Goal: Information Seeking & Learning: Learn about a topic

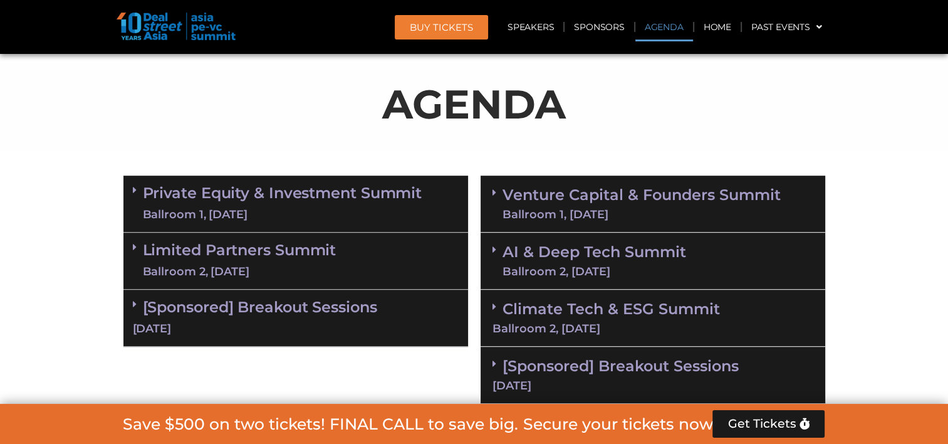
scroll to position [722, 0]
click at [348, 212] on div "Ballroom 1, [DATE]" at bounding box center [282, 215] width 279 height 16
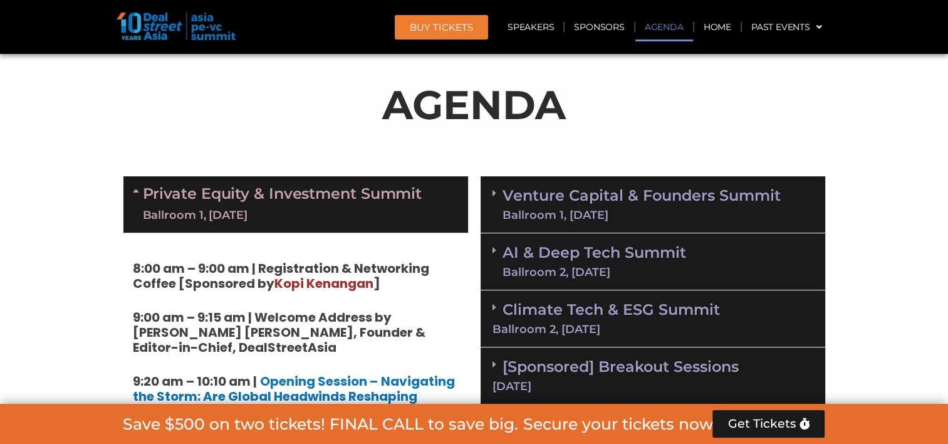
scroll to position [784, 0]
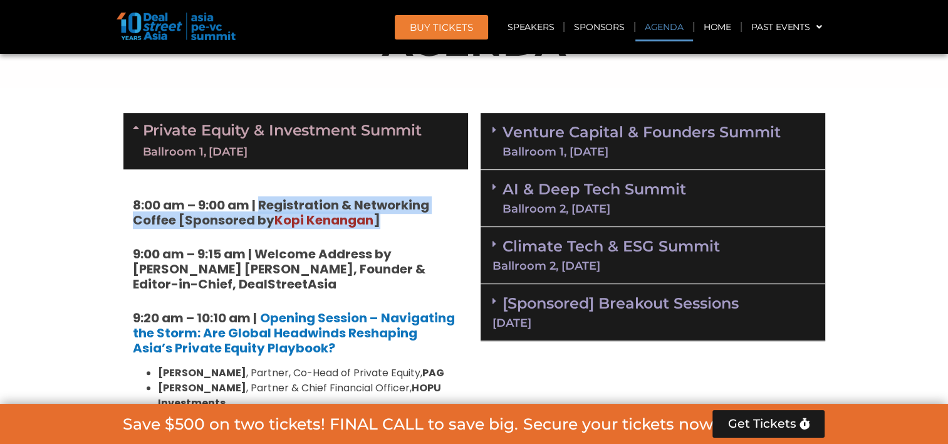
drag, startPoint x: 260, startPoint y: 201, endPoint x: 388, endPoint y: 219, distance: 129.0
click at [388, 219] on h5 "8:00 am – 9:00 am | Registration & Networking Coffee [Sponsored by [PERSON_NAME…" at bounding box center [296, 212] width 326 height 30
copy strong "Registration & Networking Coffee [Sponsored by [PERSON_NAME] ]"
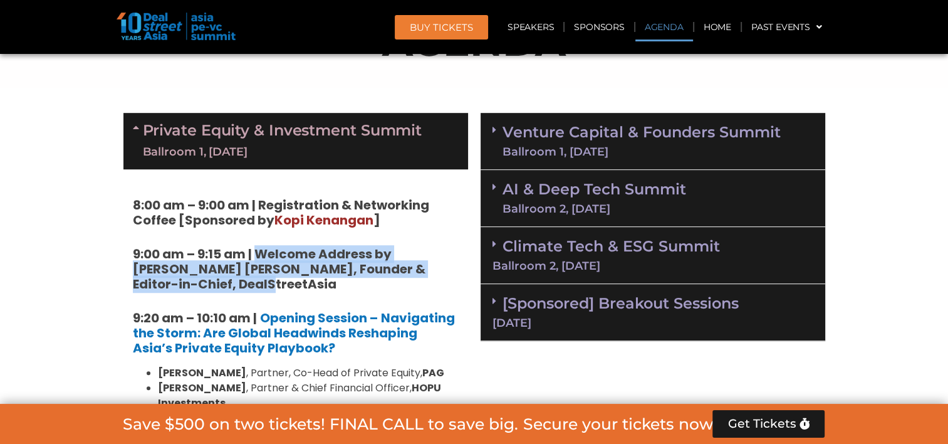
drag, startPoint x: 258, startPoint y: 284, endPoint x: 257, endPoint y: 251, distance: 33.8
click at [257, 251] on h5 "9:00 am – 9:15 am | Welcome Address by [PERSON_NAME] [PERSON_NAME], Founder & E…" at bounding box center [296, 268] width 326 height 45
copy strong "Welcome Address by [PERSON_NAME] [PERSON_NAME], Founder & Editor-in-Chief, Deal…"
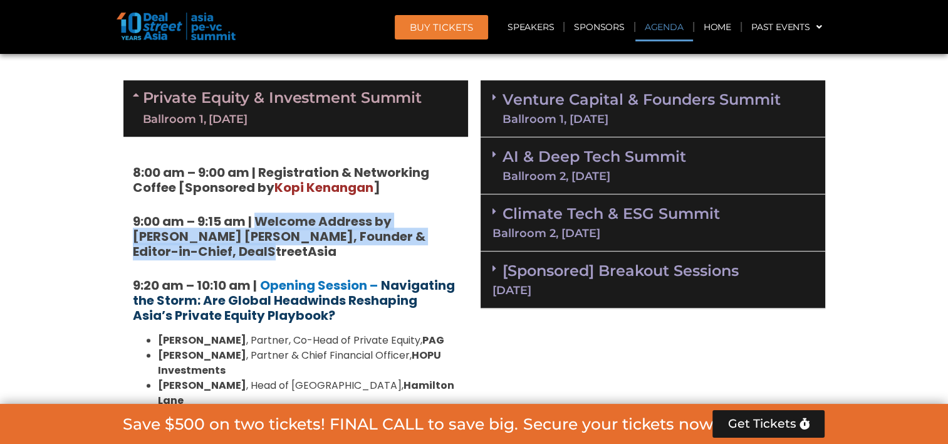
scroll to position [847, 0]
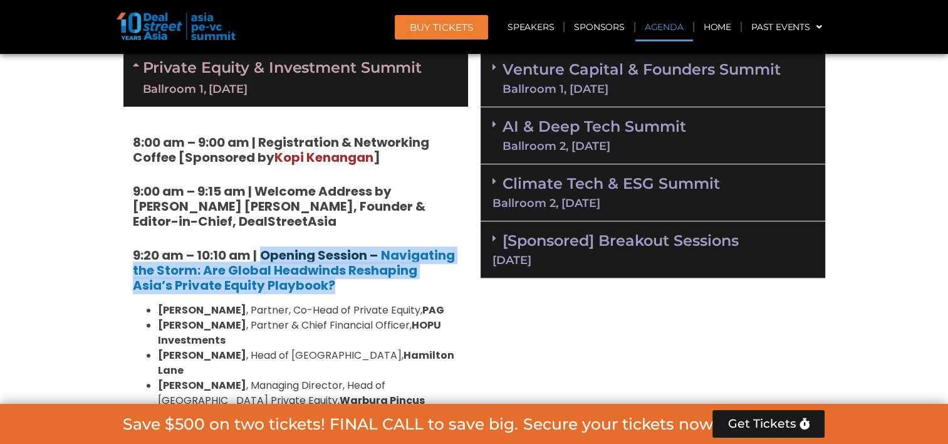
drag, startPoint x: 298, startPoint y: 286, endPoint x: 261, endPoint y: 251, distance: 51.4
click at [261, 251] on h5 "9:20 am – 10:10 am | Opening Session – Navigating the Storm: Are Global Headwin…" at bounding box center [296, 269] width 326 height 45
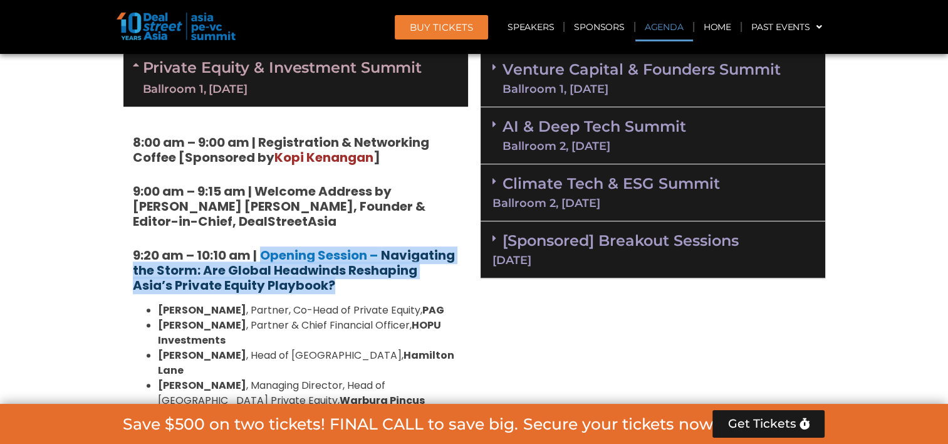
copy h5 "Opening Session – Navigating the Storm: Are Global Headwinds Reshaping Asia’s P…"
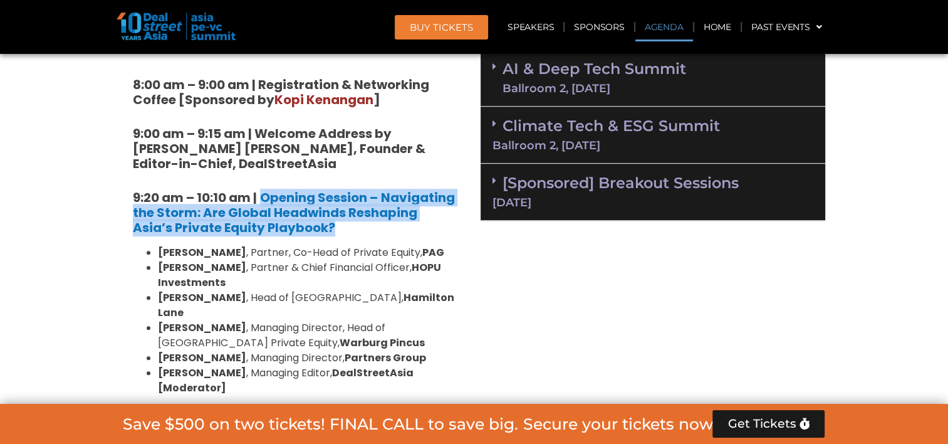
scroll to position [972, 0]
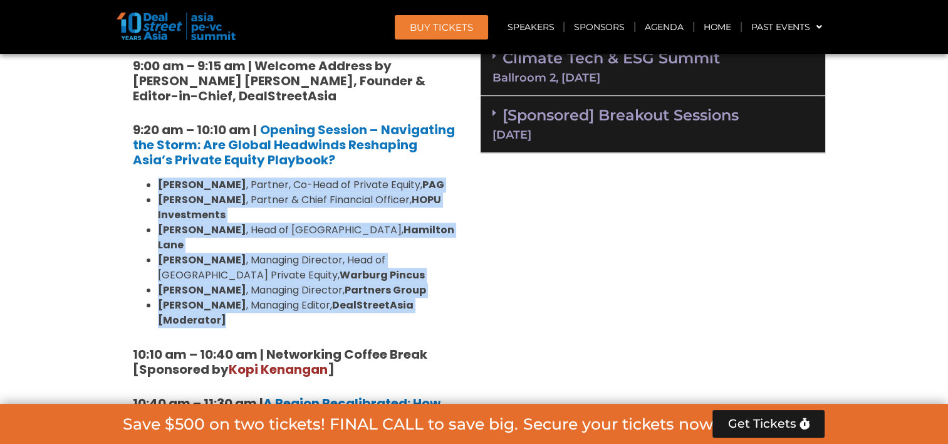
drag, startPoint x: 463, startPoint y: 291, endPoint x: 158, endPoint y: 181, distance: 323.6
copy ul "[PERSON_NAME] , Partner, Co-Head of Private Equity, [PERSON_NAME] , Partner & C…"
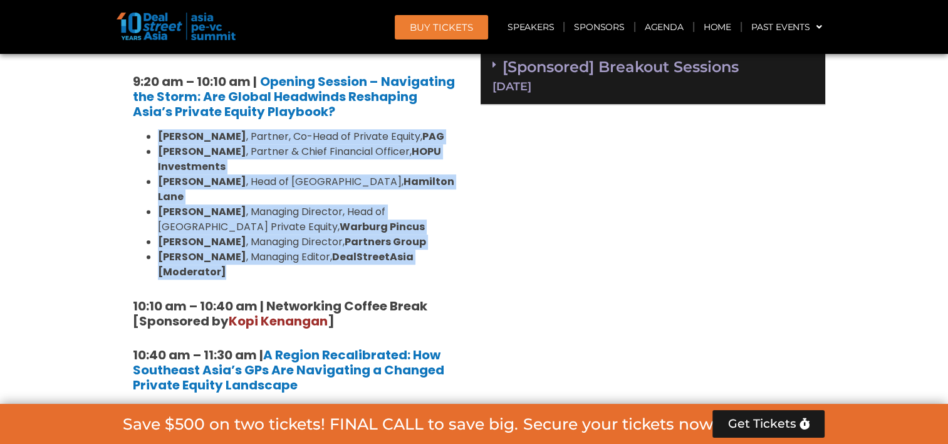
scroll to position [1035, 0]
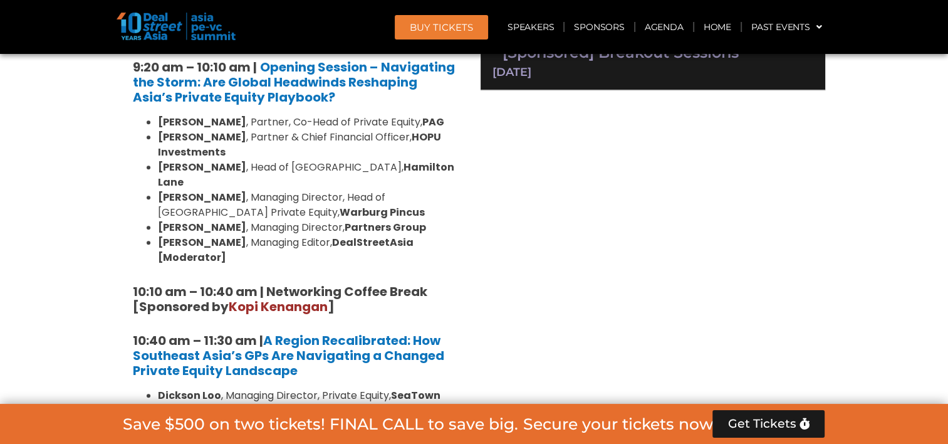
click at [208, 283] on strong "10:10 am – 10:40 am | Networking Coffee Break [Sponsored by [PERSON_NAME] ]" at bounding box center [280, 299] width 294 height 33
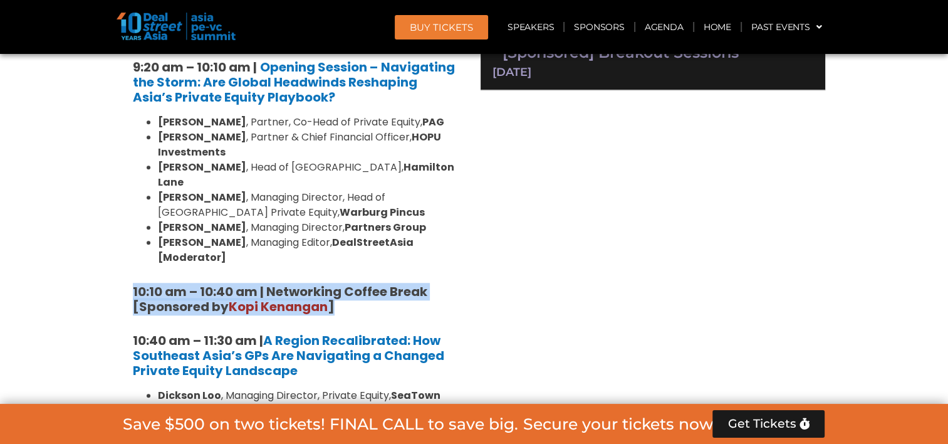
click at [208, 283] on strong "10:10 am – 10:40 am | Networking Coffee Break [Sponsored by [PERSON_NAME] ]" at bounding box center [280, 299] width 294 height 33
copy div "10:10 am – 10:40 am | Networking Coffee Break [Sponsored by [PERSON_NAME] ]"
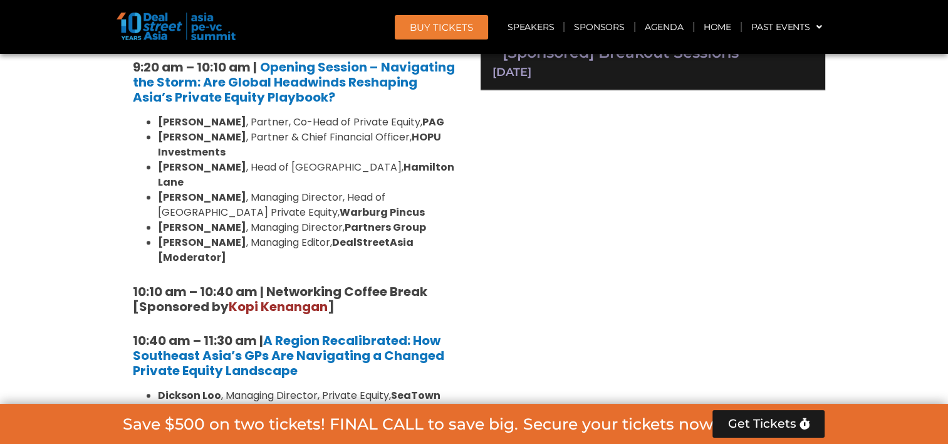
click at [255, 331] on strong "10:40 am – 11:30 am |" at bounding box center [198, 340] width 130 height 18
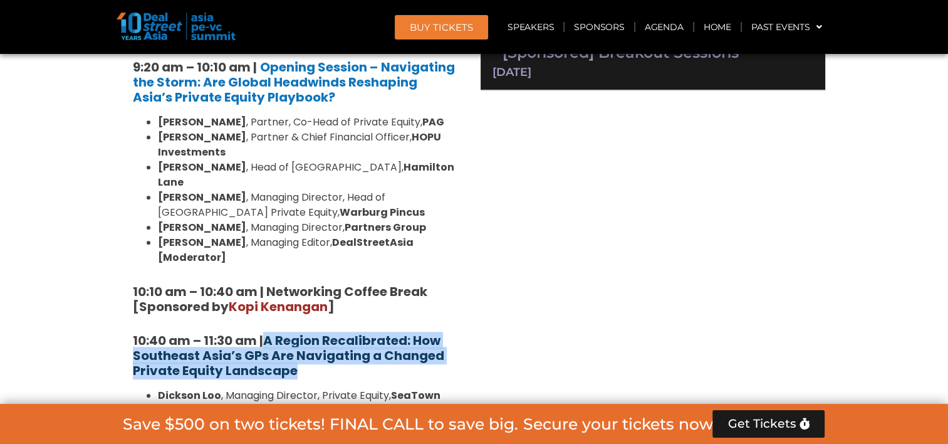
drag, startPoint x: 308, startPoint y: 341, endPoint x: 270, endPoint y: 317, distance: 45.0
click at [270, 333] on h5 "10:40 am – 11:30 am | A Region Recalibrated: How Southeast Asia’s GPs Are Navig…" at bounding box center [296, 355] width 326 height 45
copy strong "A Region Recalibrated: How Southeast Asia’s GPs Are Navigating a Changed Privat…"
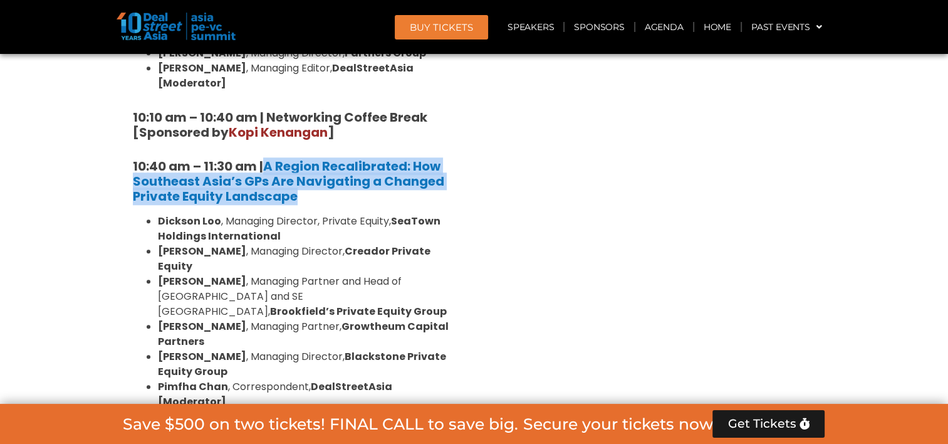
scroll to position [1223, 0]
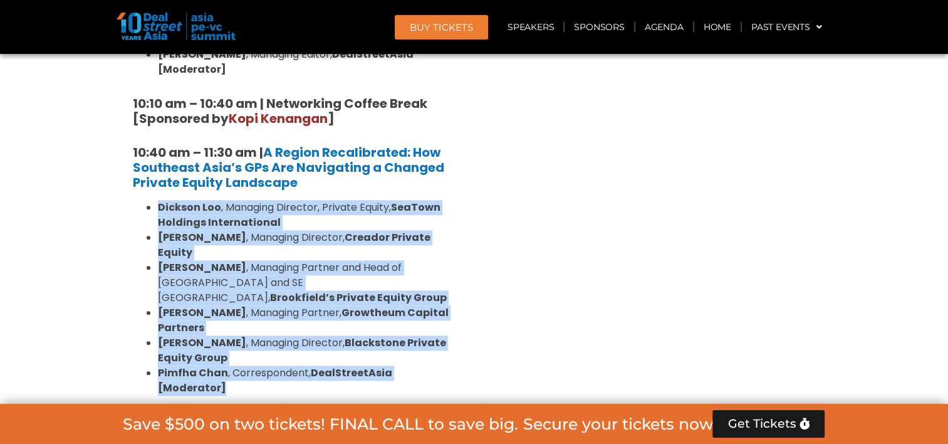
drag, startPoint x: 473, startPoint y: 327, endPoint x: 158, endPoint y: 175, distance: 349.9
copy ul "[PERSON_NAME] , Managing Director, Private Equity, SeaTown Holdings Internation…"
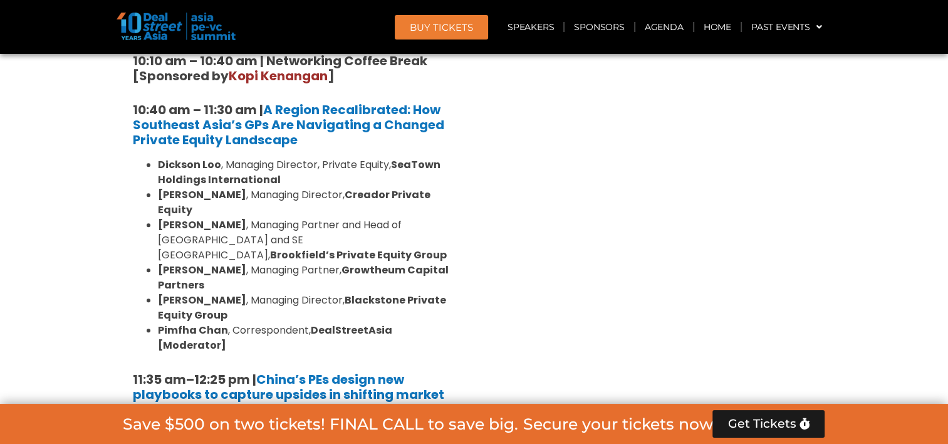
scroll to position [1285, 0]
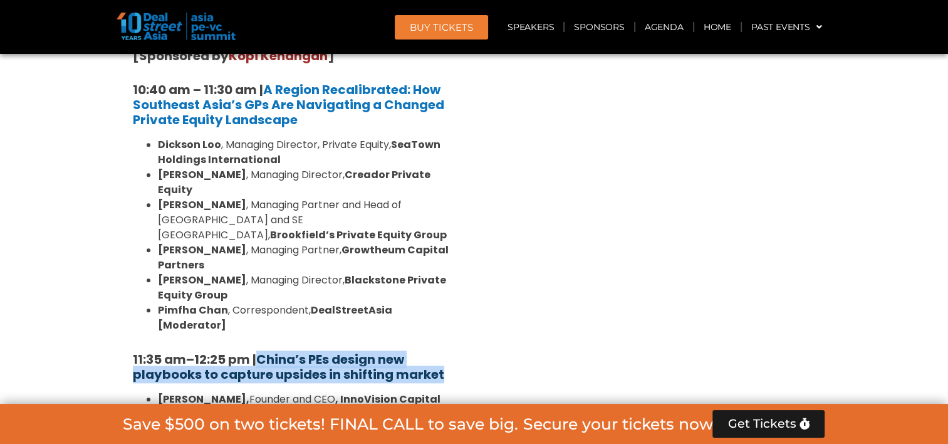
drag, startPoint x: 454, startPoint y: 309, endPoint x: 266, endPoint y: 291, distance: 188.2
click at [266, 351] on h5 "11:35 am – 12:25 pm | China’s PEs design new playbooks to capture upsides in sh…" at bounding box center [296, 366] width 326 height 30
copy strong "China’s PEs design new playbooks to capture upsides in shifting market"
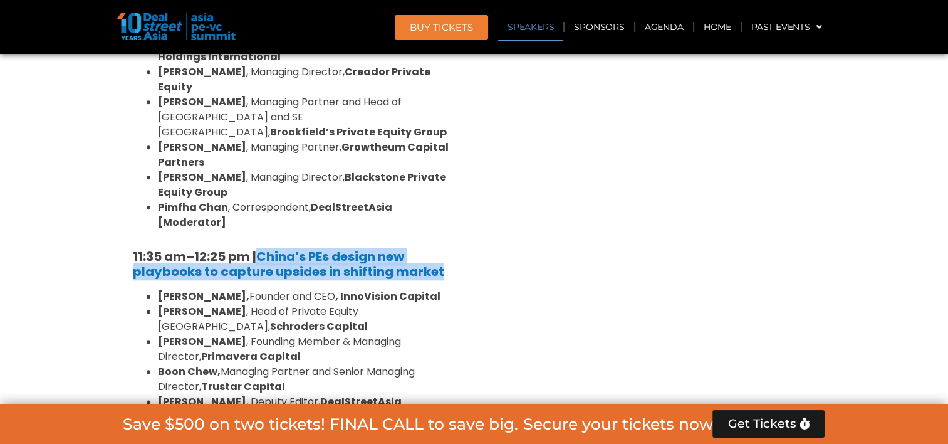
scroll to position [1411, 0]
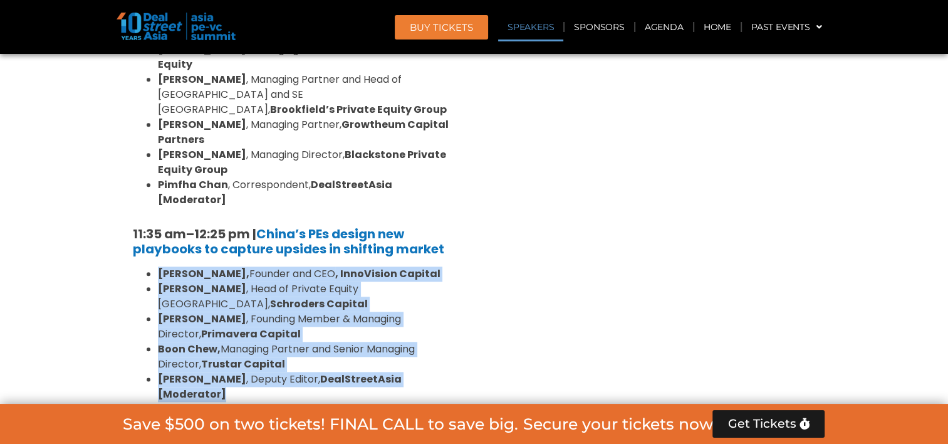
drag, startPoint x: 299, startPoint y: 289, endPoint x: 151, endPoint y: 215, distance: 165.3
copy ul "[PERSON_NAME], Founder and CEO , InnoVision Capital [PERSON_NAME] , Head of Pri…"
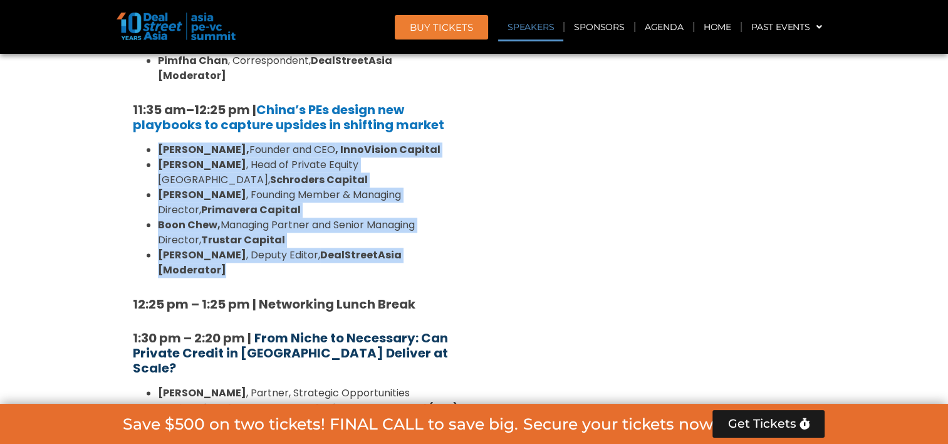
scroll to position [1536, 0]
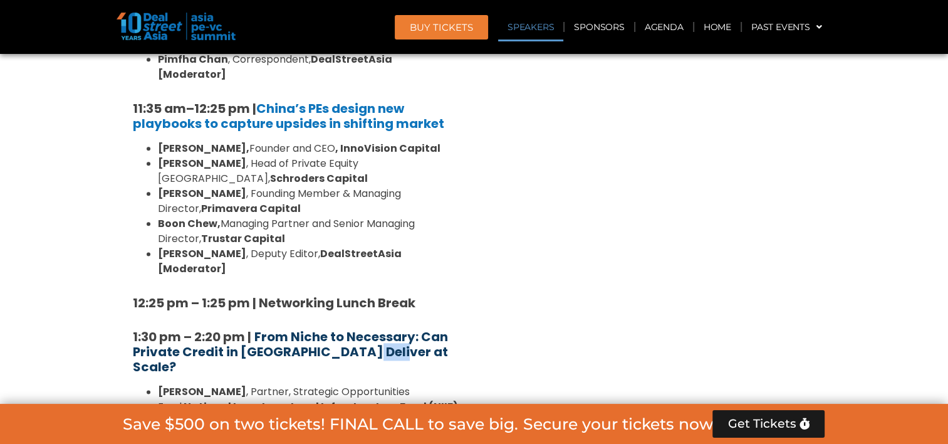
drag, startPoint x: 402, startPoint y: 264, endPoint x: 341, endPoint y: 259, distance: 61.0
click at [341, 329] on h5 "1:30 pm – 2:20 pm | From Niche to Necessary: Can Private Credit in [GEOGRAPHIC_…" at bounding box center [296, 351] width 326 height 45
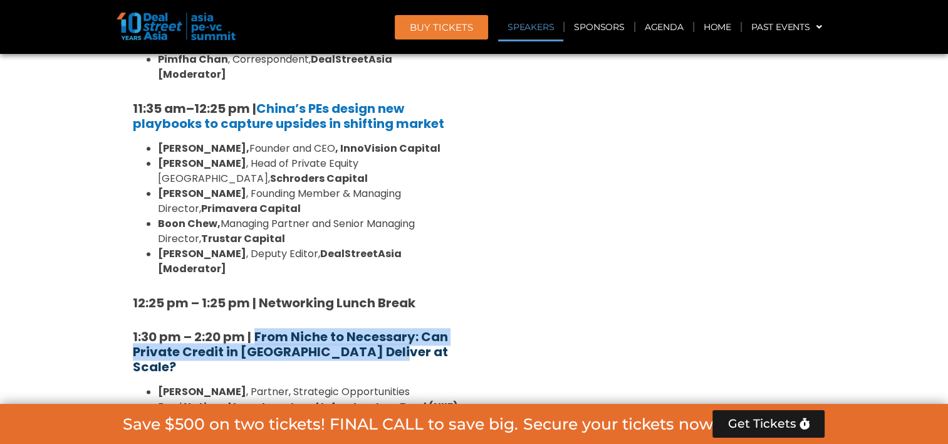
drag, startPoint x: 341, startPoint y: 259, endPoint x: 255, endPoint y: 239, distance: 88.7
click at [255, 329] on h5 "1:30 pm – 2:20 pm | From Niche to Necessary: Can Private Credit in [GEOGRAPHIC_…" at bounding box center [296, 351] width 326 height 45
copy strong "From Niche to Necessary: Can Private Credit in [GEOGRAPHIC_DATA] Deliver at Sca…"
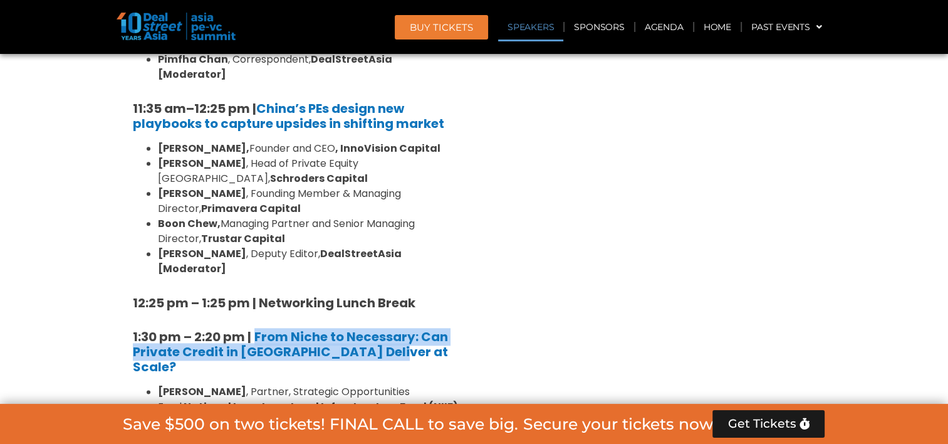
scroll to position [1599, 0]
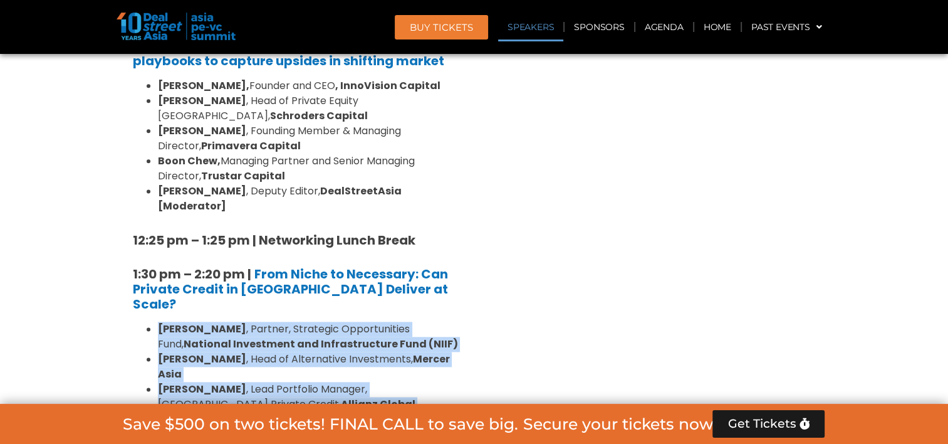
drag, startPoint x: 246, startPoint y: 355, endPoint x: 154, endPoint y: 226, distance: 158.0
click at [154, 321] on ul "[PERSON_NAME] , Partner, Strategic Opportunities Fund, National Investment and …" at bounding box center [296, 411] width 326 height 180
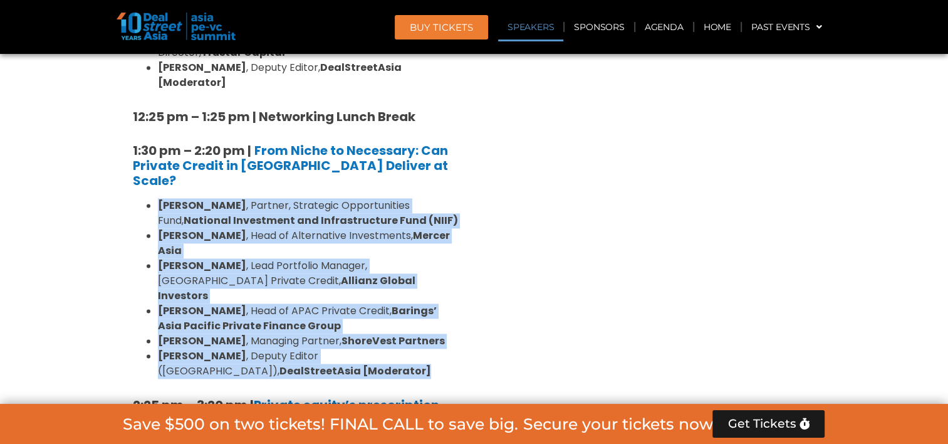
scroll to position [1724, 0]
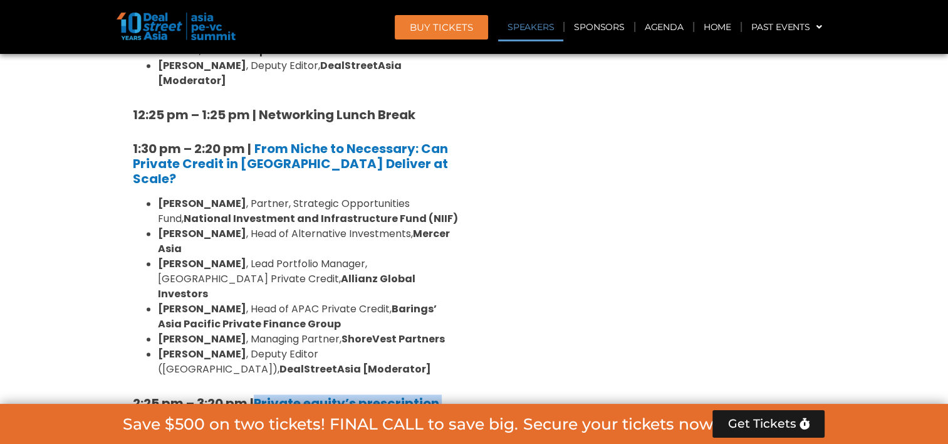
drag, startPoint x: 318, startPoint y: 284, endPoint x: 256, endPoint y: 266, distance: 65.1
click at [256, 395] on h5 "2:25 pm – 3:20 pm | Private equity’s prescription for Asia’s healthcare boom" at bounding box center [296, 410] width 326 height 30
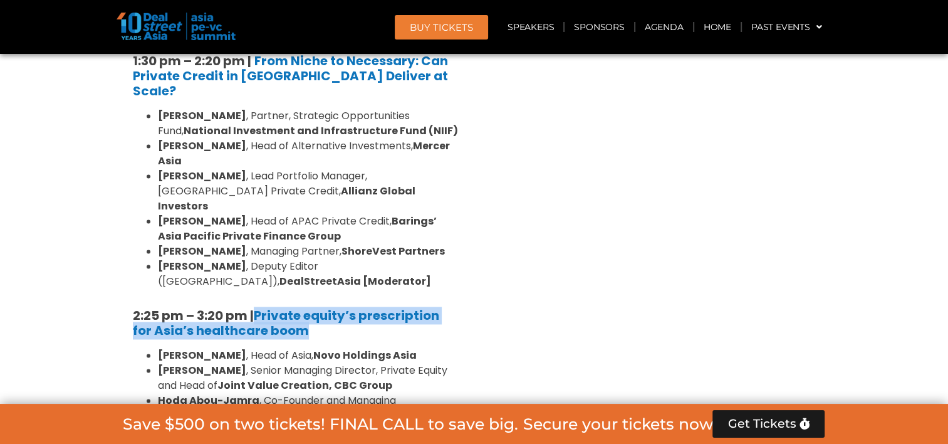
scroll to position [1849, 0]
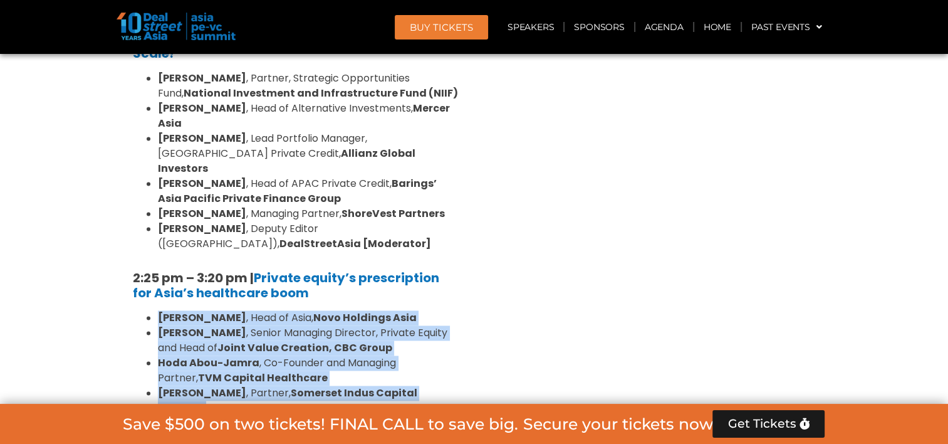
drag, startPoint x: 458, startPoint y: 298, endPoint x: 158, endPoint y: 183, distance: 321.4
click at [158, 310] on ul "[PERSON_NAME] , Head of Asia, Novo Holdings Asia [PERSON_NAME] , Senior Managin…" at bounding box center [296, 392] width 326 height 165
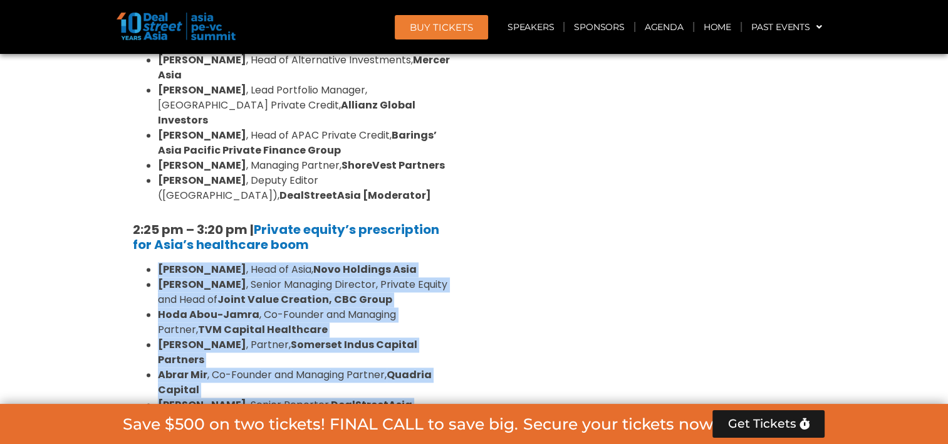
scroll to position [1912, 0]
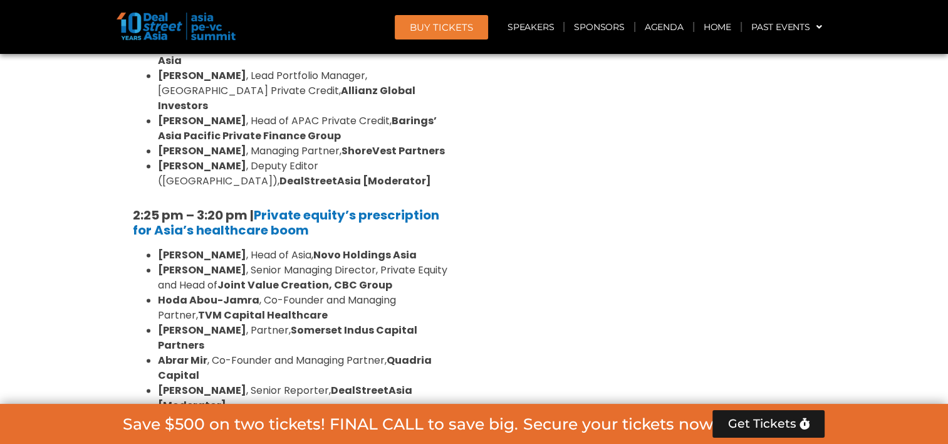
drag, startPoint x: 361, startPoint y: 291, endPoint x: 256, endPoint y: 273, distance: 106.2
click at [256, 432] on h5 "3:25 pm – 3:55 pm | Networking Coffee Break [Sponsored by [PERSON_NAME] ]" at bounding box center [296, 447] width 326 height 30
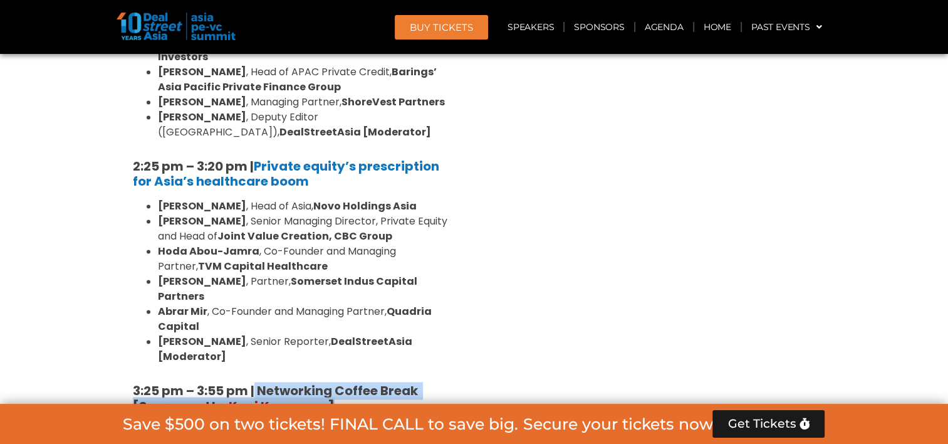
scroll to position [1975, 0]
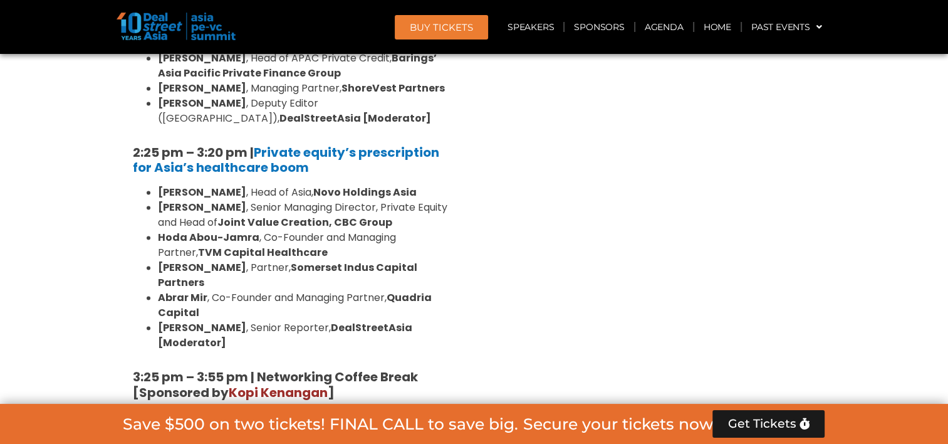
drag, startPoint x: 261, startPoint y: 293, endPoint x: 258, endPoint y: 258, distance: 35.2
click at [258, 418] on h5 "3:55 pm – 4:35 pm | Anchors, Builders, Partners: How Gulf Capital is Scaling As…" at bounding box center [296, 440] width 326 height 45
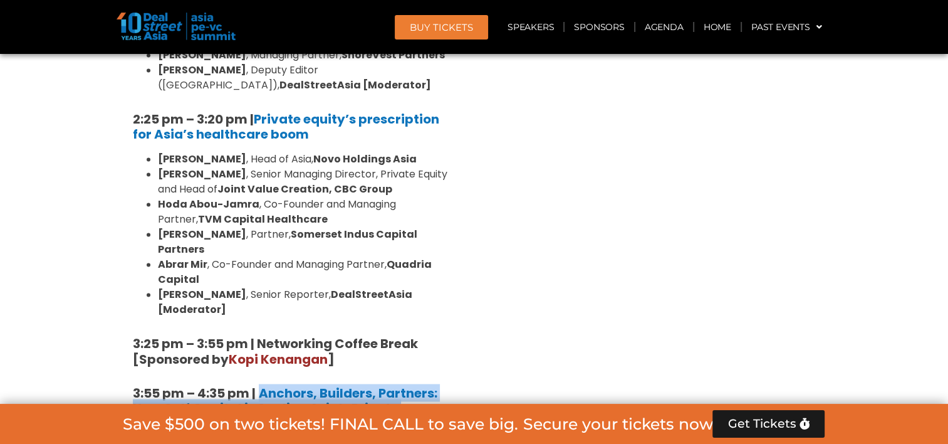
scroll to position [2037, 0]
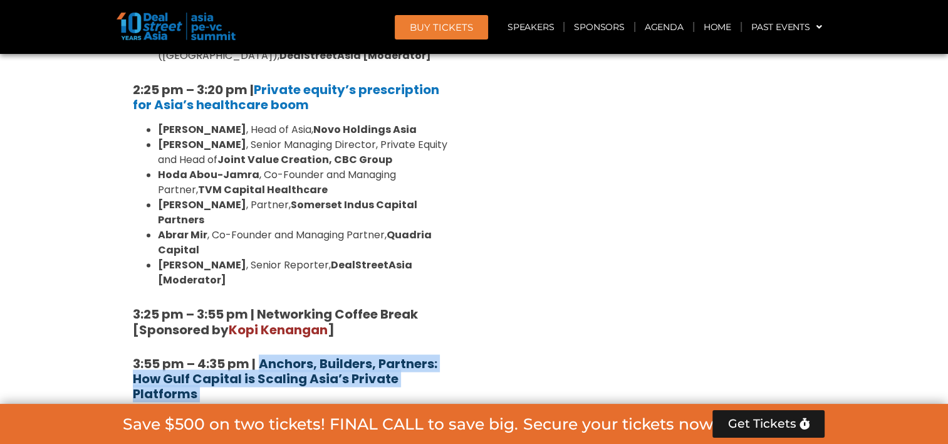
drag, startPoint x: 466, startPoint y: 341, endPoint x: 263, endPoint y: 197, distance: 248.9
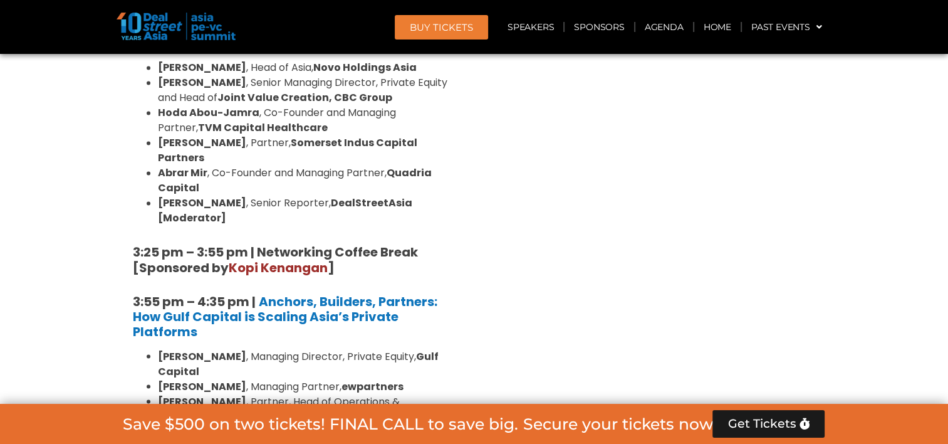
scroll to position [2100, 0]
drag, startPoint x: 422, startPoint y: 328, endPoint x: 260, endPoint y: 310, distance: 163.3
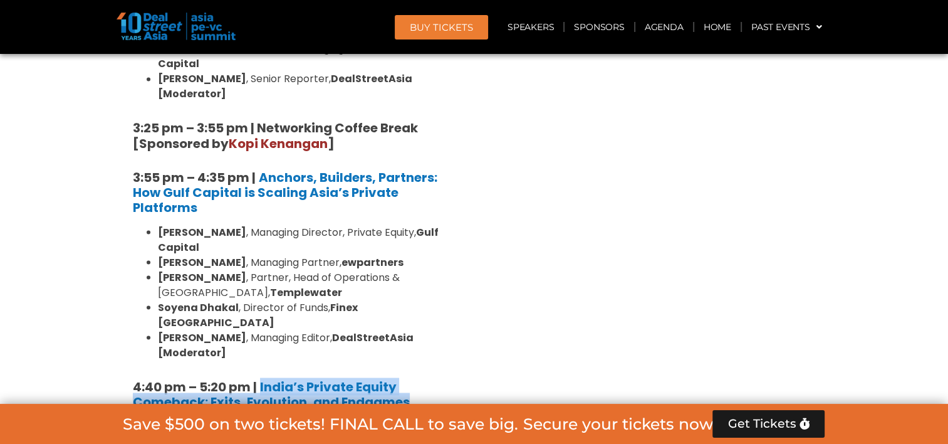
scroll to position [2225, 0]
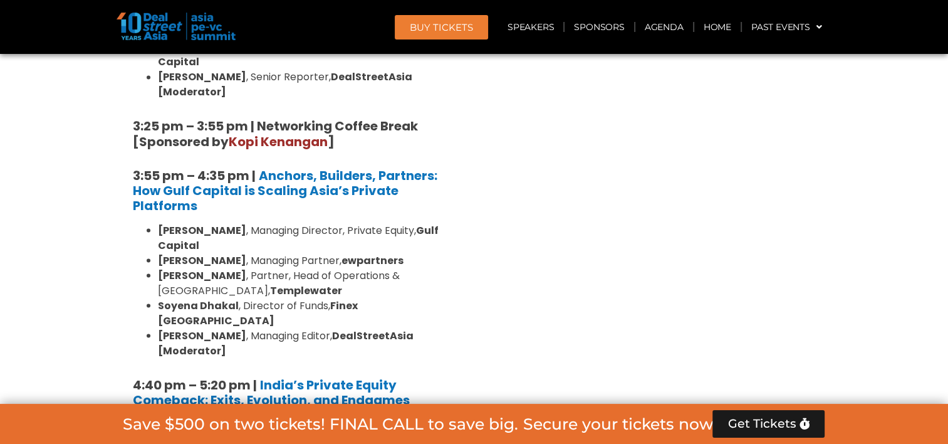
drag, startPoint x: 233, startPoint y: 361, endPoint x: 159, endPoint y: 231, distance: 150.4
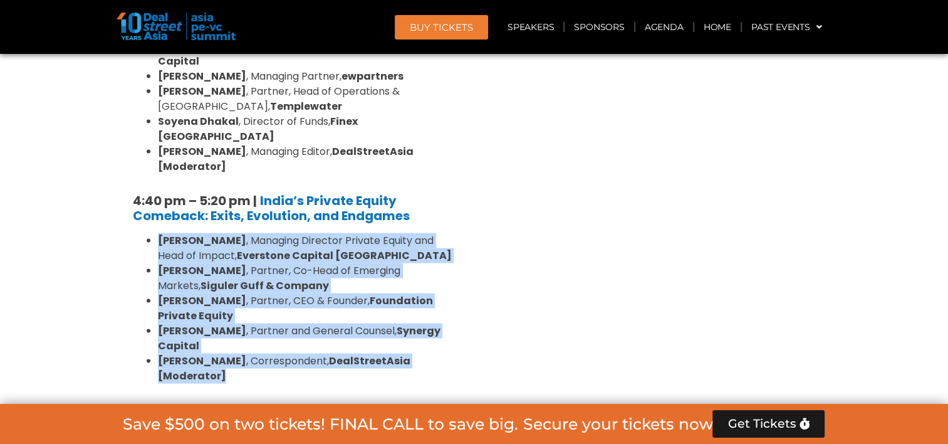
scroll to position [2413, 0]
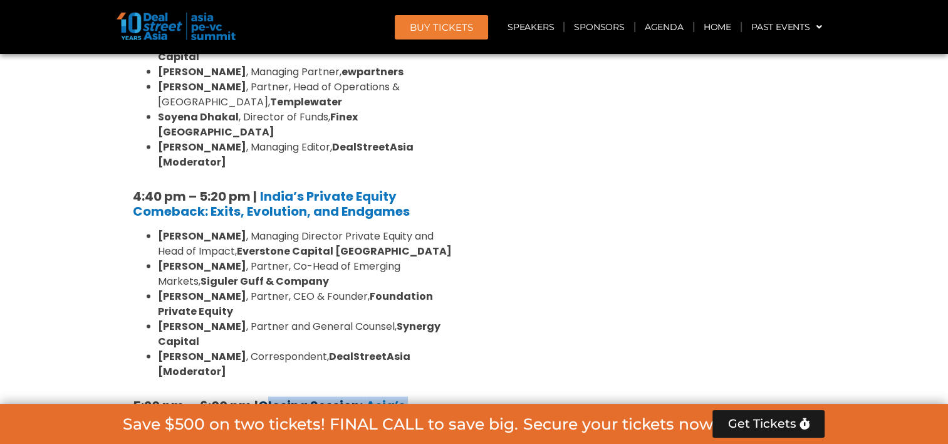
drag, startPoint x: 257, startPoint y: 353, endPoint x: 262, endPoint y: 207, distance: 146.0
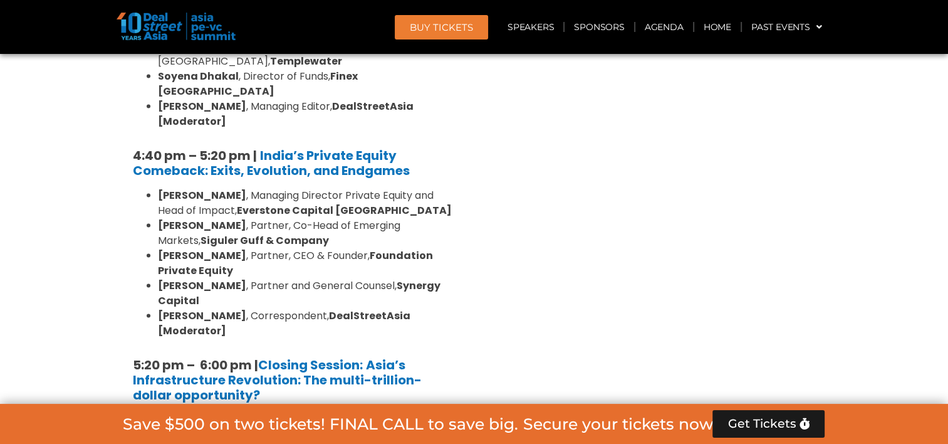
scroll to position [2476, 0]
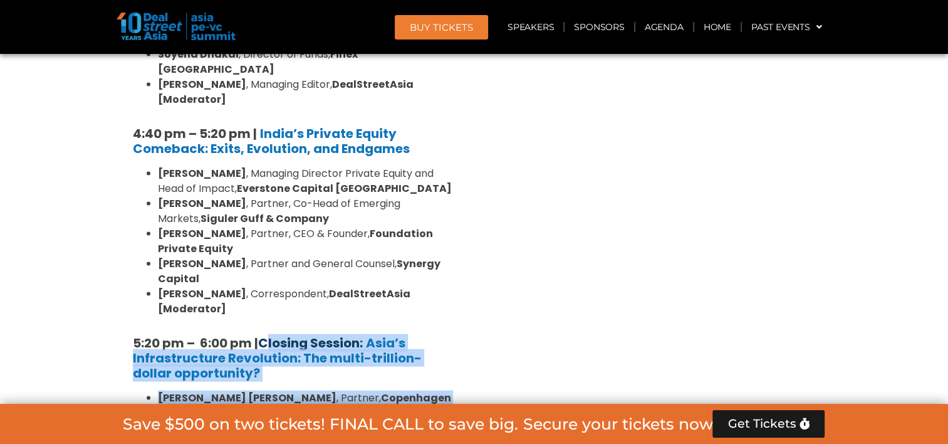
drag, startPoint x: 232, startPoint y: 291, endPoint x: 262, endPoint y: 144, distance: 150.1
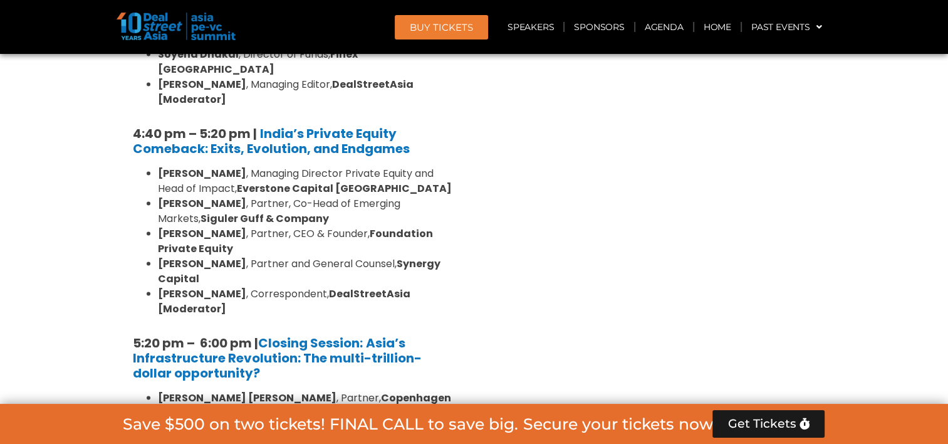
drag, startPoint x: 343, startPoint y: 159, endPoint x: 546, endPoint y: 106, distance: 209.8
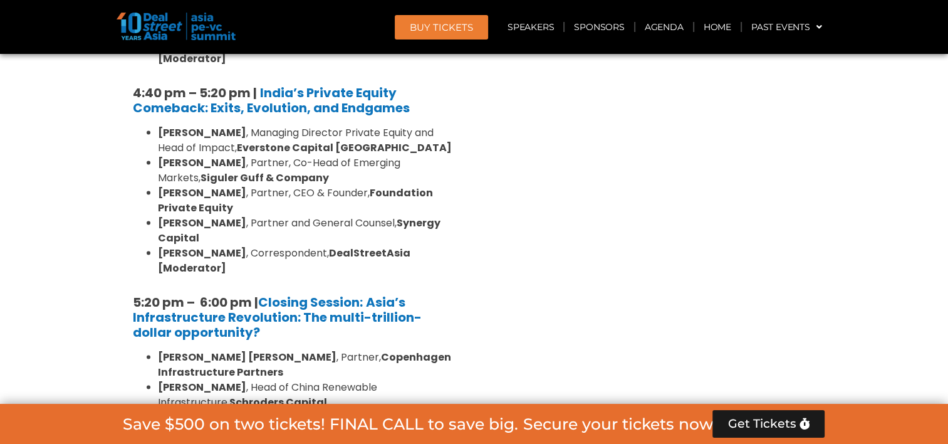
scroll to position [2538, 0]
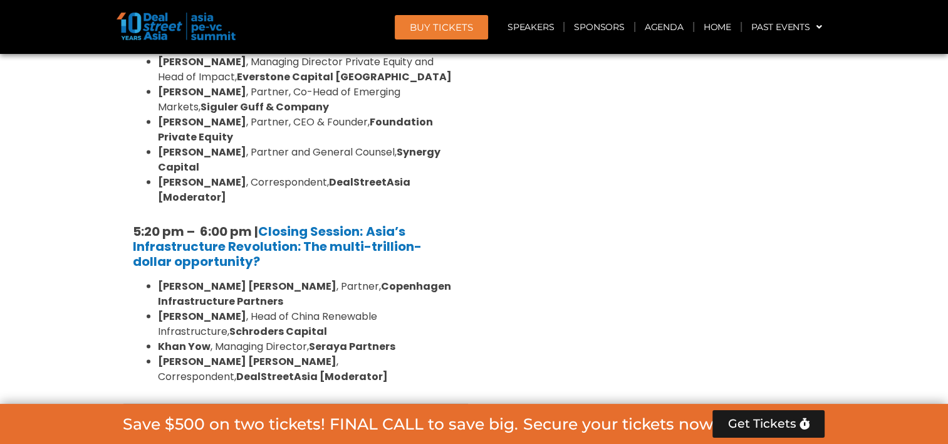
scroll to position [2601, 0]
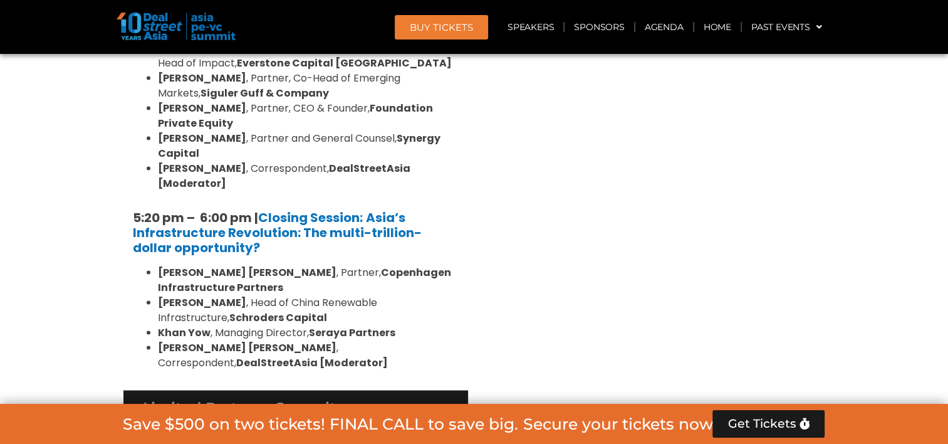
drag, startPoint x: 247, startPoint y: 318, endPoint x: 271, endPoint y: 286, distance: 40.3
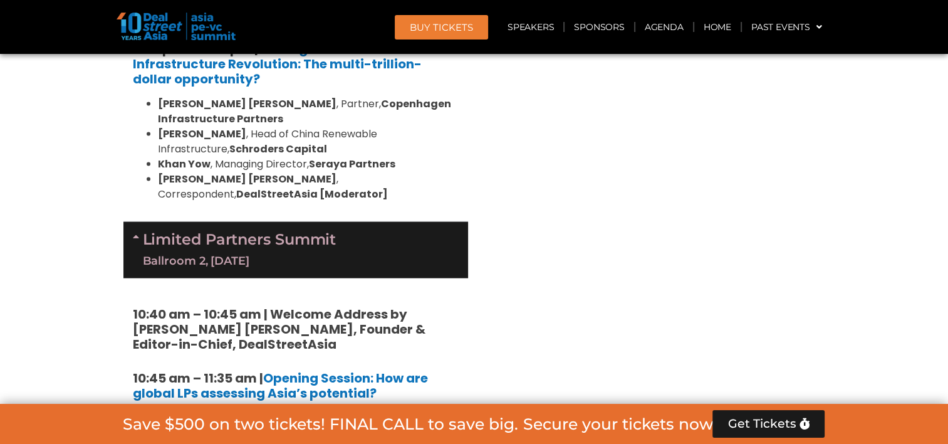
scroll to position [2789, 0]
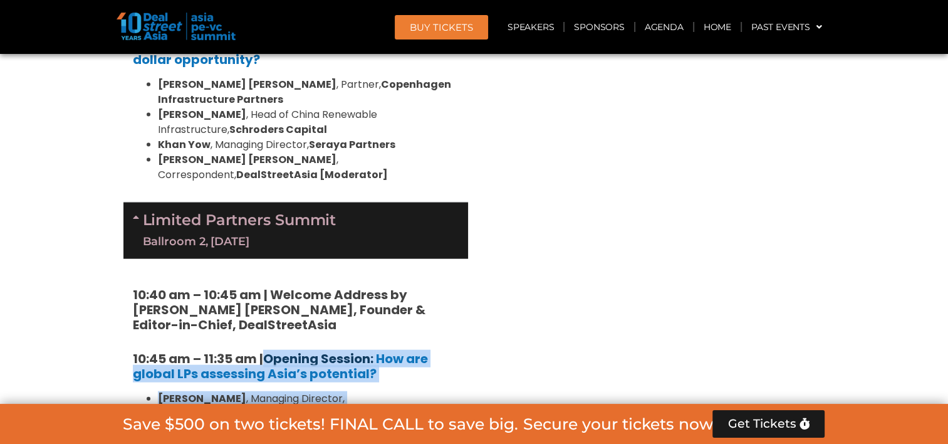
drag, startPoint x: 461, startPoint y: 310, endPoint x: 266, endPoint y: 160, distance: 246.2
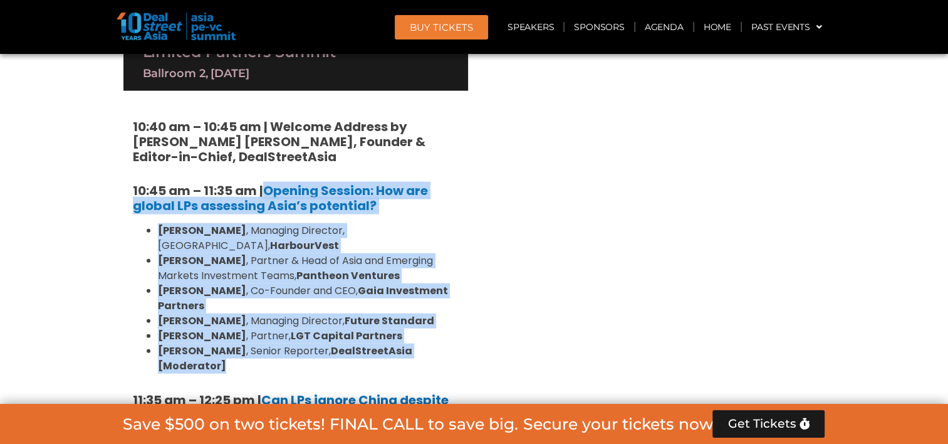
scroll to position [2977, 0]
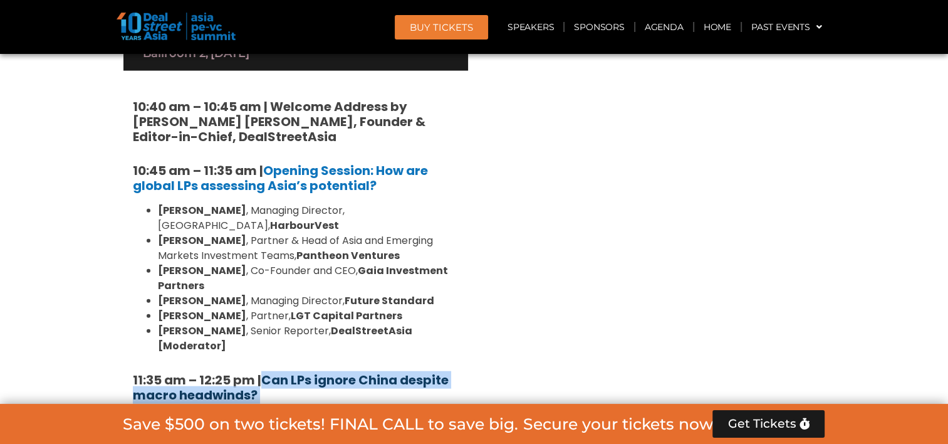
drag, startPoint x: 427, startPoint y: 311, endPoint x: 269, endPoint y: 150, distance: 225.0
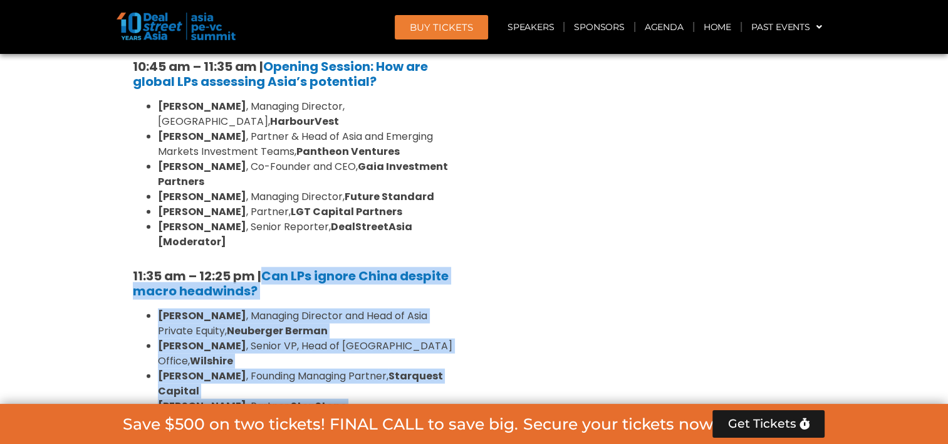
scroll to position [3102, 0]
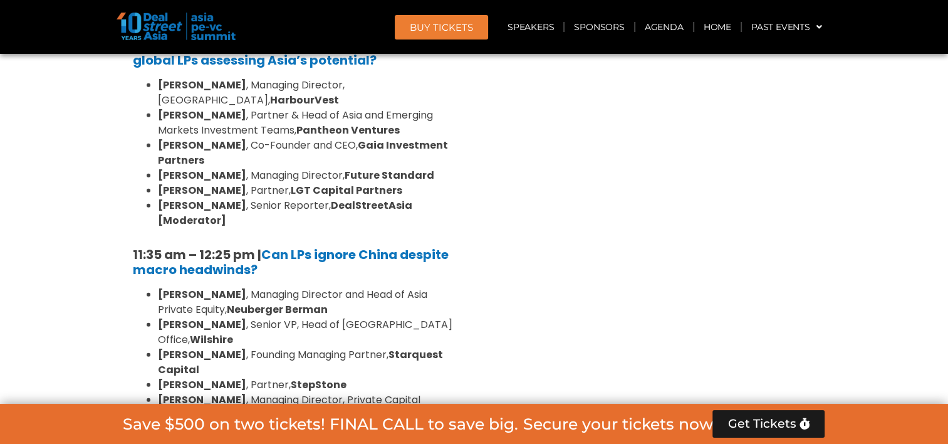
drag, startPoint x: 465, startPoint y: 360, endPoint x: 256, endPoint y: 248, distance: 237.4
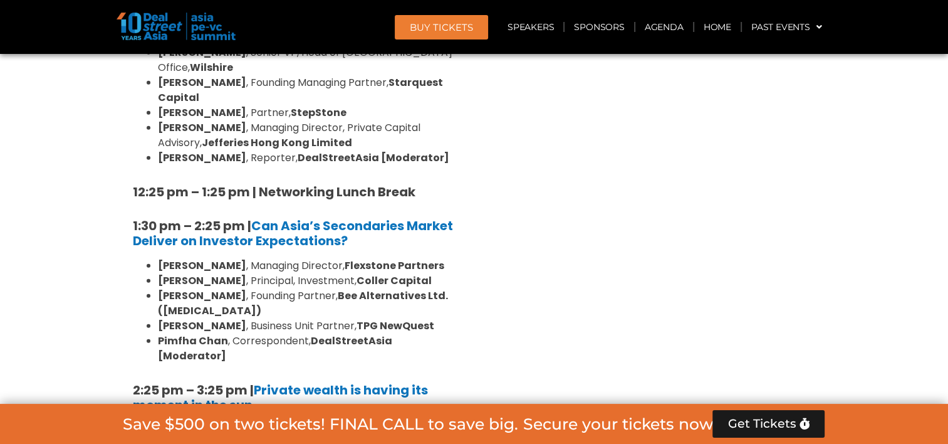
scroll to position [3353, 0]
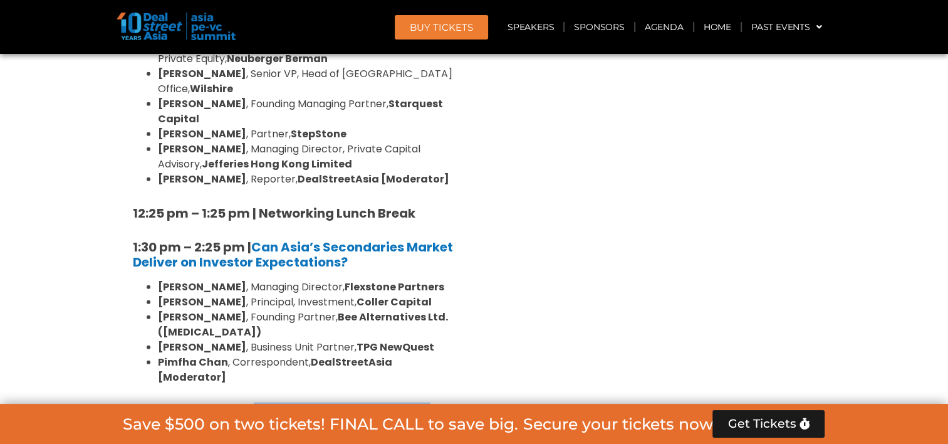
drag, startPoint x: 313, startPoint y: 328, endPoint x: 258, endPoint y: 142, distance: 194.0
click at [258, 142] on div "10:40 am – 10:45 am | Welcome Address by [PERSON_NAME] [PERSON_NAME], Founder &…" at bounding box center [295, 405] width 345 height 1420
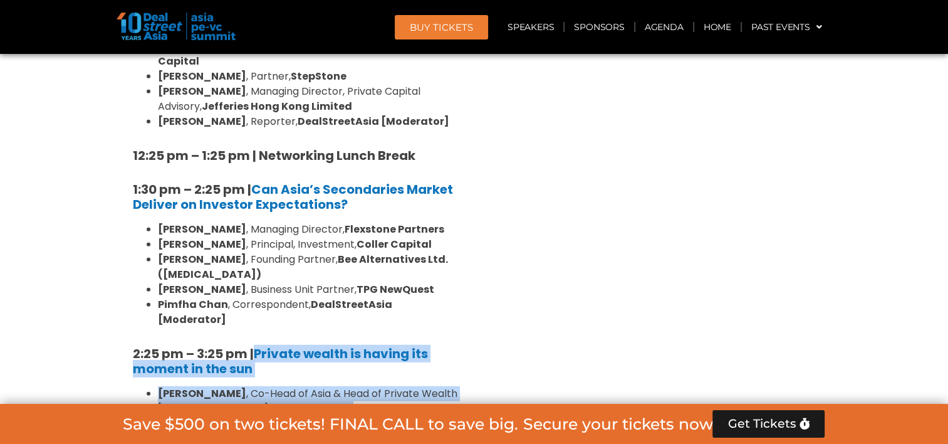
scroll to position [3415, 0]
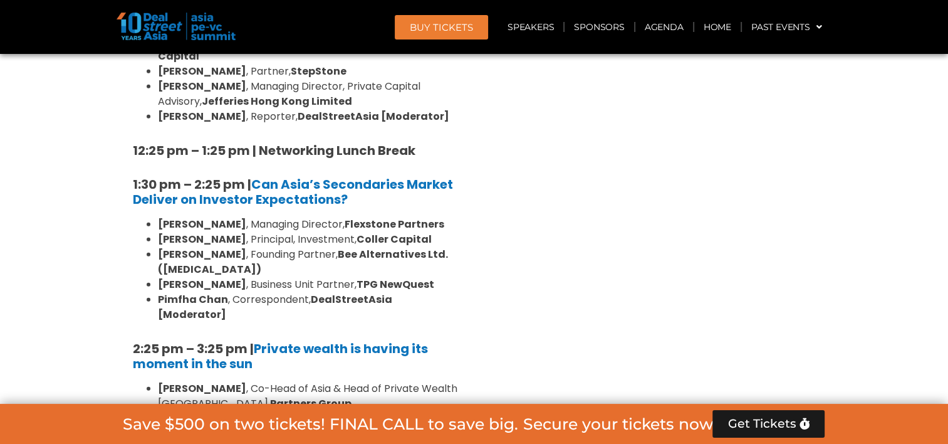
drag, startPoint x: 361, startPoint y: 321, endPoint x: 259, endPoint y: 300, distance: 104.2
drag, startPoint x: 337, startPoint y: 314, endPoint x: 261, endPoint y: 301, distance: 77.6
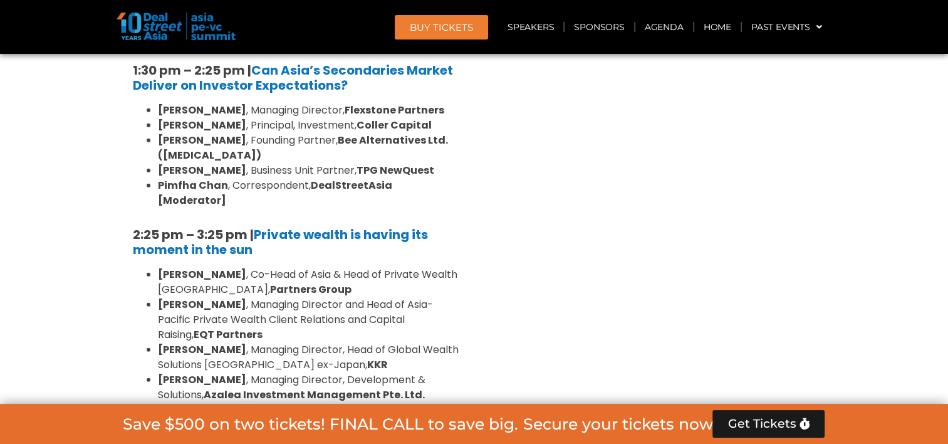
scroll to position [3541, 0]
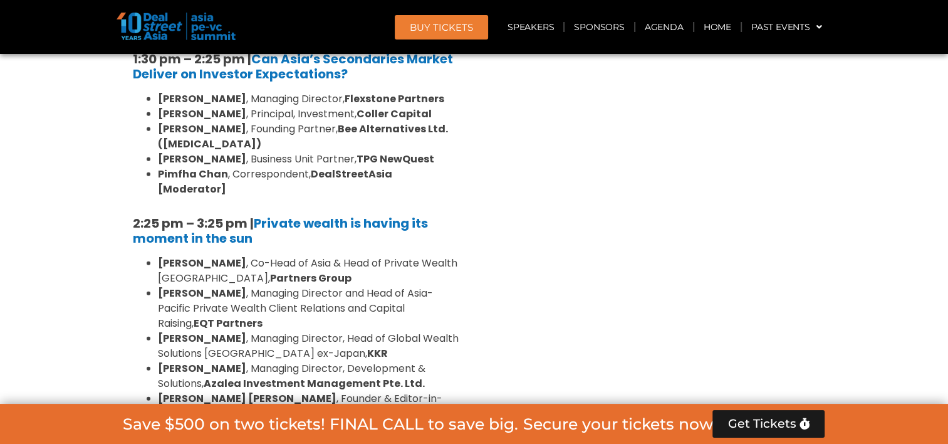
drag, startPoint x: 401, startPoint y: 341, endPoint x: 264, endPoint y: 229, distance: 176.7
click at [264, 229] on div "10:40 am – 10:45 am | Welcome Address by [PERSON_NAME] [PERSON_NAME], Founder &…" at bounding box center [295, 217] width 345 height 1420
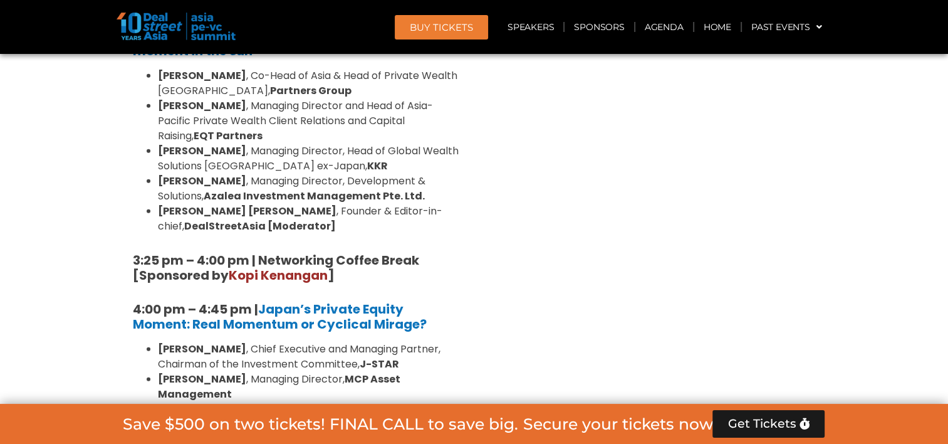
scroll to position [3729, 0]
drag, startPoint x: 309, startPoint y: 221, endPoint x: 101, endPoint y: 199, distance: 209.2
drag, startPoint x: 326, startPoint y: 195, endPoint x: 311, endPoint y: 213, distance: 23.1
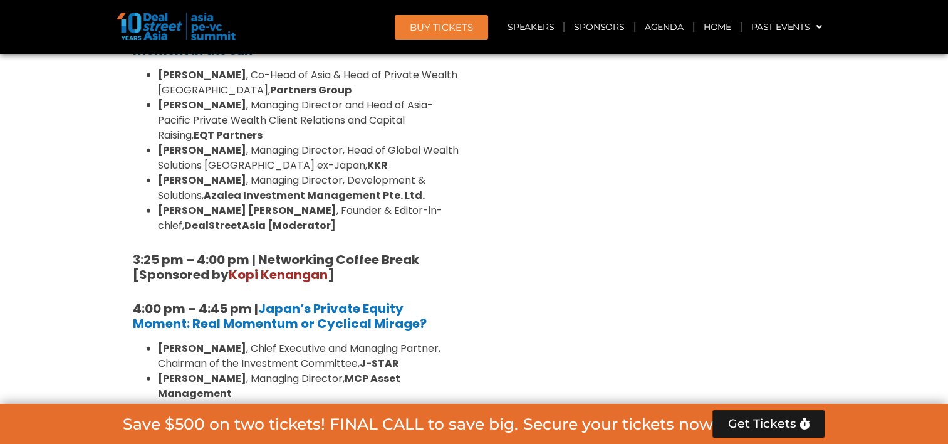
scroll to position [3791, 0]
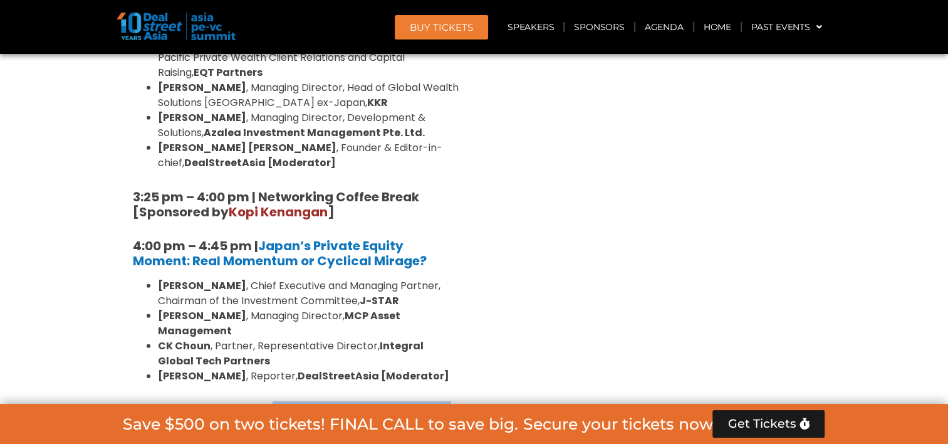
drag, startPoint x: 459, startPoint y: 331, endPoint x: 265, endPoint y: 137, distance: 273.8
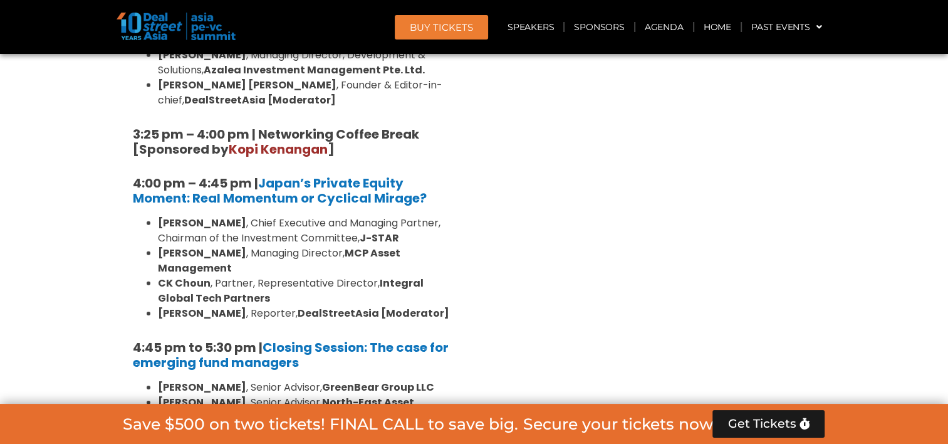
scroll to position [3917, 0]
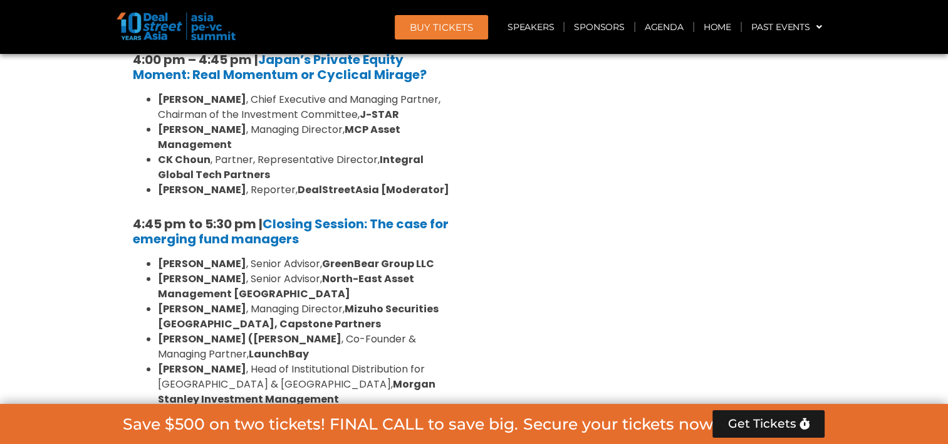
scroll to position [4042, 0]
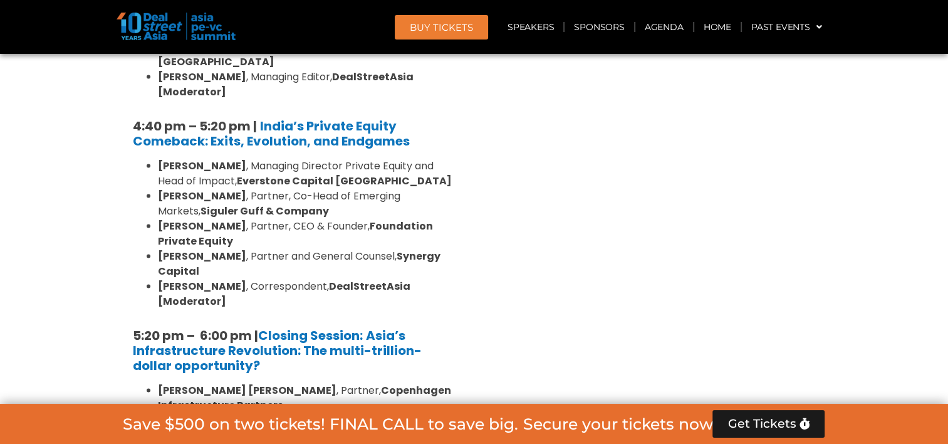
scroll to position [2538, 0]
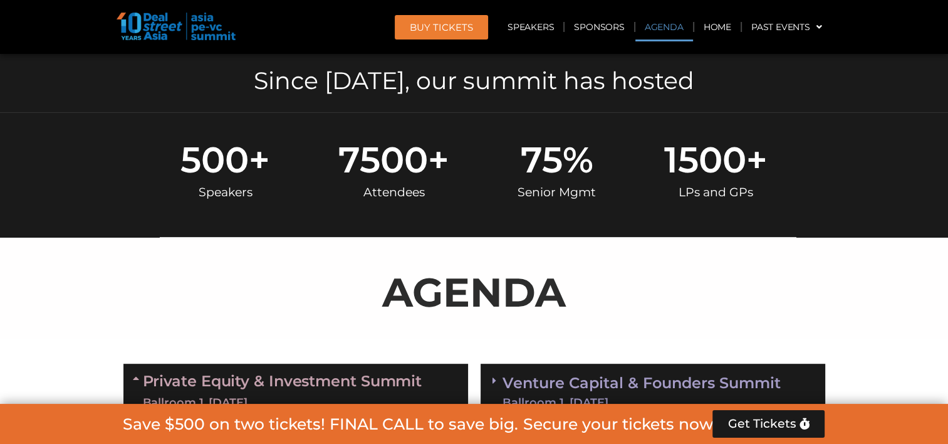
scroll to position [659, 0]
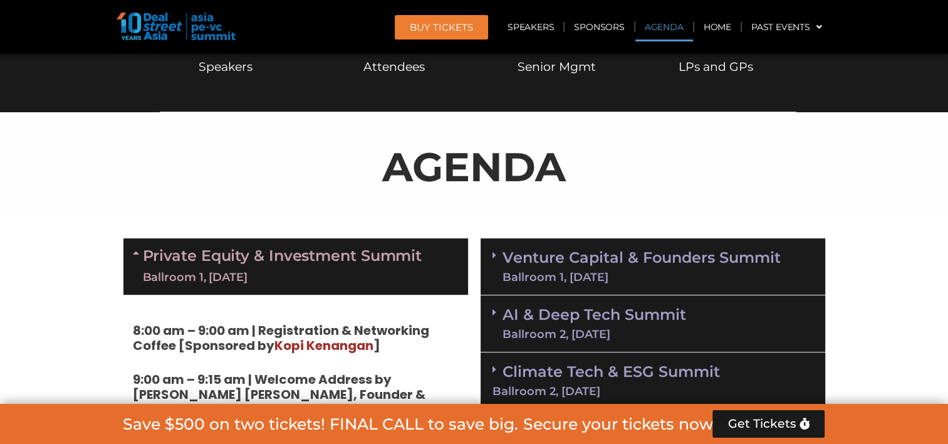
click at [343, 257] on link "Private Equity & Investment Summit Ballroom 1, [DATE]" at bounding box center [282, 266] width 279 height 38
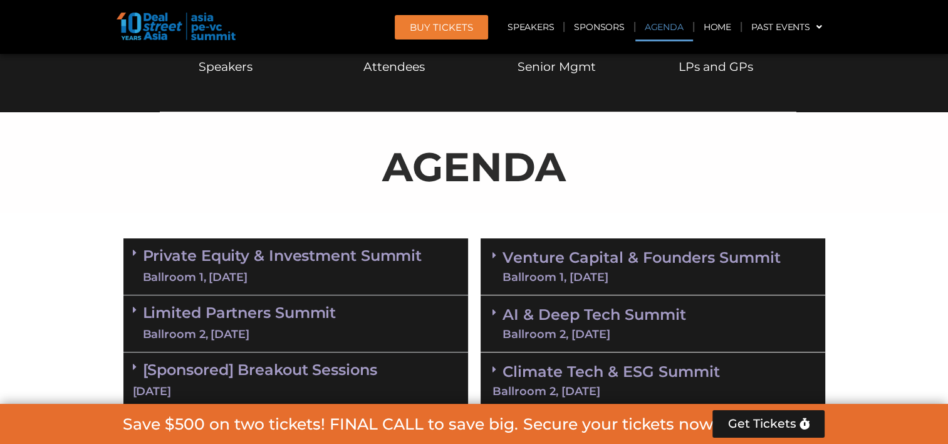
scroll to position [722, 0]
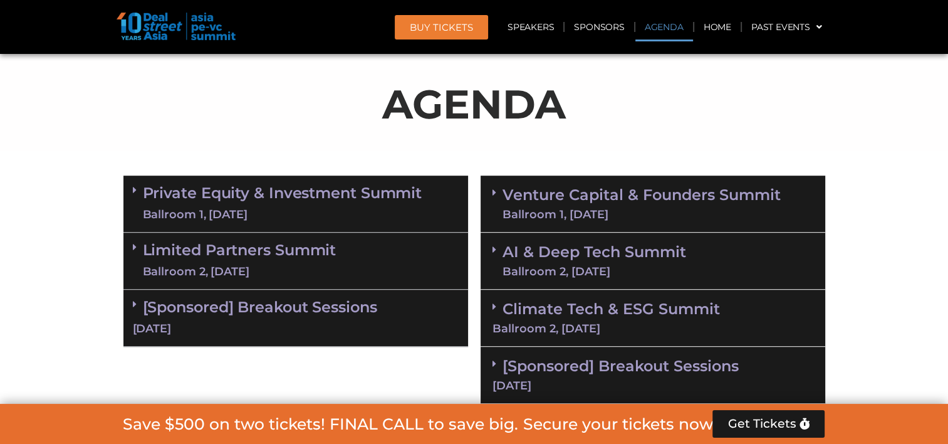
click at [383, 321] on div "[DATE]" at bounding box center [296, 329] width 326 height 16
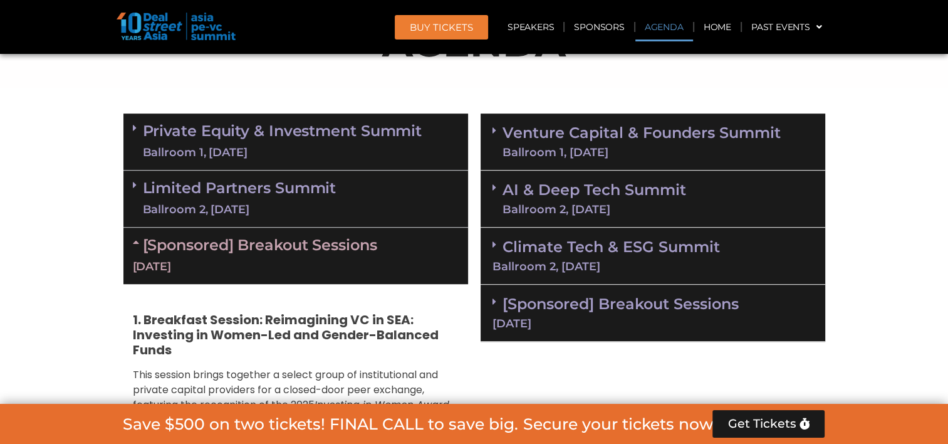
scroll to position [784, 0]
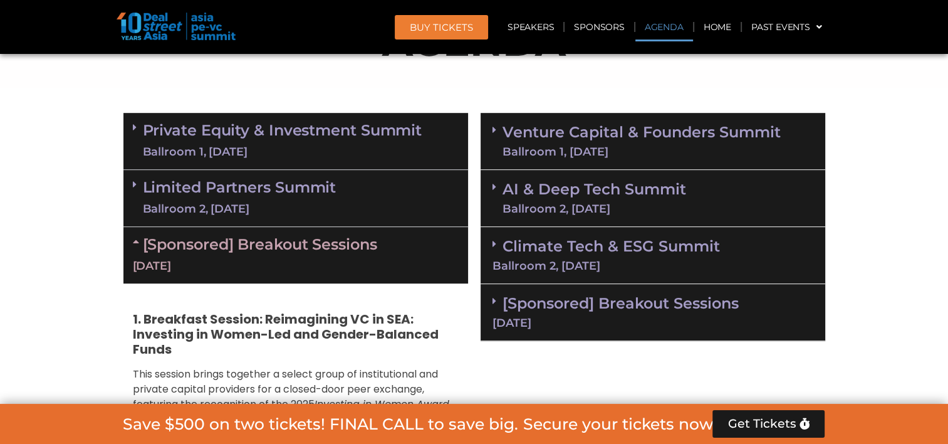
click at [361, 254] on div "[Sponsored] Breakout Sessions [DATE]" at bounding box center [295, 255] width 345 height 56
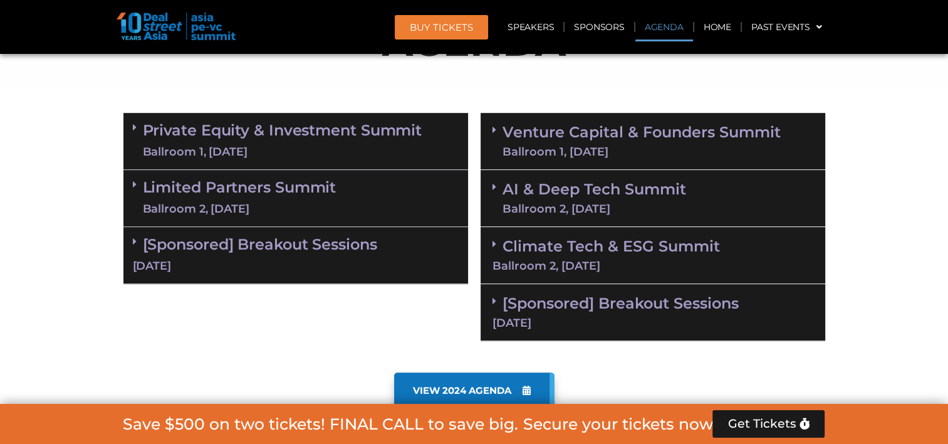
click at [559, 140] on link "Venture Capital & Founders​ Summit Ballroom 1, [DATE]" at bounding box center [641, 141] width 278 height 33
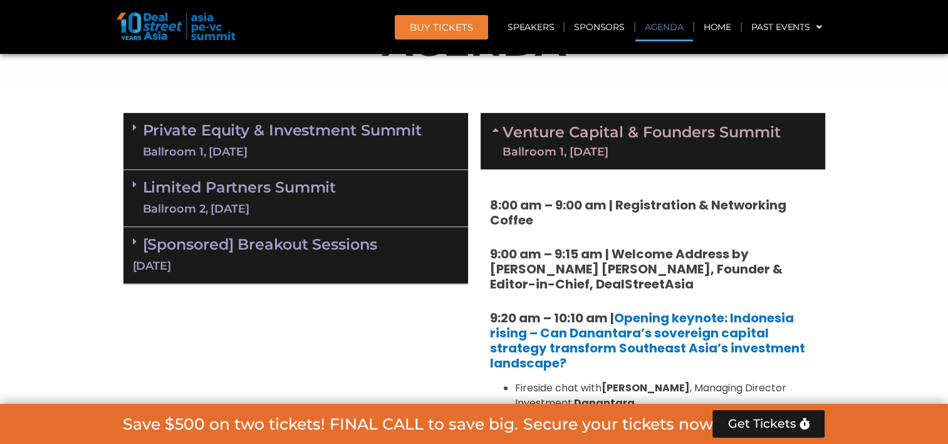
click at [555, 255] on strong "9:00 am – 9:15 am | Welcome Address by [PERSON_NAME] [PERSON_NAME], Founder & E…" at bounding box center [636, 269] width 293 height 48
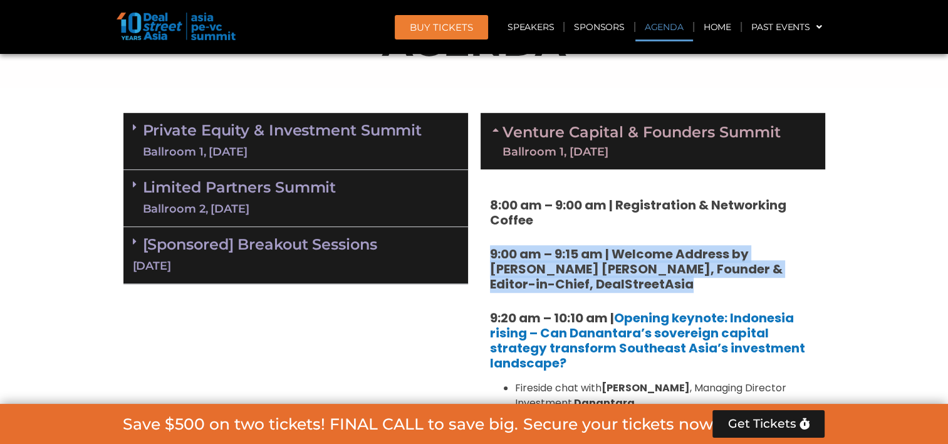
click at [555, 255] on strong "9:00 am – 9:15 am | Welcome Address by [PERSON_NAME] [PERSON_NAME], Founder & E…" at bounding box center [636, 269] width 293 height 48
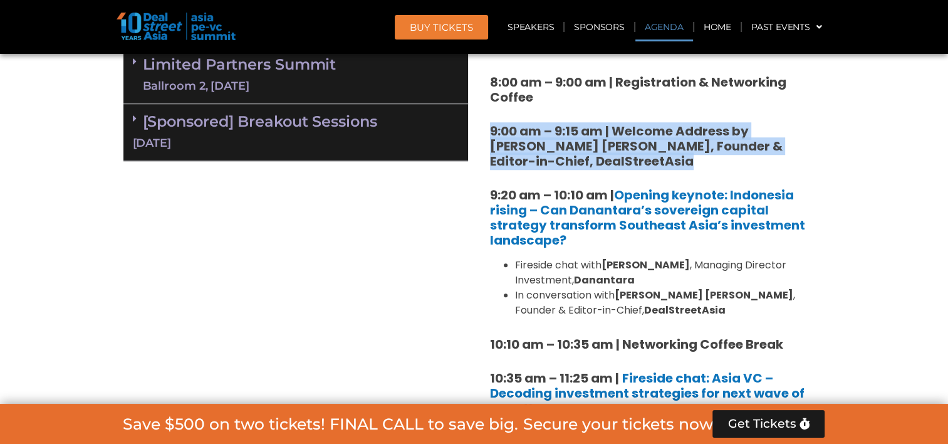
scroll to position [972, 0]
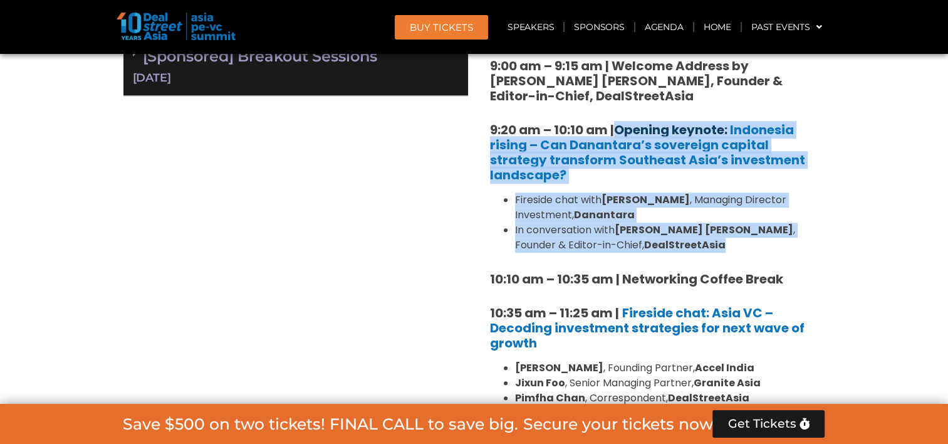
drag, startPoint x: 648, startPoint y: 247, endPoint x: 619, endPoint y: 130, distance: 120.8
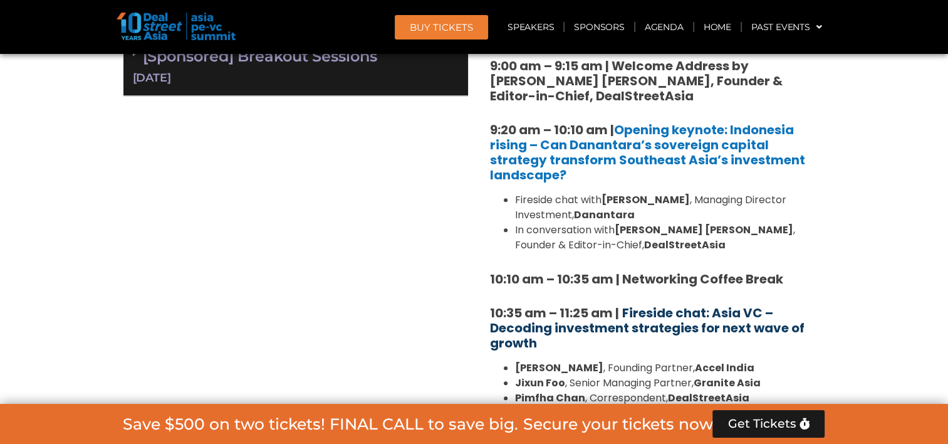
scroll to position [1035, 0]
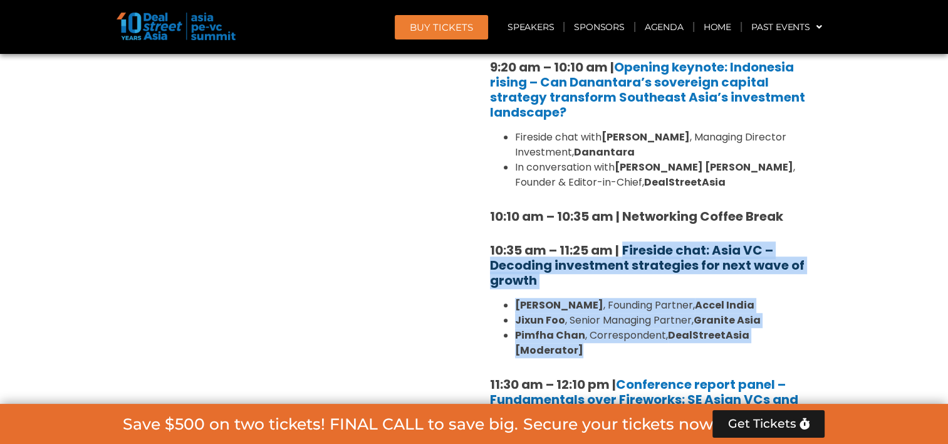
drag, startPoint x: 826, startPoint y: 331, endPoint x: 624, endPoint y: 249, distance: 218.4
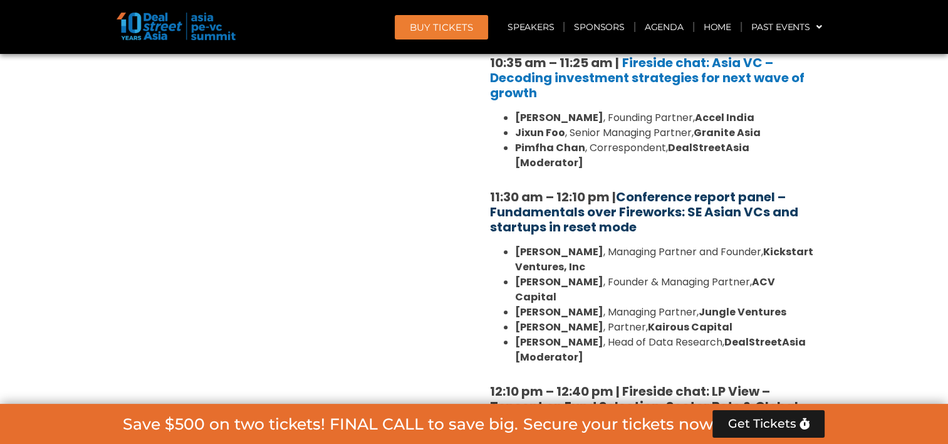
scroll to position [1223, 0]
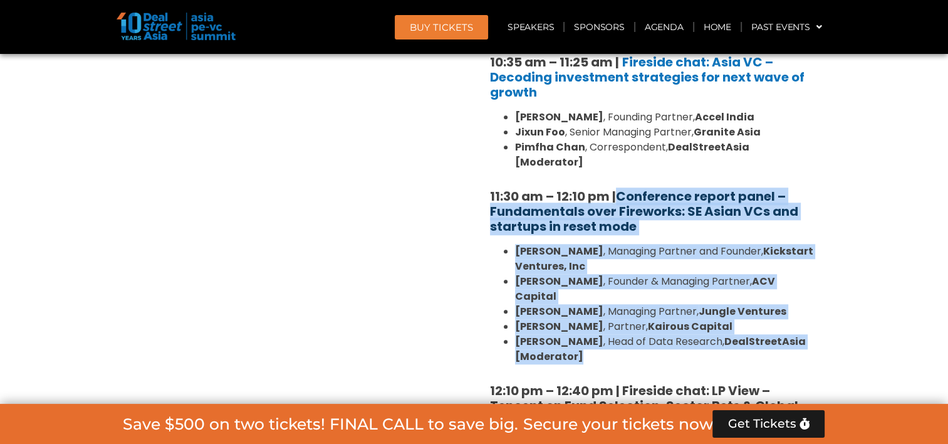
drag, startPoint x: 586, startPoint y: 324, endPoint x: 620, endPoint y: 185, distance: 143.3
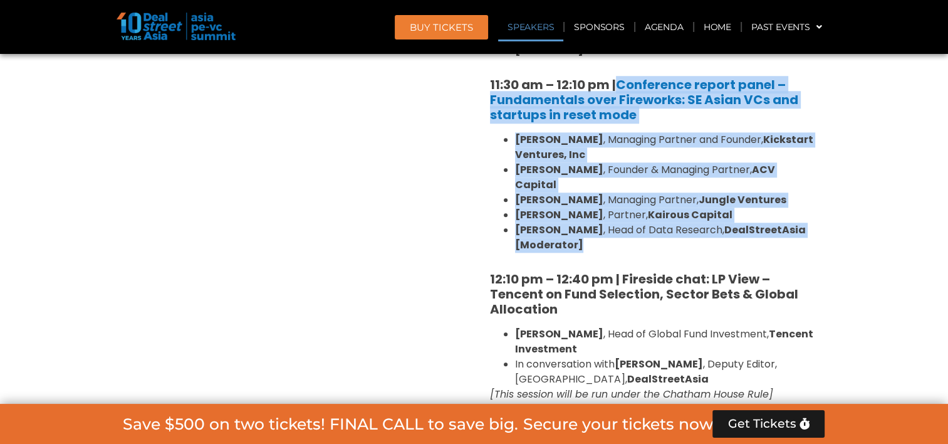
scroll to position [1348, 0]
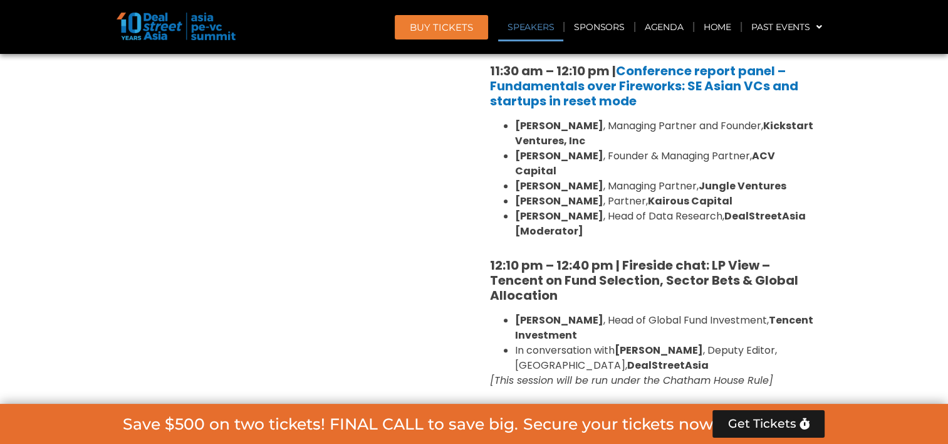
click at [732, 373] on em "[This session will be run under the Chatham House Rule]" at bounding box center [631, 380] width 283 height 14
drag, startPoint x: 804, startPoint y: 345, endPoint x: 624, endPoint y: 231, distance: 213.4
click at [799, 209] on li "[PERSON_NAME] , Head of Data Research, DealStreetAsia [Moderator]" at bounding box center [665, 224] width 301 height 30
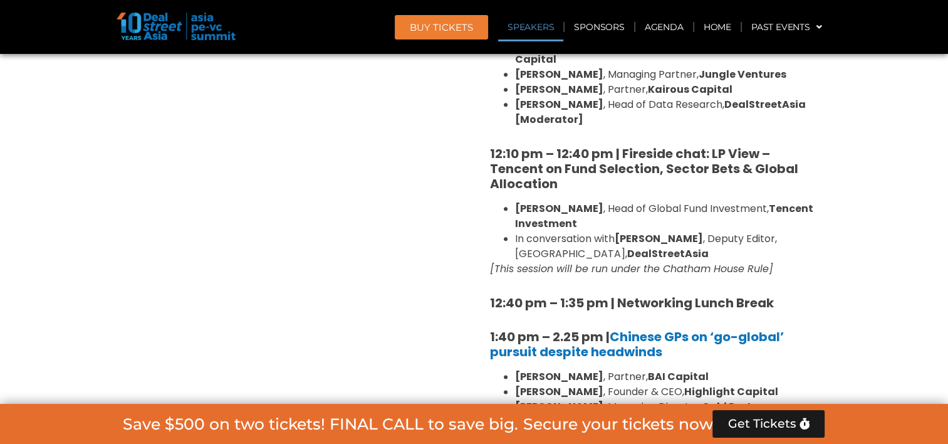
scroll to position [1473, 0]
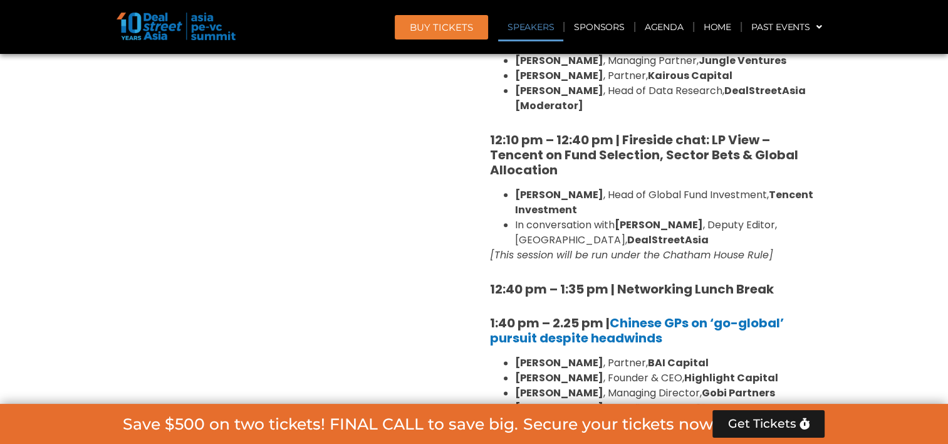
click at [531, 280] on strong "12:40 pm – 1:35 pm | Networking Lunch Break" at bounding box center [632, 289] width 284 height 18
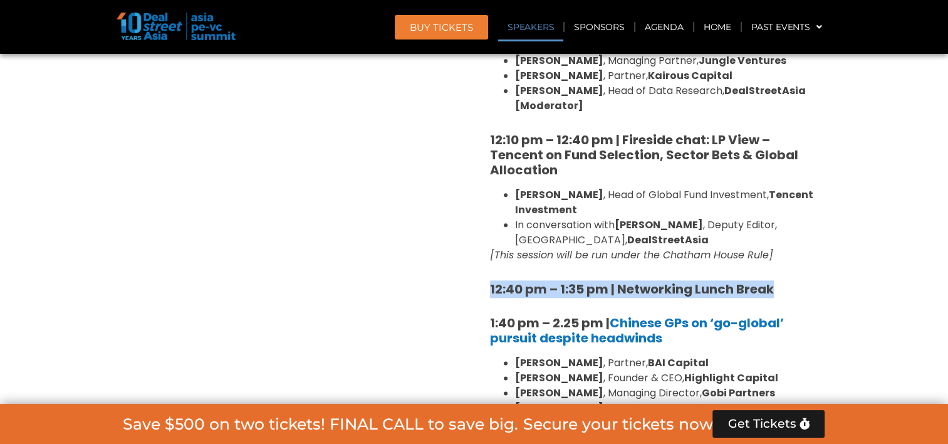
click at [531, 280] on strong "12:40 pm – 1:35 pm | Networking Lunch Break" at bounding box center [632, 289] width 284 height 18
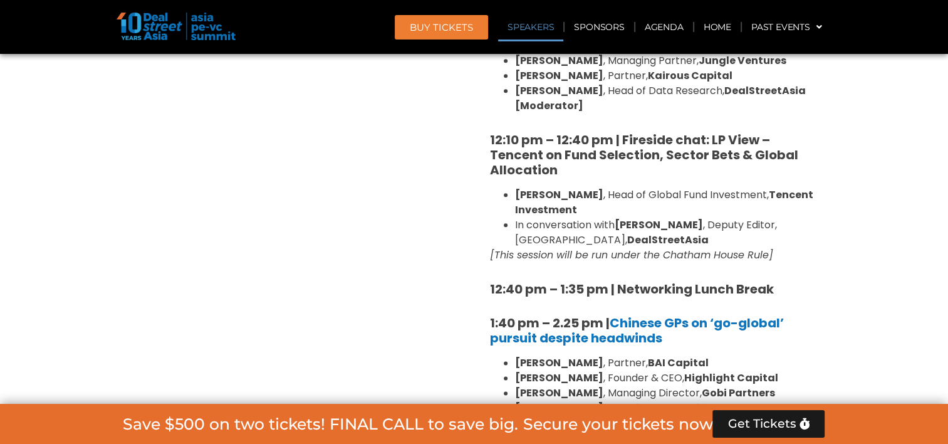
click at [336, 167] on div "Private Equity & Investment Summit Ballroom 1, [DATE] 8:00 am – 9:00 am | Regis…" at bounding box center [295, 429] width 357 height 2025
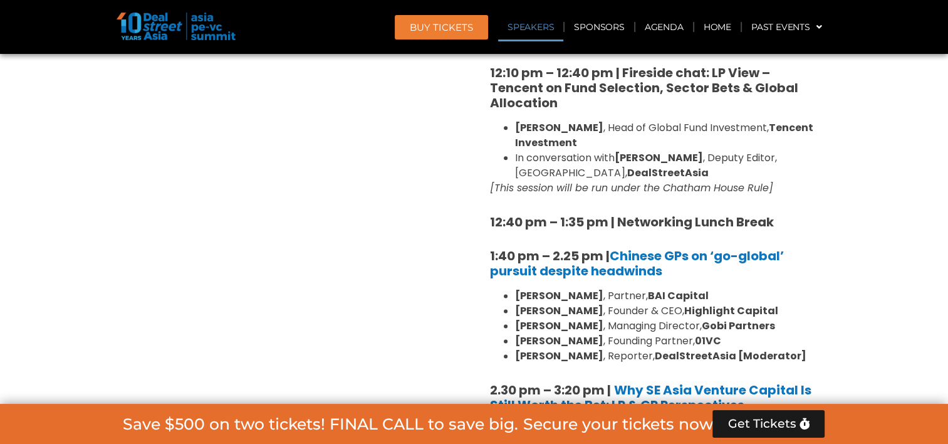
scroll to position [1599, 0]
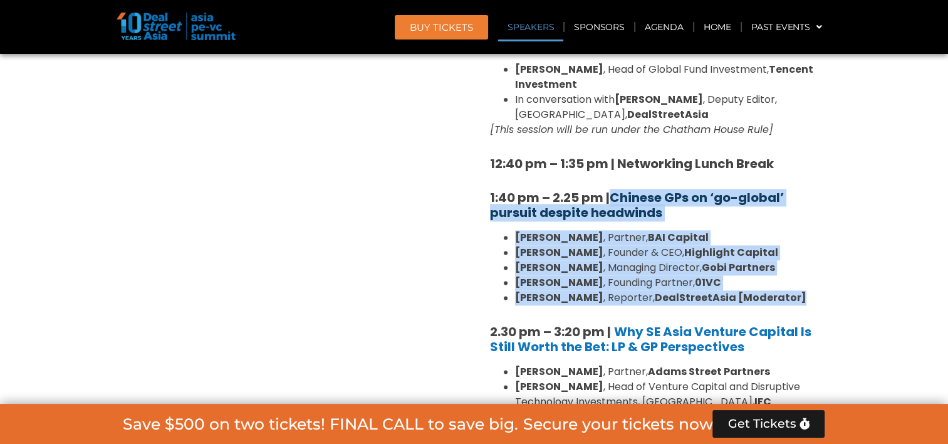
drag, startPoint x: 786, startPoint y: 266, endPoint x: 615, endPoint y: 166, distance: 198.5
click at [615, 166] on div "8:00 am – 9:00 am | Registration & Networking Coffee 9:00 am – 9:15 am | Welcom…" at bounding box center [653, 251] width 326 height 1737
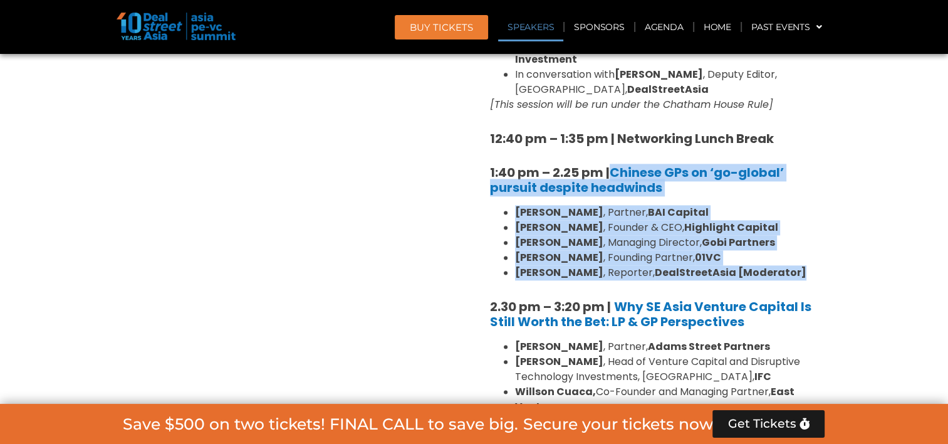
scroll to position [1661, 0]
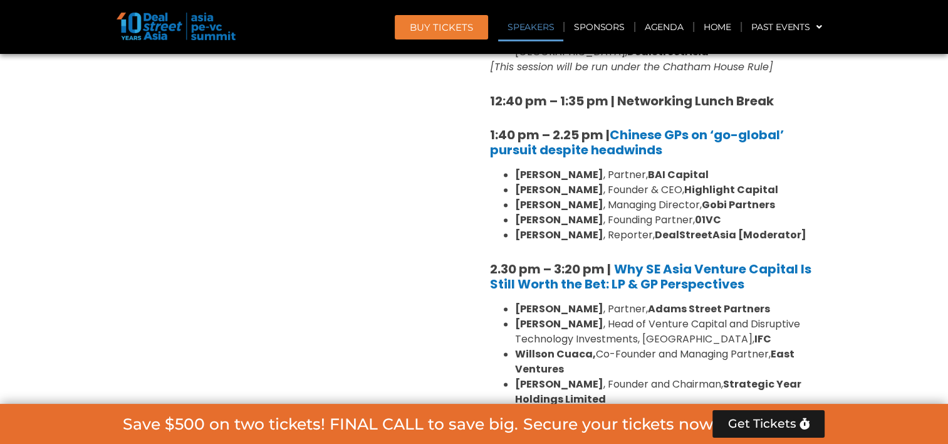
click at [546, 260] on strong "2.30 pm – 3:20 pm |" at bounding box center [550, 269] width 121 height 18
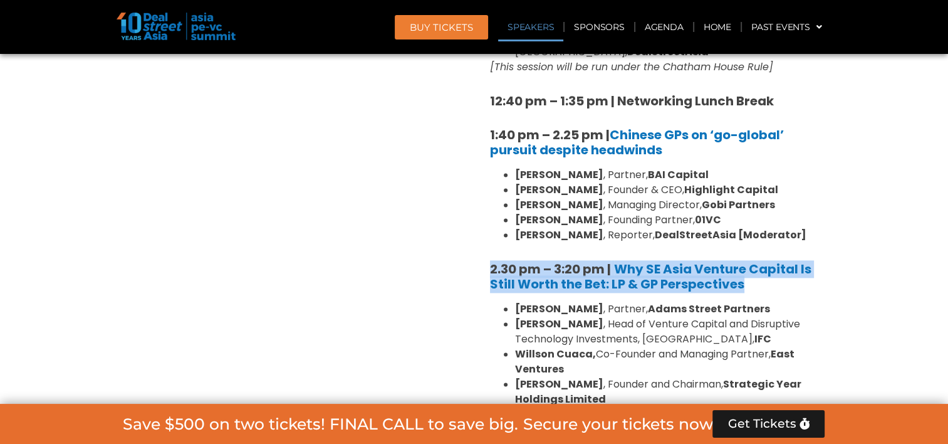
click at [546, 260] on strong "2.30 pm – 3:20 pm |" at bounding box center [550, 269] width 121 height 18
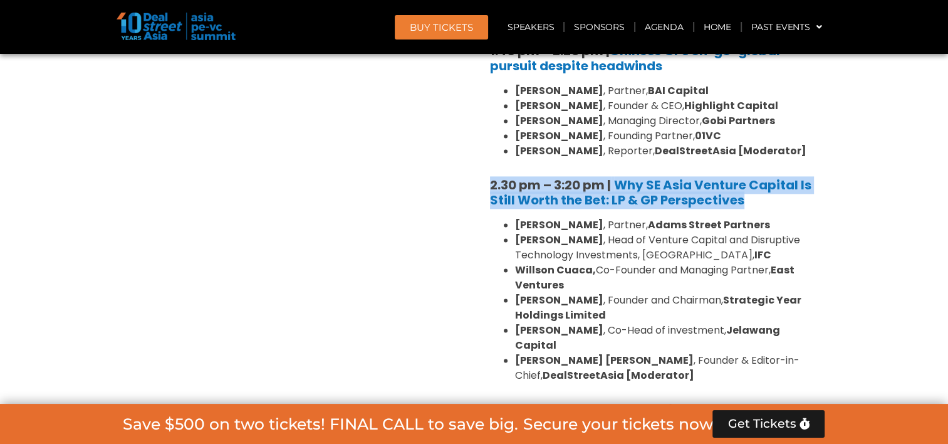
scroll to position [1787, 0]
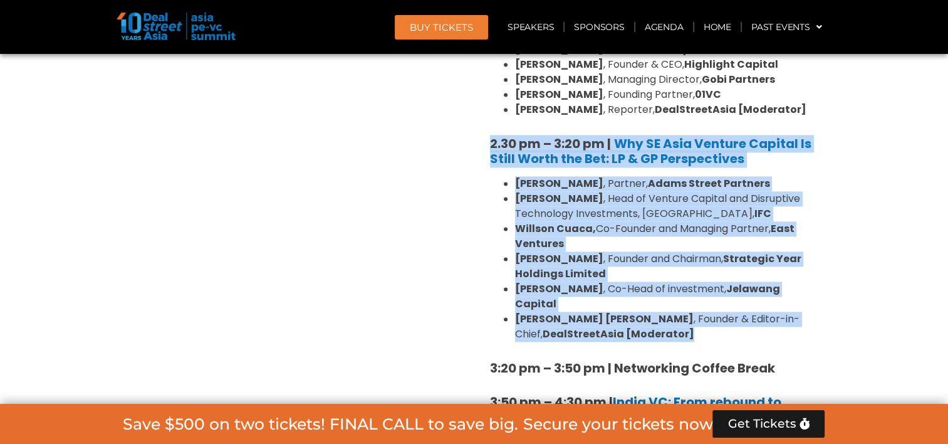
click at [664, 311] on li "[PERSON_NAME] [PERSON_NAME] , Founder & Editor-in-Chief, DealStreetAsia [Modera…" at bounding box center [665, 326] width 301 height 30
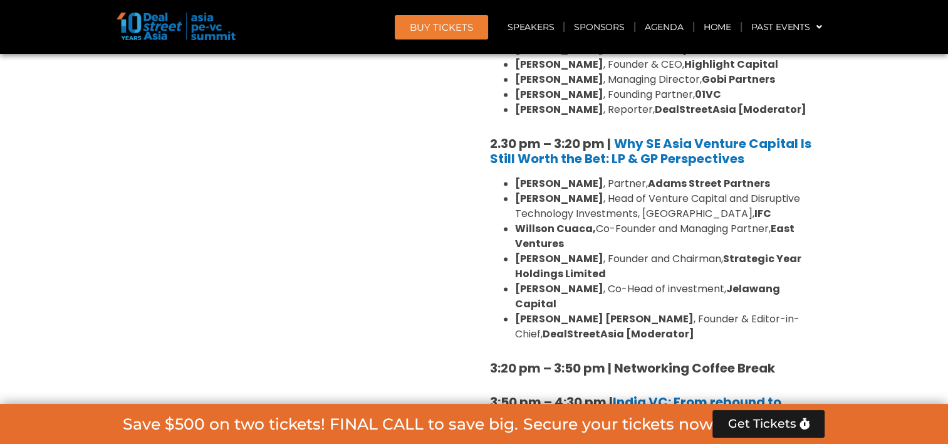
click at [441, 245] on div "Private Equity & Investment Summit Ballroom 1, [DATE] 8:00 am – 9:00 am | Regis…" at bounding box center [295, 116] width 357 height 2025
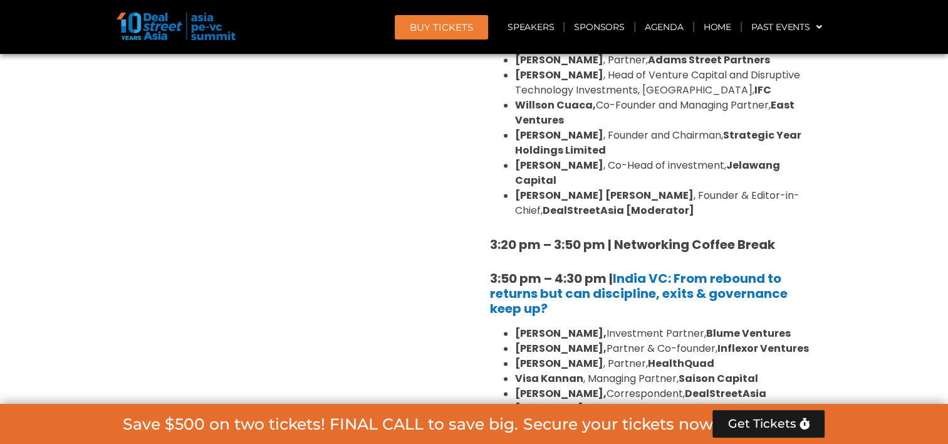
scroll to position [1912, 0]
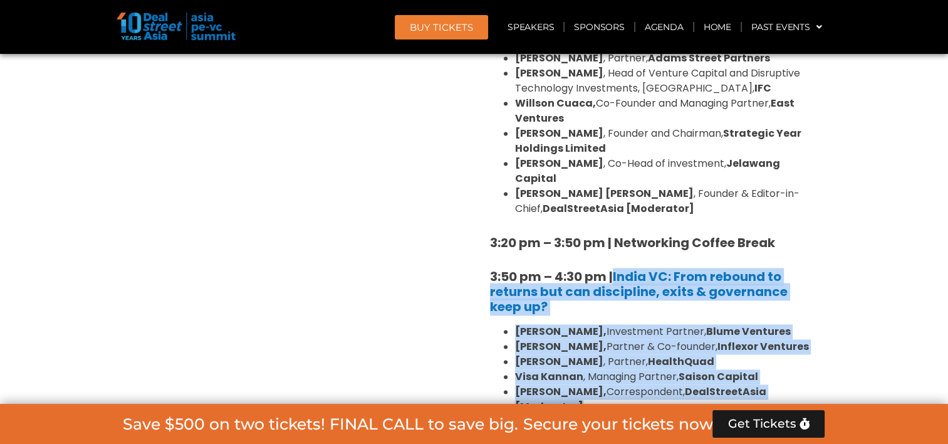
drag, startPoint x: 581, startPoint y: 361, endPoint x: 613, endPoint y: 233, distance: 131.7
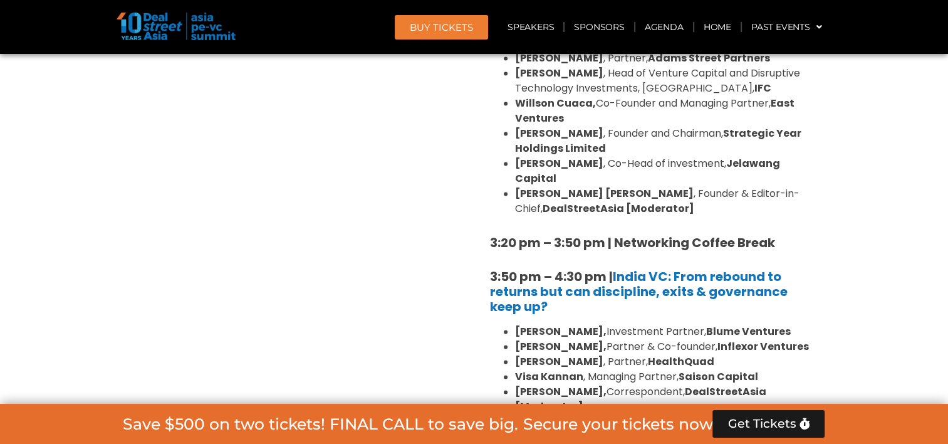
drag, startPoint x: 426, startPoint y: 213, endPoint x: 439, endPoint y: 223, distance: 16.5
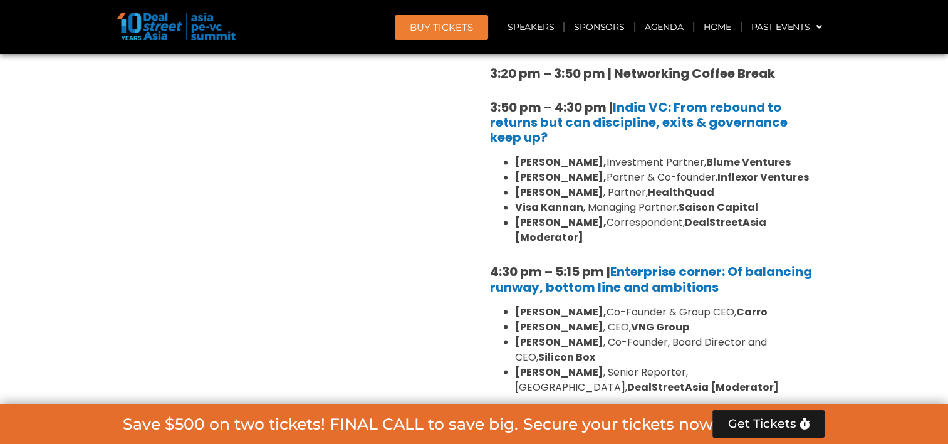
scroll to position [2100, 0]
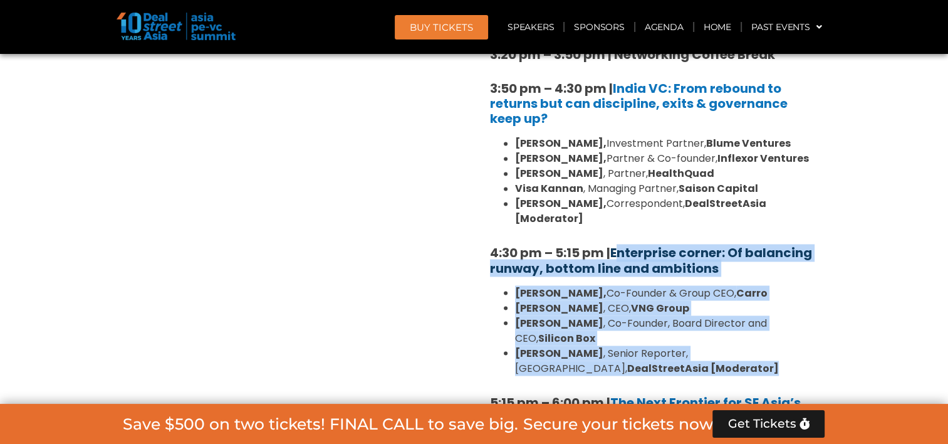
drag, startPoint x: 667, startPoint y: 303, endPoint x: 616, endPoint y: 206, distance: 109.3
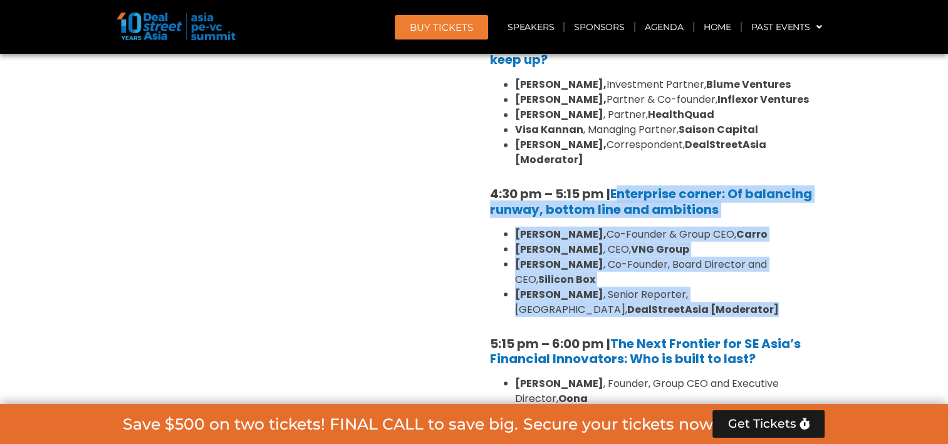
scroll to position [2162, 0]
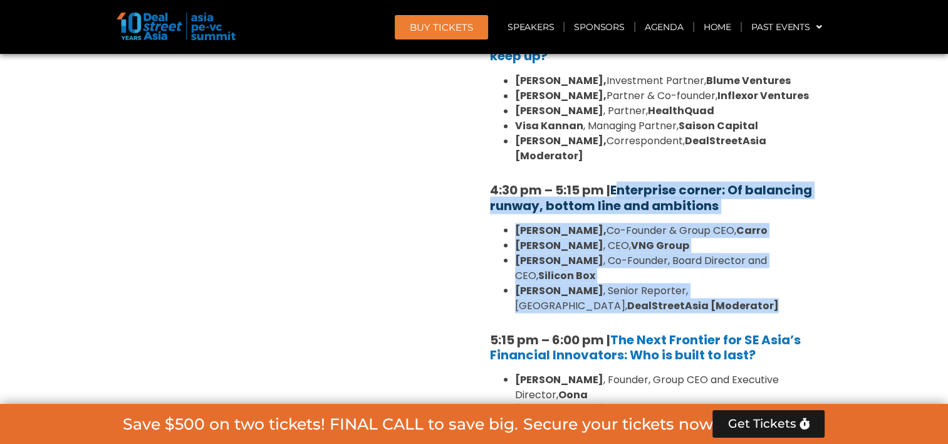
drag, startPoint x: 670, startPoint y: 243, endPoint x: 616, endPoint y: 143, distance: 113.8
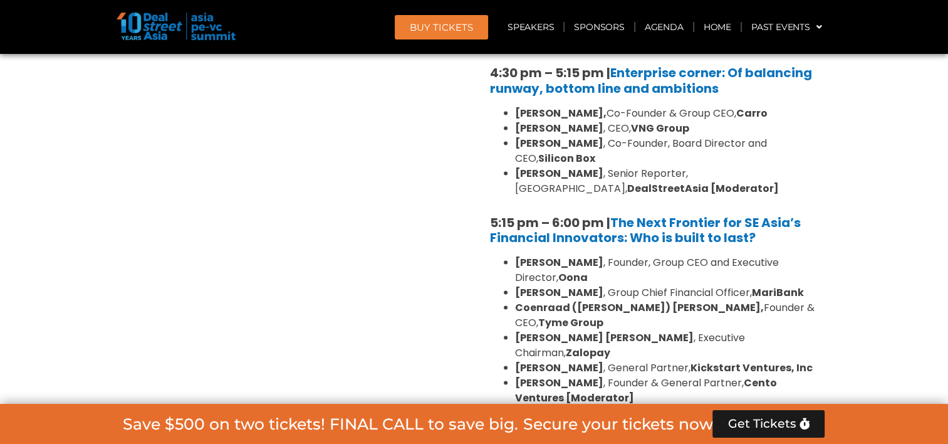
scroll to position [2288, 0]
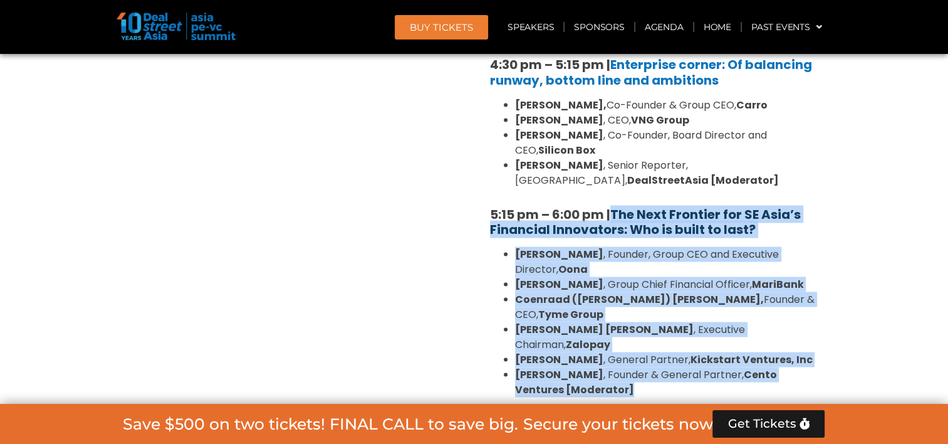
drag, startPoint x: 586, startPoint y: 299, endPoint x: 613, endPoint y: 156, distance: 145.3
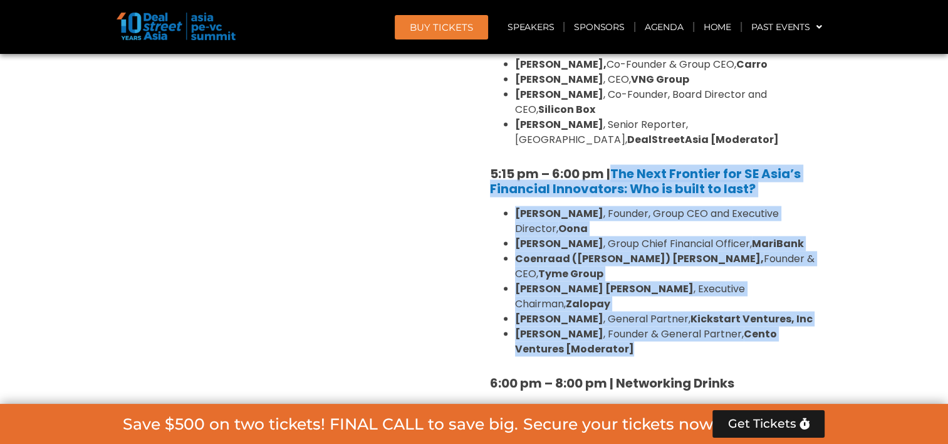
scroll to position [2350, 0]
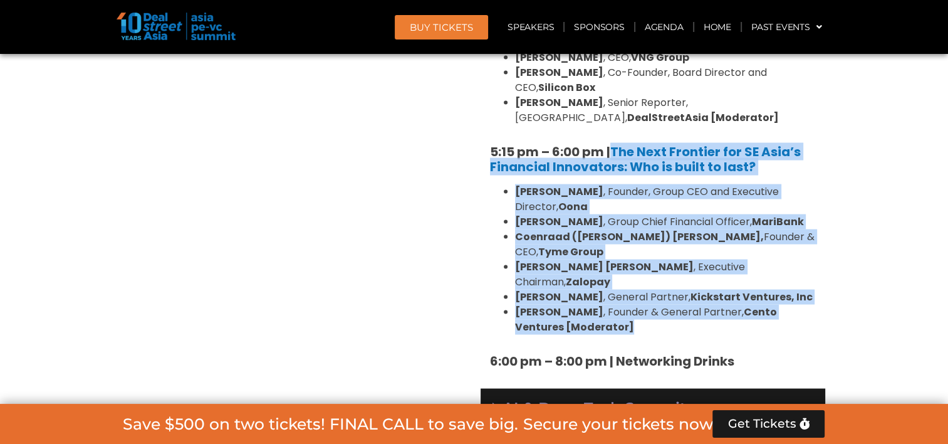
click at [569, 400] on link "AI & Deep Tech Summit Ballroom 2, [DATE]" at bounding box center [594, 416] width 184 height 33
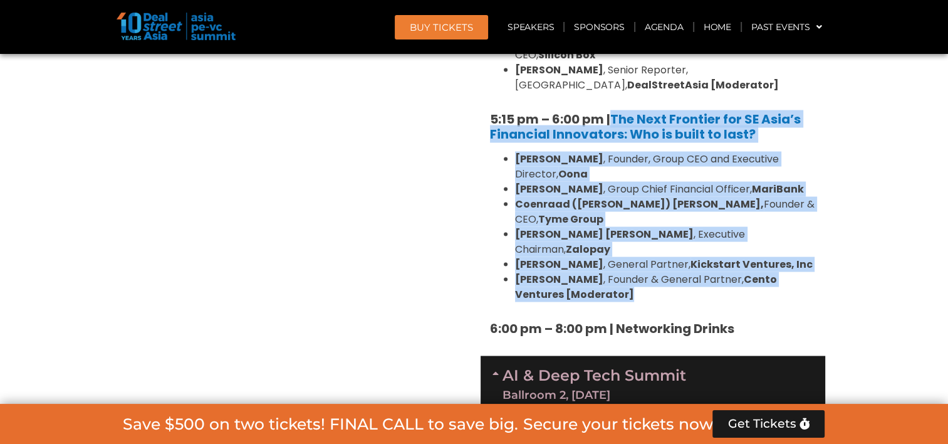
scroll to position [2413, 0]
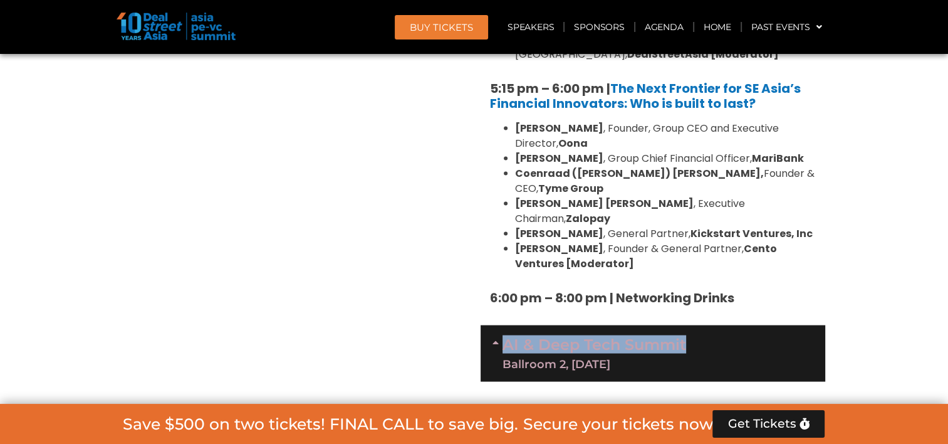
drag, startPoint x: 708, startPoint y: 252, endPoint x: 502, endPoint y: 251, distance: 205.5
click at [502, 325] on div "AI & Deep Tech Summit Ballroom 2, [DATE]" at bounding box center [652, 353] width 345 height 56
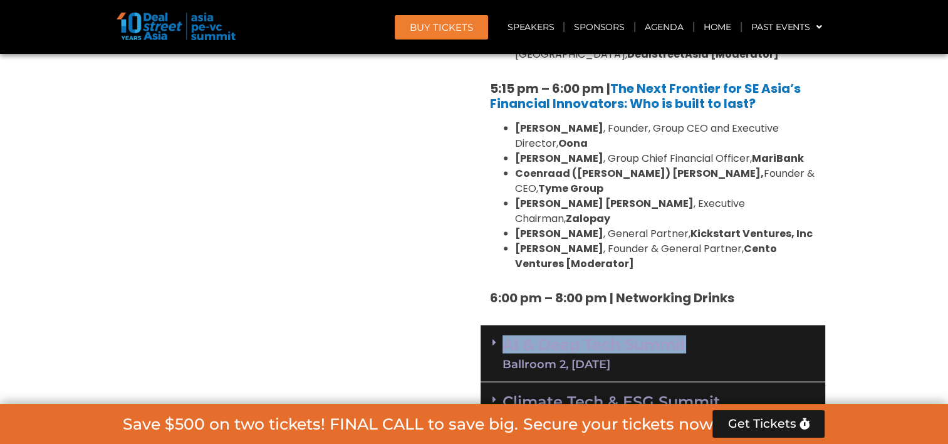
click at [561, 358] on div "Ballroom 2, [DATE]" at bounding box center [594, 363] width 184 height 11
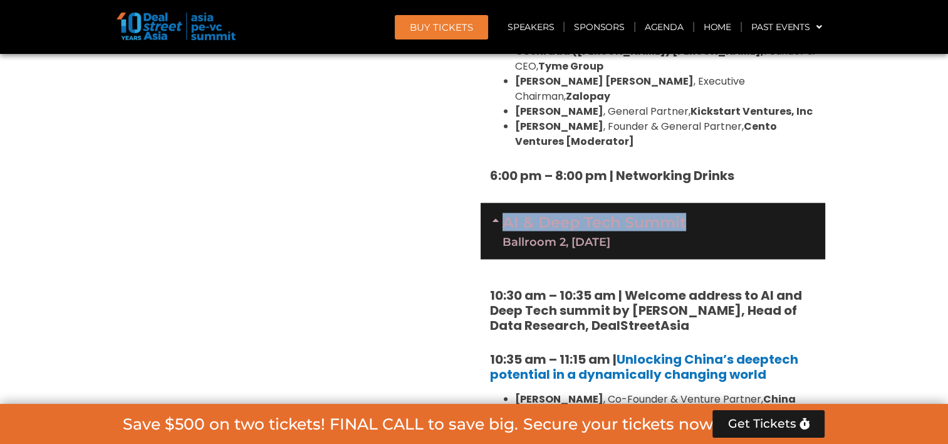
scroll to position [2538, 0]
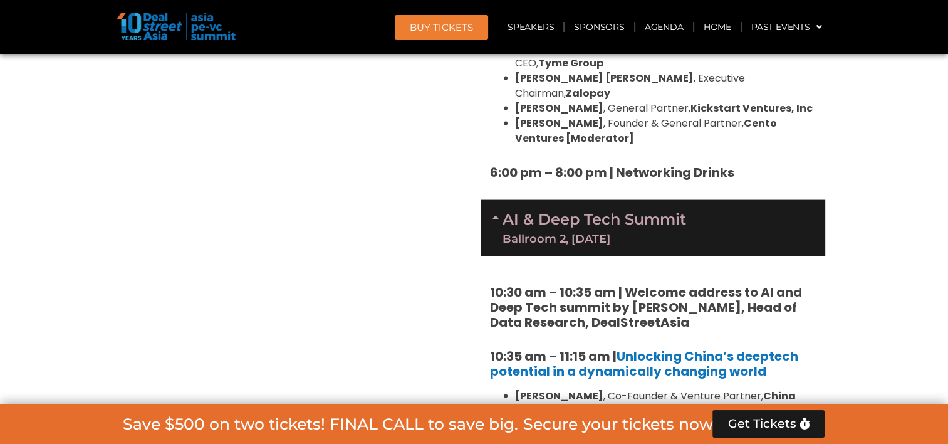
click at [624, 283] on strong "10:30 am – 10:35 am | Welcome address to AI and Deep Tech summit by [PERSON_NAM…" at bounding box center [646, 307] width 312 height 48
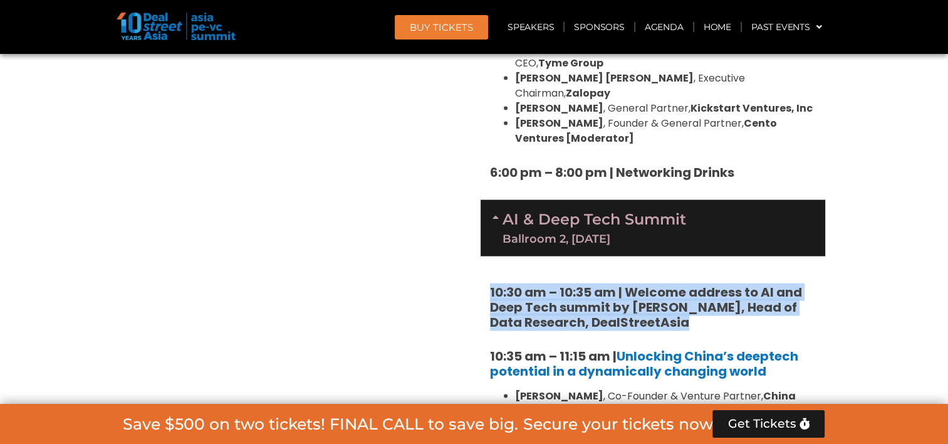
click at [624, 283] on strong "10:30 am – 10:35 am | Welcome address to AI and Deep Tech summit by [PERSON_NAM…" at bounding box center [646, 307] width 312 height 48
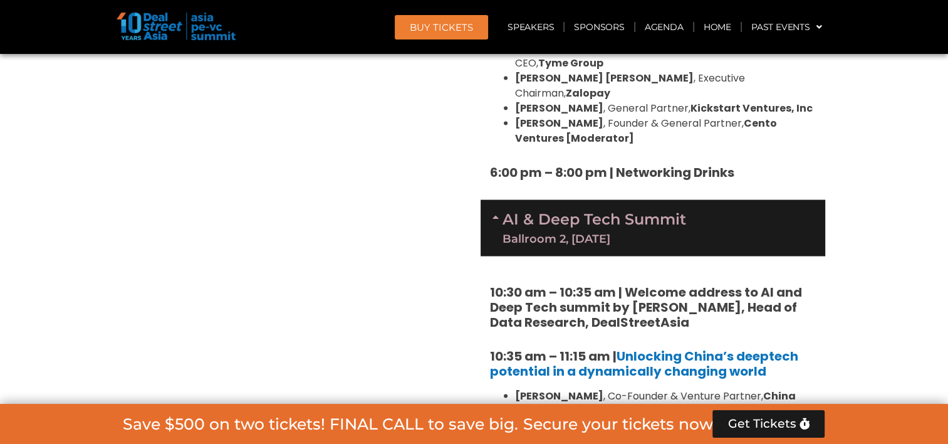
drag, startPoint x: 487, startPoint y: 262, endPoint x: 606, endPoint y: 261, distance: 119.0
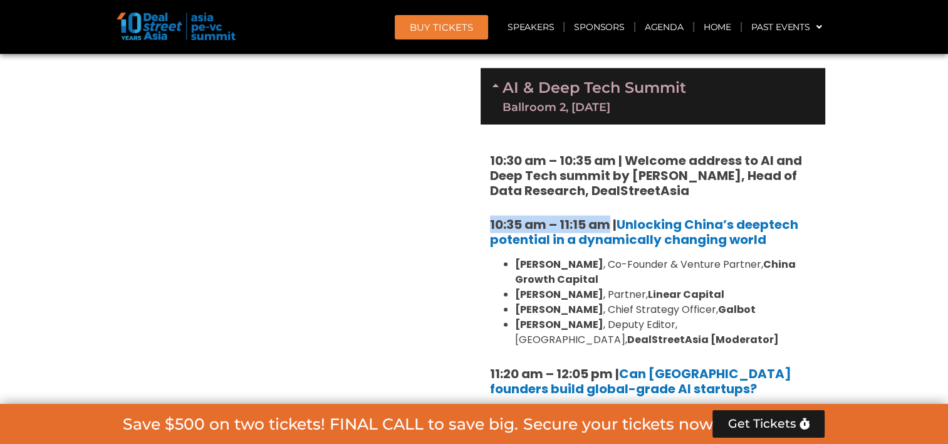
scroll to position [2601, 0]
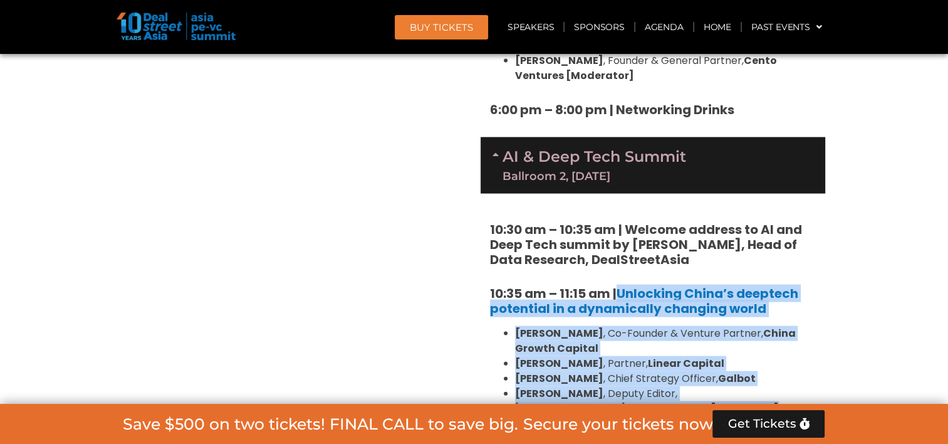
drag, startPoint x: 596, startPoint y: 321, endPoint x: 618, endPoint y: 203, distance: 119.7
drag, startPoint x: 790, startPoint y: 175, endPoint x: 772, endPoint y: 190, distance: 23.2
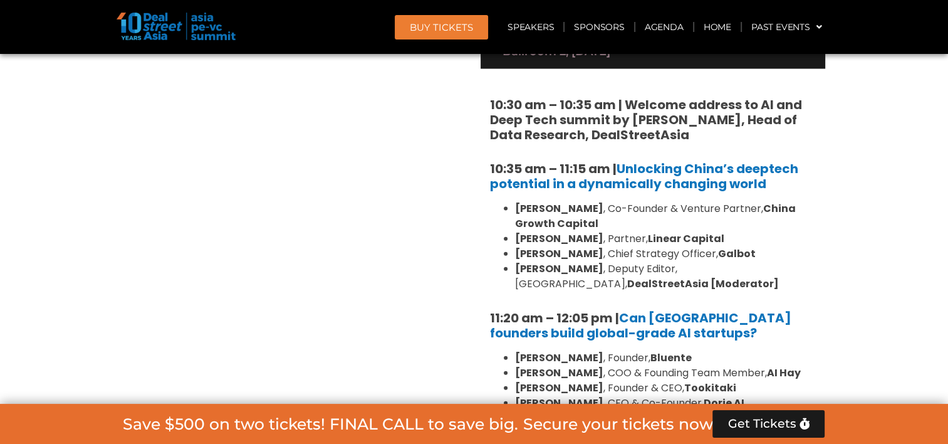
scroll to position [2726, 0]
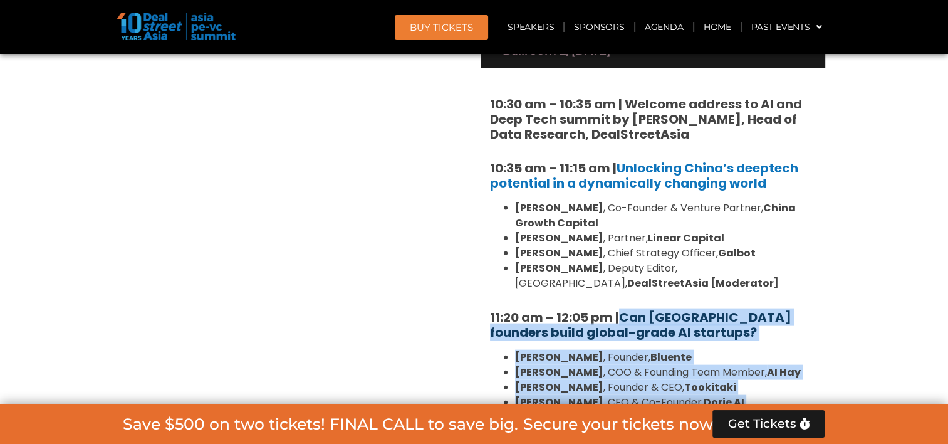
drag, startPoint x: 596, startPoint y: 341, endPoint x: 621, endPoint y: 227, distance: 116.7
click at [621, 227] on div "10:30 am – 10:35 am | Welcome address to AI and Deep Tech summit by [PERSON_NAM…" at bounding box center [652, 378] width 345 height 621
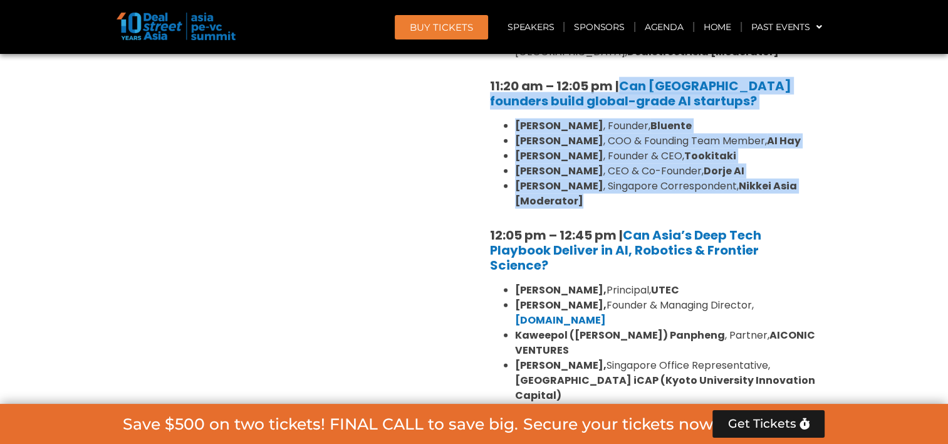
scroll to position [2977, 0]
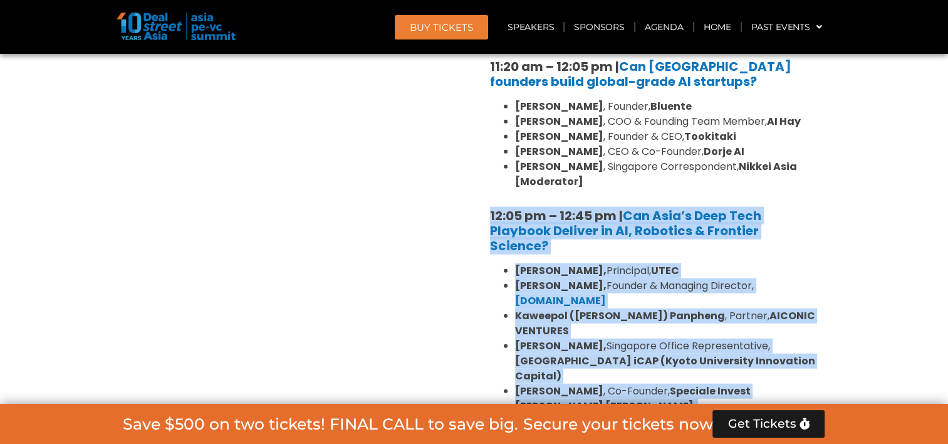
drag, startPoint x: 599, startPoint y: 296, endPoint x: 488, endPoint y: 118, distance: 209.6
click at [488, 118] on div "10:30 am – 10:35 am | Welcome address to AI and Deep Tech summit by [PERSON_NAM…" at bounding box center [652, 128] width 345 height 621
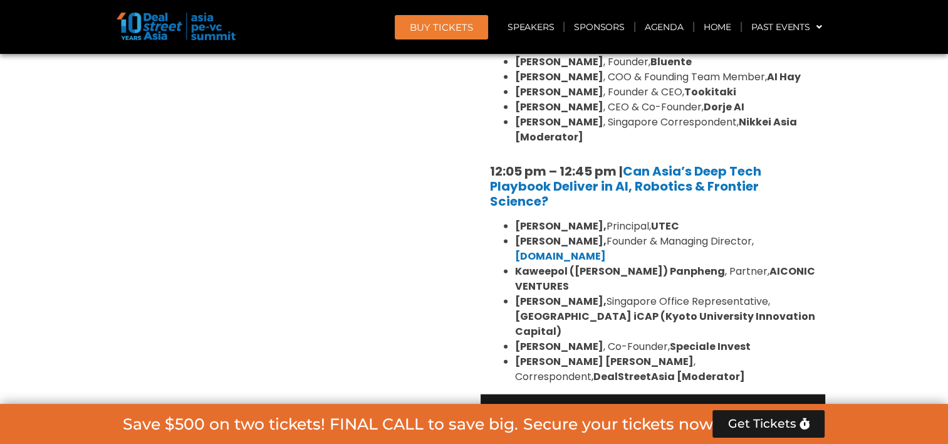
scroll to position [3040, 0]
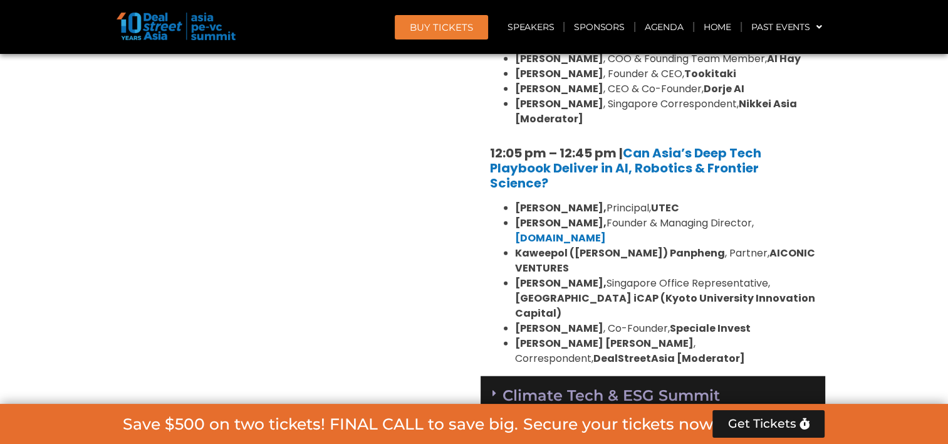
click at [552, 409] on div "Ballroom 2, [DATE]" at bounding box center [652, 414] width 321 height 11
drag, startPoint x: 485, startPoint y: 273, endPoint x: 507, endPoint y: 278, distance: 22.4
click at [507, 376] on div "Climate Tech & ESG Summit Ballroom 2, [DATE]" at bounding box center [652, 404] width 345 height 56
click at [602, 409] on div "Ballroom 2, [DATE]" at bounding box center [652, 414] width 321 height 11
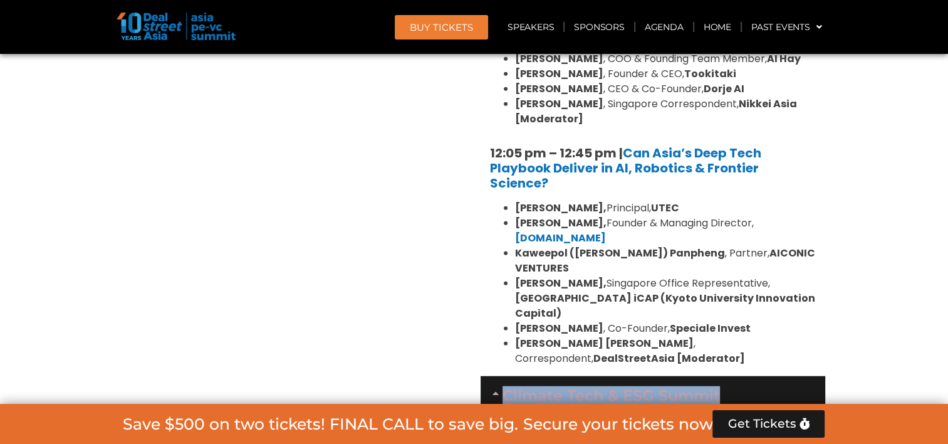
drag, startPoint x: 730, startPoint y: 273, endPoint x: 504, endPoint y: 282, distance: 227.0
click at [504, 376] on div "Climate Tech & ESG Summit Ballroom 2, [DATE]" at bounding box center [652, 404] width 345 height 56
click at [506, 409] on div "Ballroom 2, [DATE]" at bounding box center [652, 414] width 321 height 11
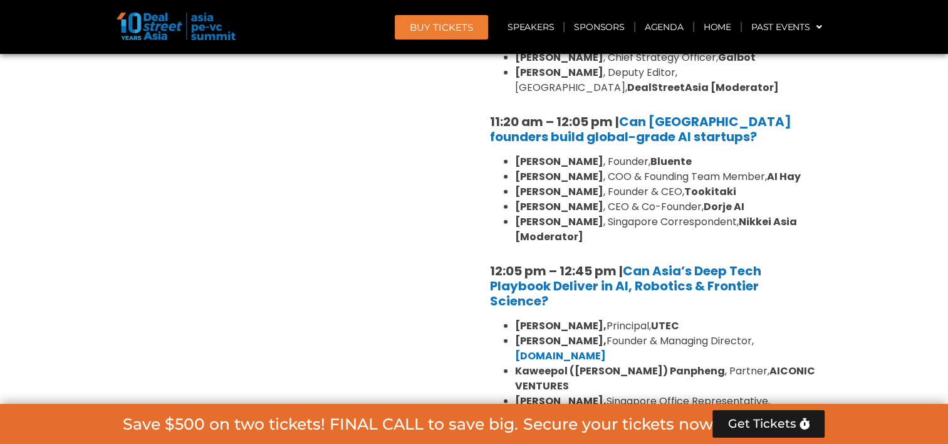
scroll to position [2914, 0]
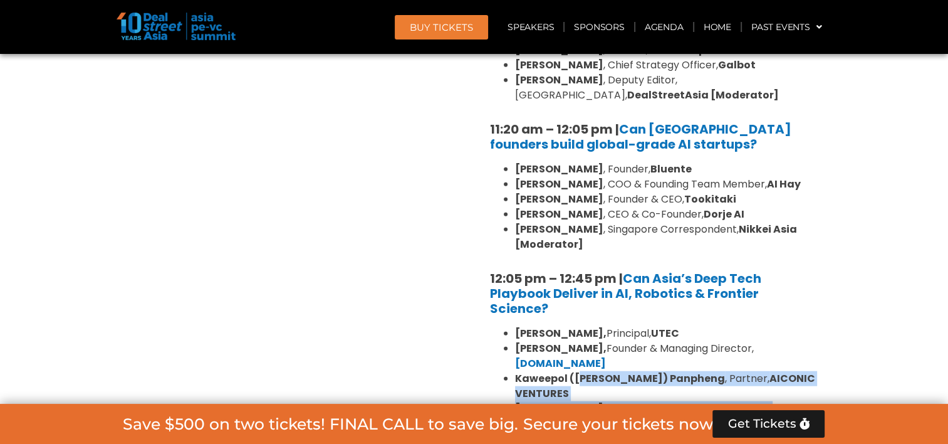
drag, startPoint x: 589, startPoint y: 363, endPoint x: 578, endPoint y: 266, distance: 97.2
click at [578, 326] on ul "[PERSON_NAME], Principal, UTEC [PERSON_NAME], Founder & Managing Director, [DOM…" at bounding box center [653, 408] width 326 height 165
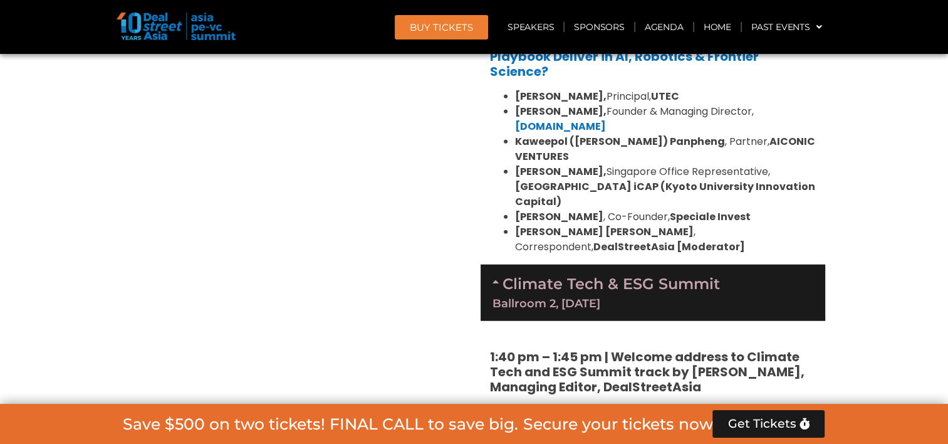
scroll to position [3165, 0]
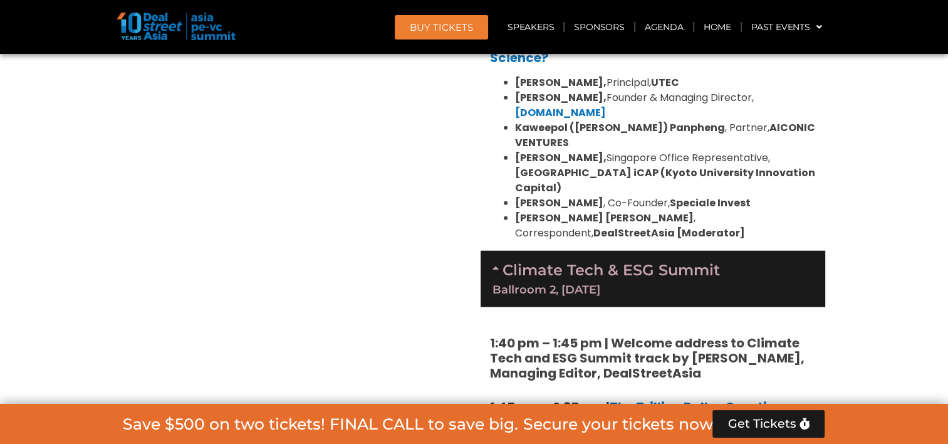
click at [586, 334] on strong "1:40 pm – 1:45 pm | Welcome address to Climate Tech and ESG Summit track by [PE…" at bounding box center [647, 358] width 314 height 48
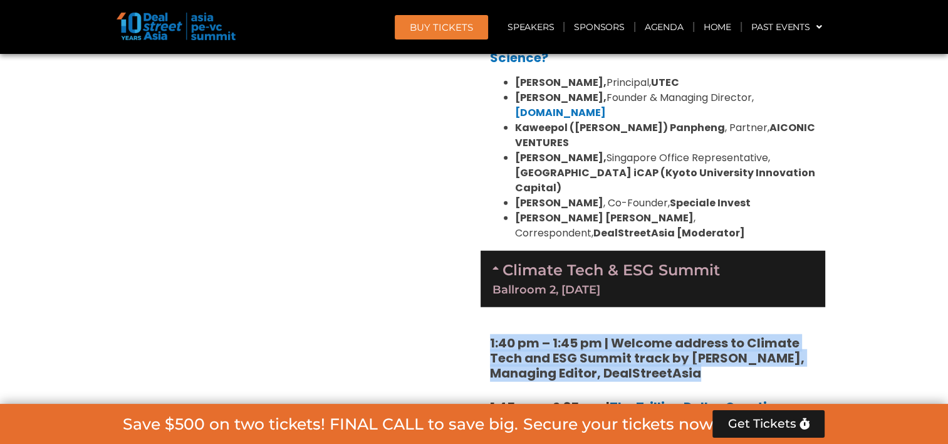
click at [586, 334] on strong "1:40 pm – 1:45 pm | Welcome address to Climate Tech and ESG Summit track by [PE…" at bounding box center [647, 358] width 314 height 48
click at [560, 334] on strong "1:40 pm – 1:45 pm | Welcome address to Climate Tech and ESG Summit track by [PE…" at bounding box center [647, 358] width 314 height 48
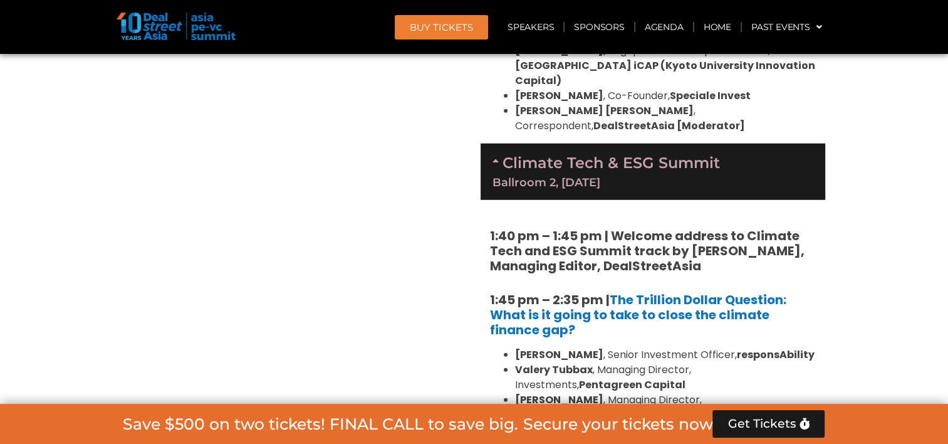
scroll to position [3290, 0]
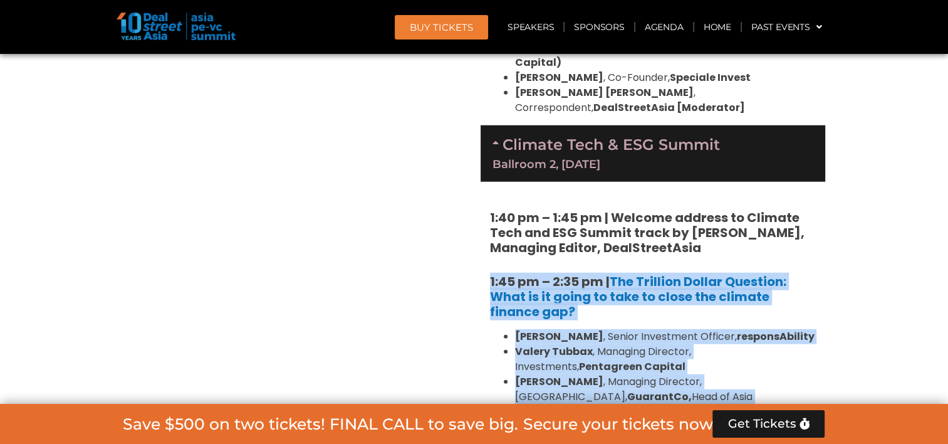
drag, startPoint x: 823, startPoint y: 320, endPoint x: 484, endPoint y: 160, distance: 374.7
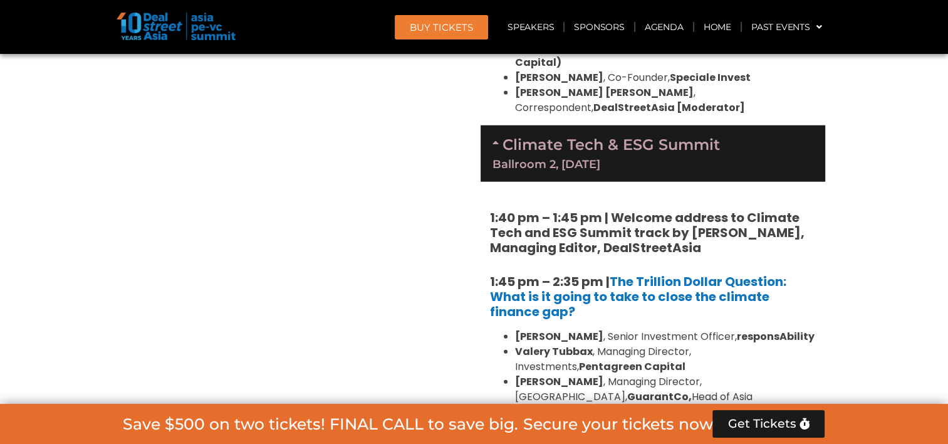
drag, startPoint x: 444, startPoint y: 217, endPoint x: 499, endPoint y: 213, distance: 55.3
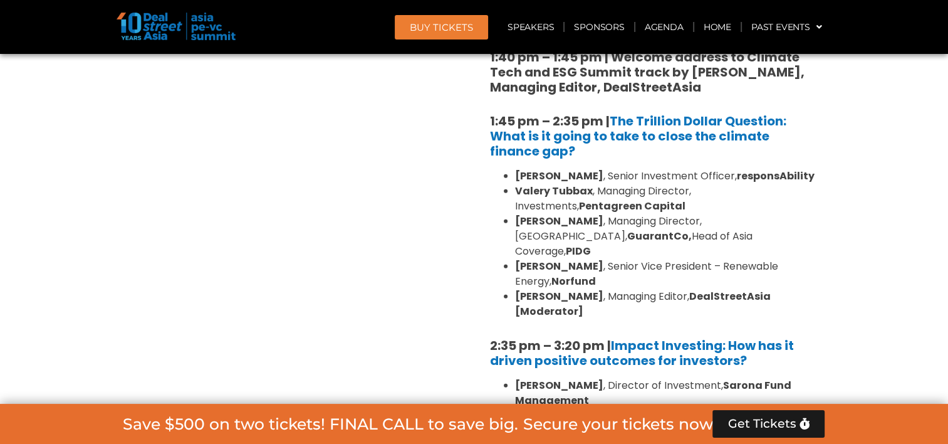
scroll to position [3478, 0]
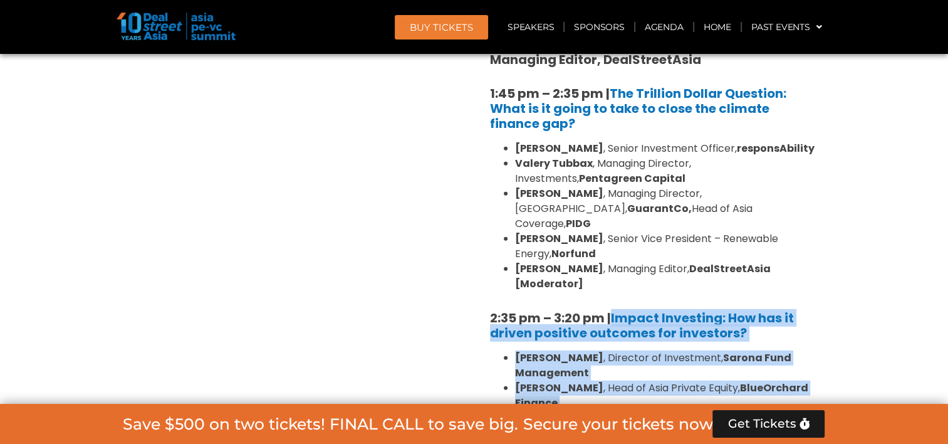
drag, startPoint x: 597, startPoint y: 329, endPoint x: 611, endPoint y: 168, distance: 161.6
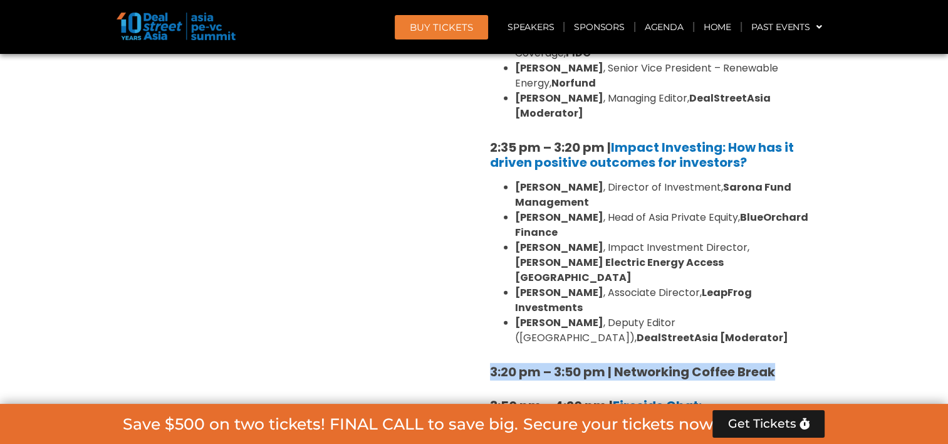
scroll to position [3729, 0]
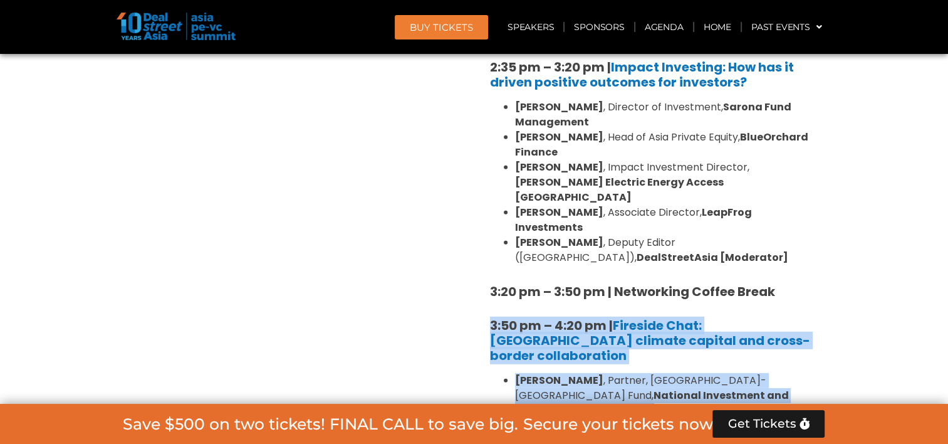
drag, startPoint x: 653, startPoint y: 233, endPoint x: 491, endPoint y: 143, distance: 185.9
click at [491, 143] on div "1:40 pm – 1:45 pm | Welcome address to Climate Tech and ESG Summit track by [PE…" at bounding box center [652, 294] width 345 height 1102
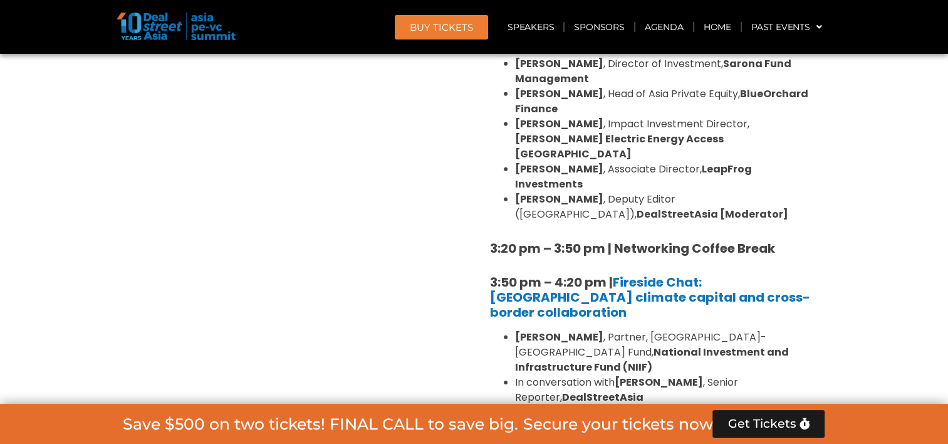
scroll to position [3791, 0]
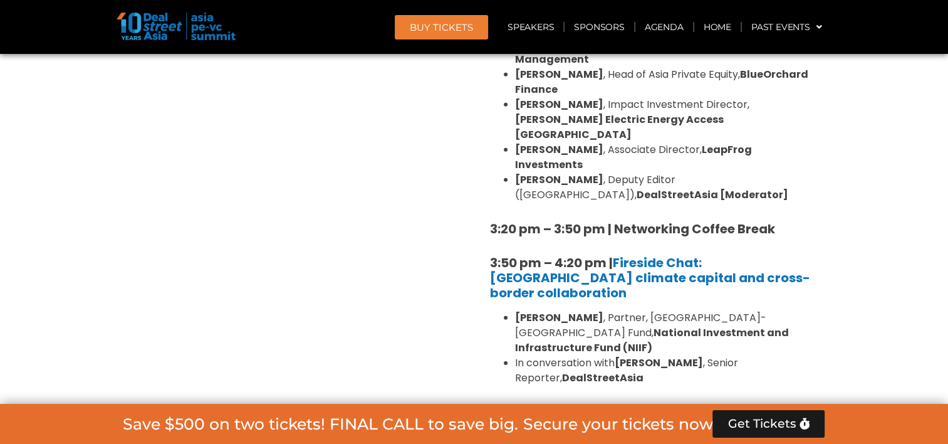
click at [484, 201] on div "1:40 pm – 1:45 pm | Welcome address to Climate Tech and ESG Summit track by [PE…" at bounding box center [652, 232] width 345 height 1102
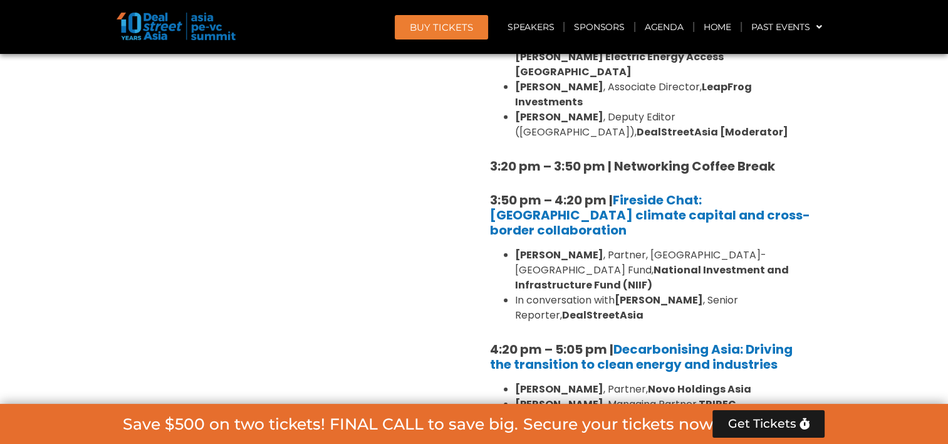
scroll to position [3917, 0]
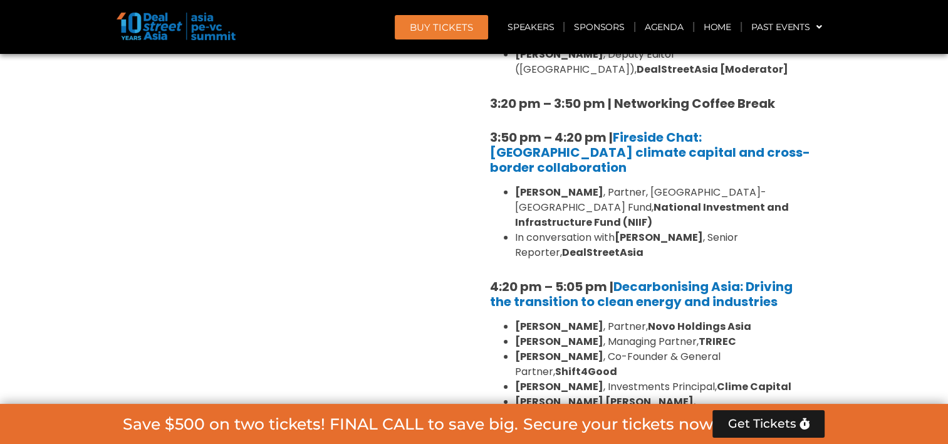
drag, startPoint x: 479, startPoint y: 232, endPoint x: 786, endPoint y: 256, distance: 307.2
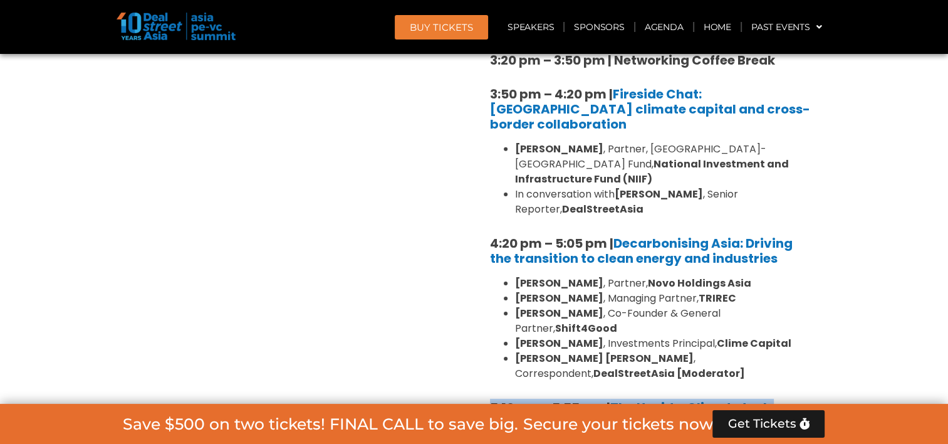
scroll to position [4042, 0]
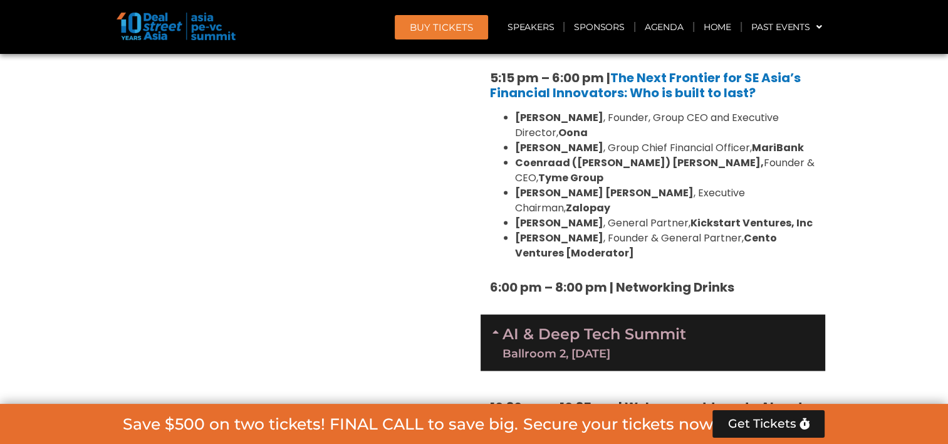
scroll to position [2350, 0]
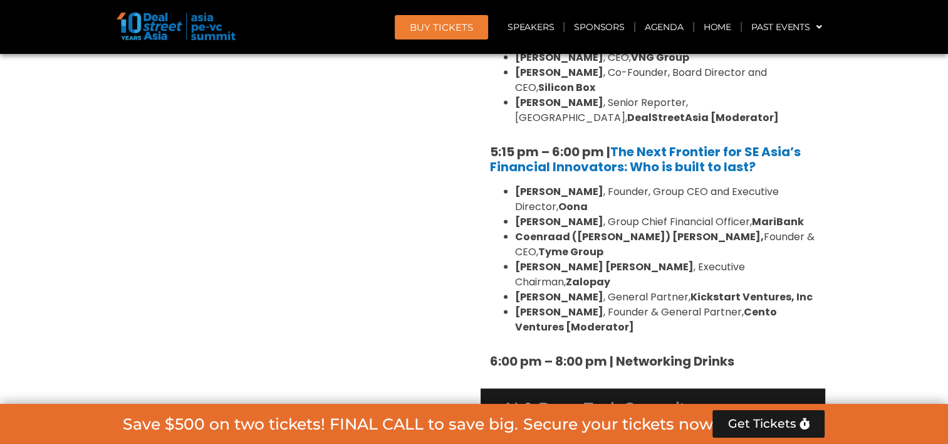
click at [578, 400] on link "AI & Deep Tech Summit Ballroom 2, [DATE]" at bounding box center [594, 416] width 184 height 33
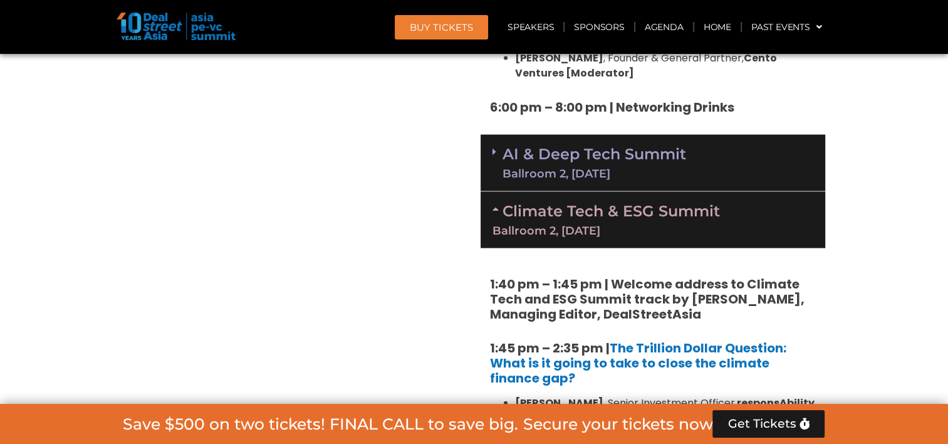
scroll to position [2601, 0]
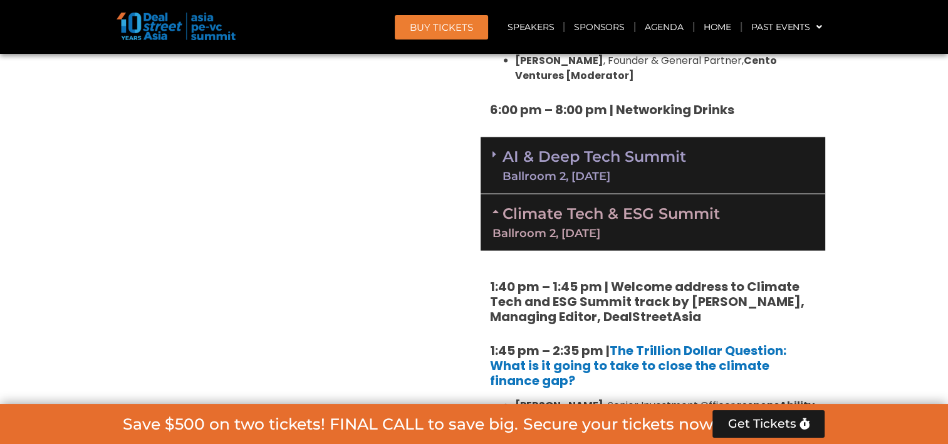
click at [574, 227] on div "Ballroom 2, [DATE]" at bounding box center [652, 232] width 321 height 11
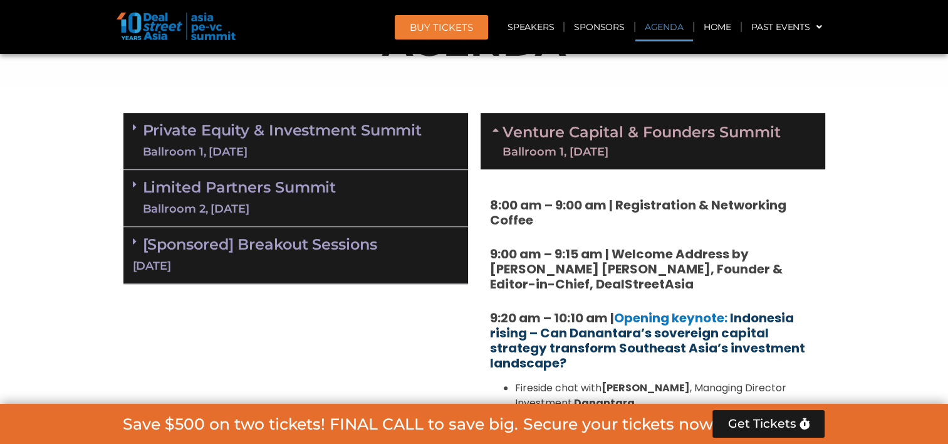
scroll to position [784, 0]
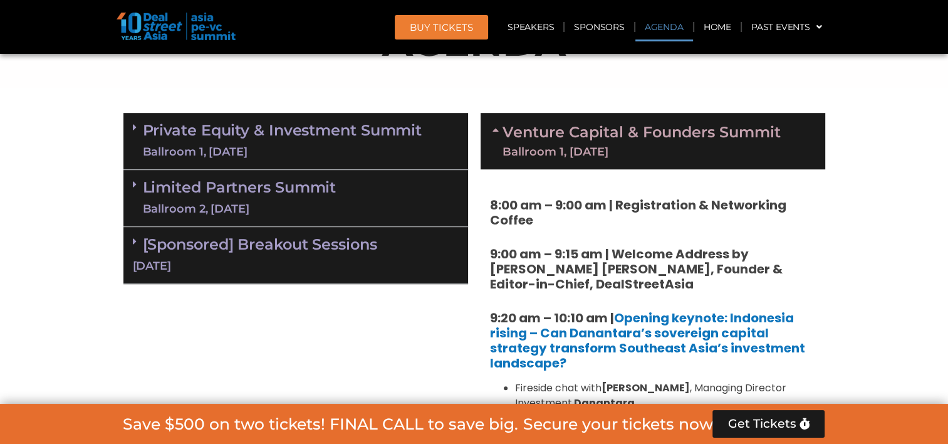
click at [551, 150] on div "Ballroom 1, [DATE]" at bounding box center [641, 151] width 278 height 11
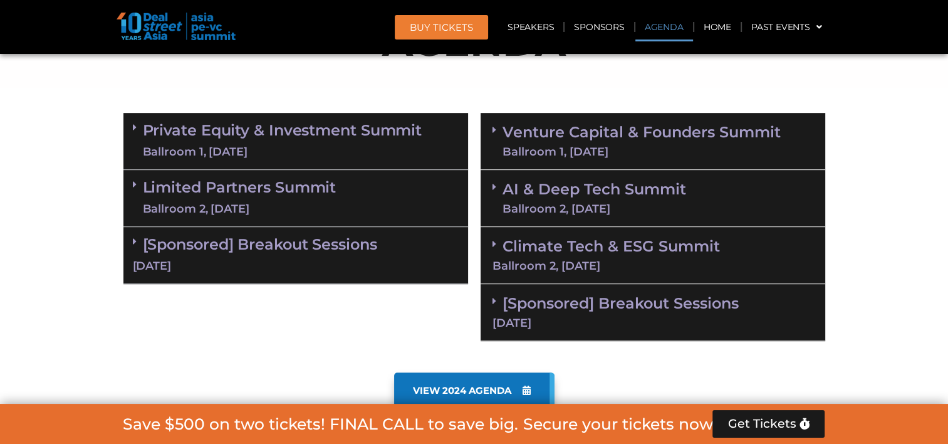
click at [273, 254] on div "[Sponsored] Breakout Sessions [DATE]" at bounding box center [295, 255] width 345 height 57
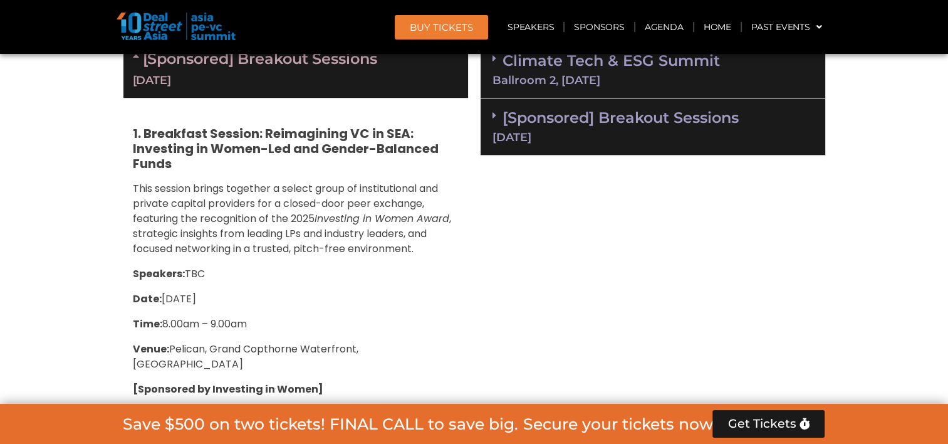
scroll to position [847, 0]
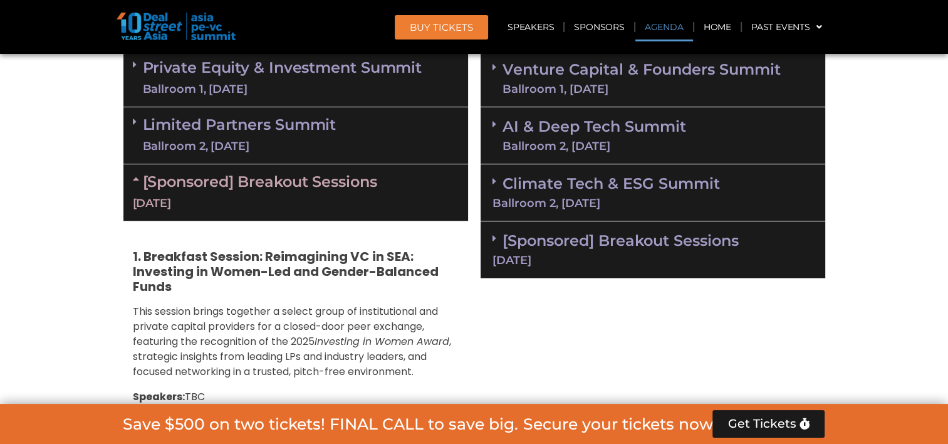
click at [272, 252] on strong "1. Breakfast Session: Reimagining VC in SEA: Investing in Women-Led and Gender-…" at bounding box center [286, 271] width 306 height 48
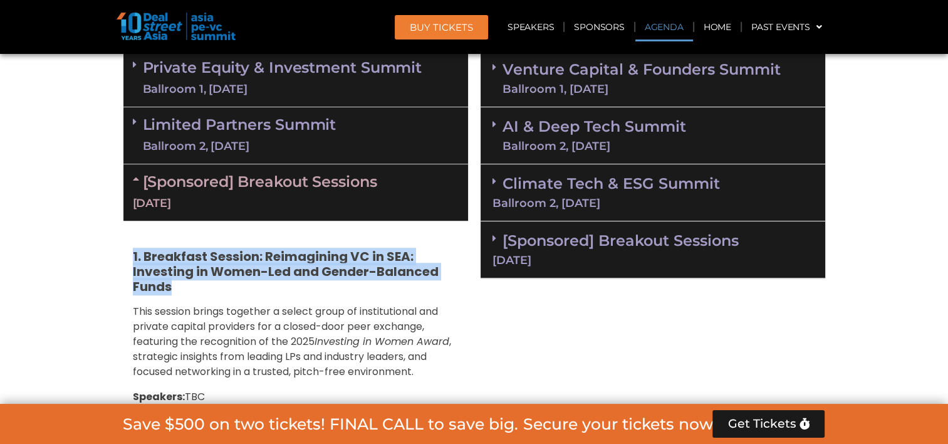
click at [272, 252] on strong "1. Breakfast Session: Reimagining VC in SEA: Investing in Women-Led and Gender-…" at bounding box center [286, 271] width 306 height 48
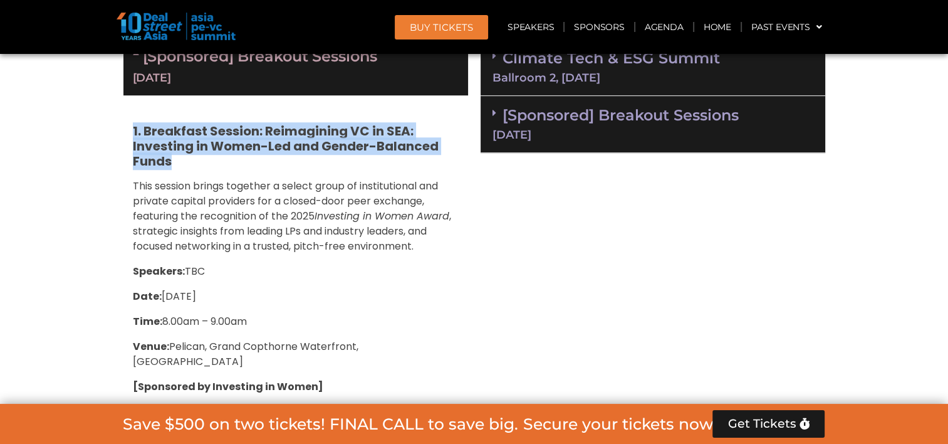
scroll to position [1035, 0]
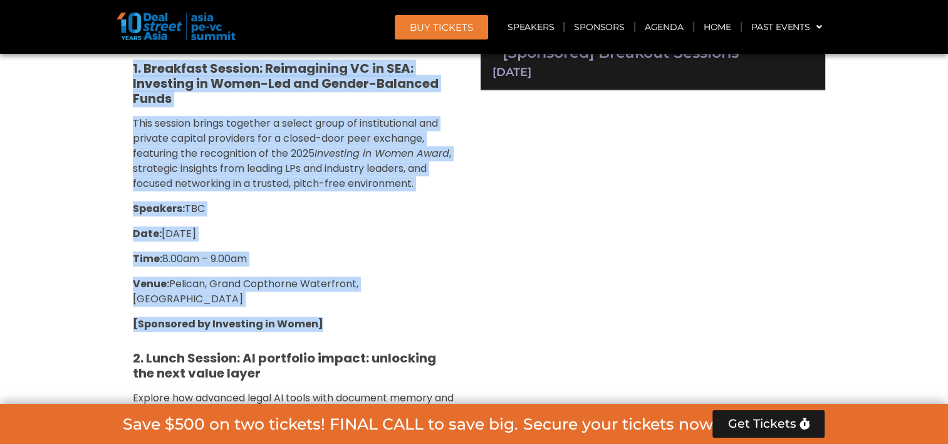
click at [326, 316] on p "[Sponsored by Investing in Women]" at bounding box center [296, 323] width 326 height 15
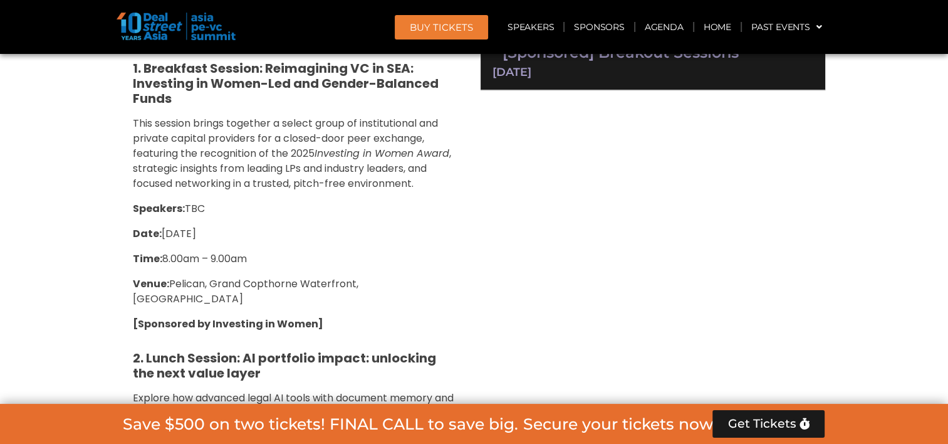
drag, startPoint x: 268, startPoint y: 258, endPoint x: 163, endPoint y: 261, distance: 105.3
click at [163, 261] on p "Time: 8.00am – 9.00am" at bounding box center [296, 258] width 326 height 15
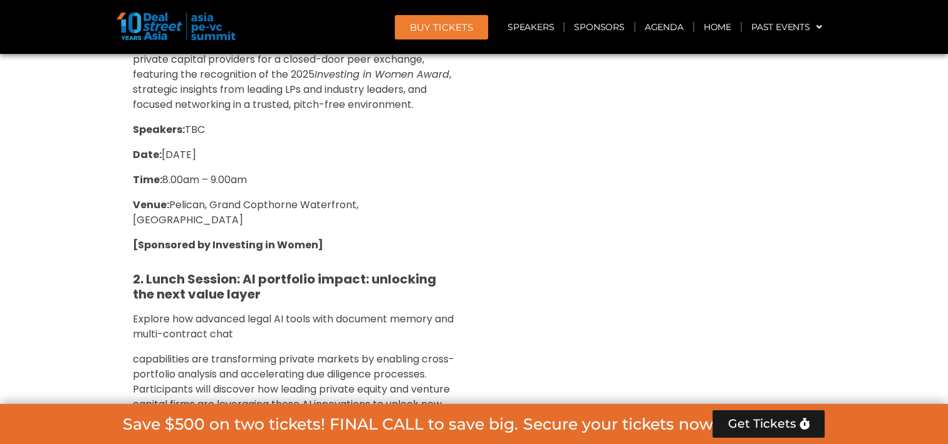
scroll to position [1160, 0]
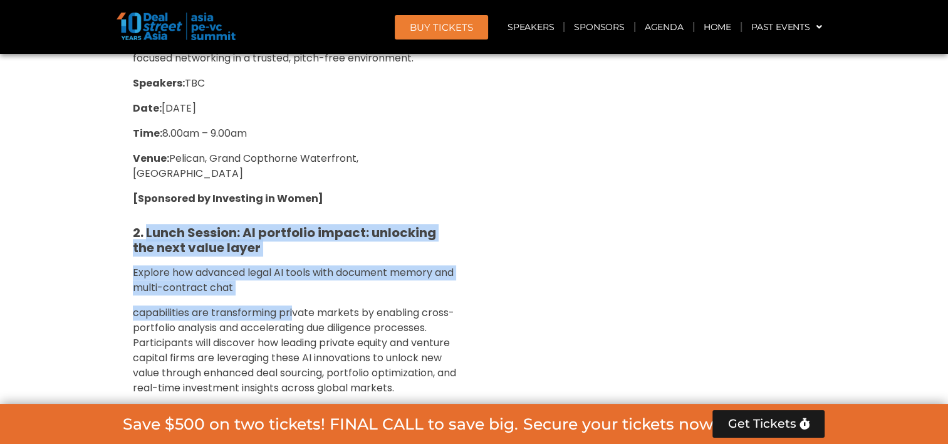
drag, startPoint x: 146, startPoint y: 213, endPoint x: 296, endPoint y: 281, distance: 164.9
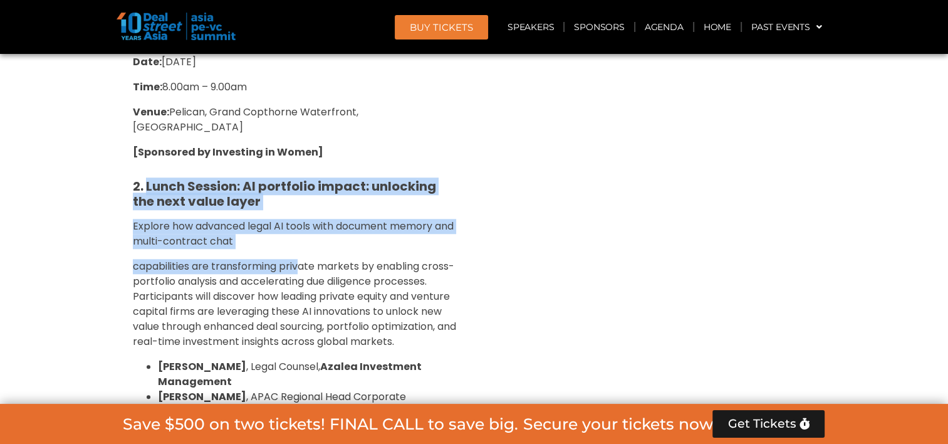
scroll to position [1348, 0]
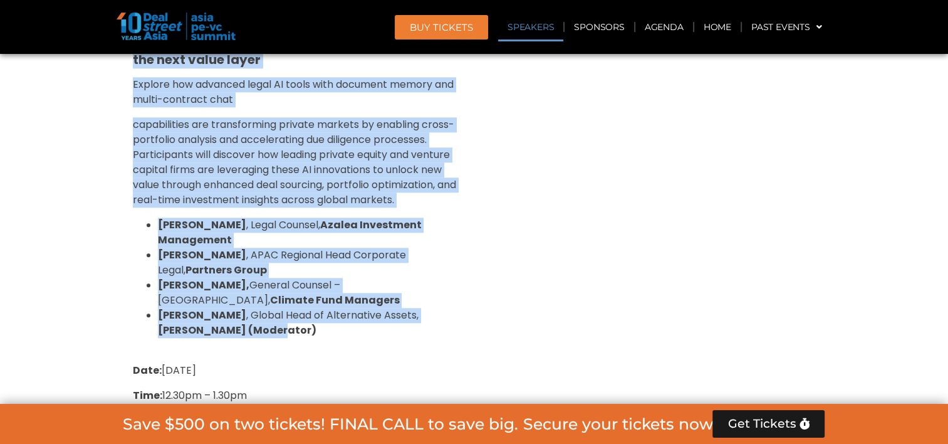
click at [255, 313] on li "[PERSON_NAME] , Global Head of Alternative Assets, [PERSON_NAME] (Moderator)" at bounding box center [308, 323] width 301 height 30
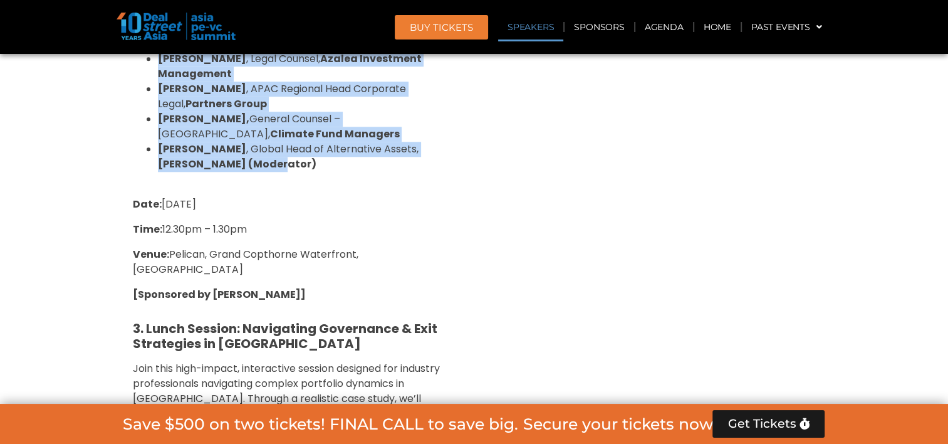
scroll to position [1536, 0]
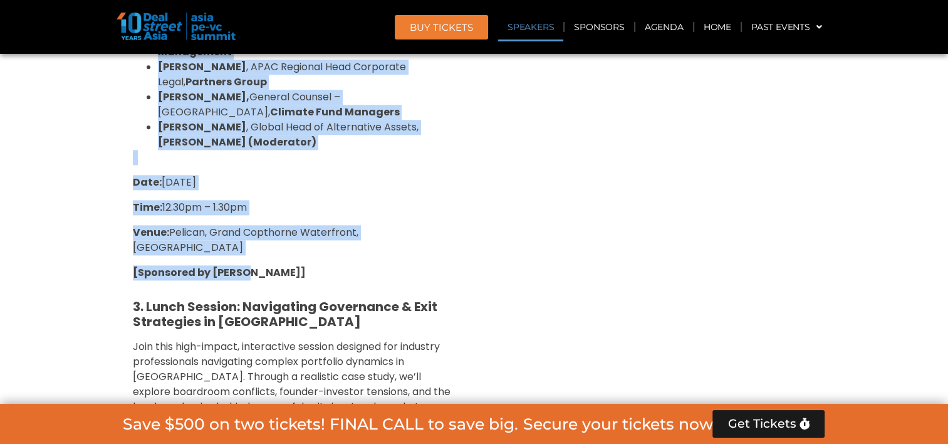
click at [251, 265] on p "[Sponsored by [PERSON_NAME]]" at bounding box center [296, 272] width 326 height 15
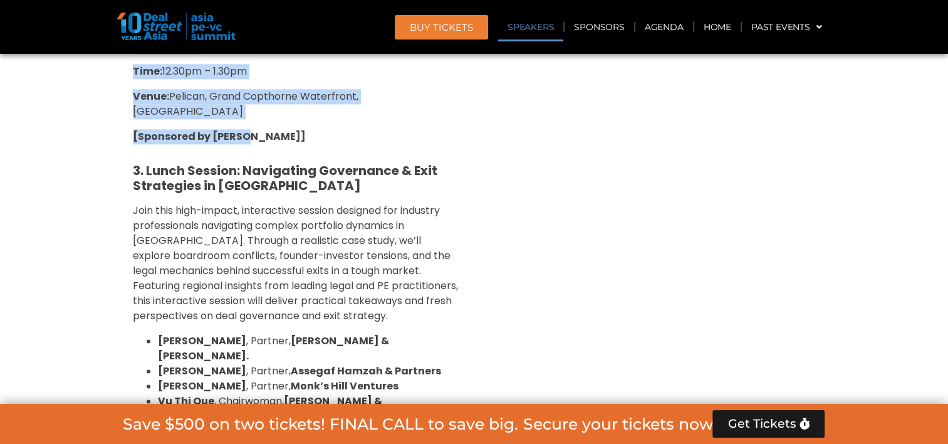
scroll to position [1724, 0]
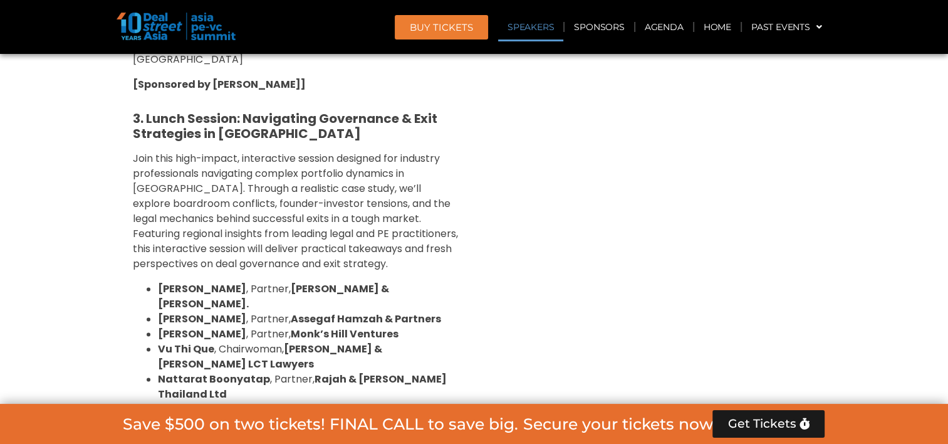
click at [345, 402] on li "[PERSON_NAME] , Deputy Head, Mergers & Acquisitions, [PERSON_NAME] & [PERSON_NA…" at bounding box center [308, 417] width 301 height 30
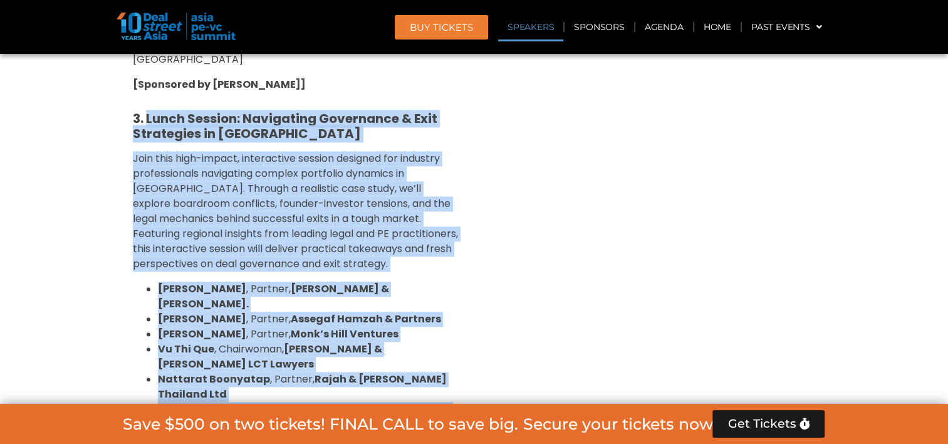
drag, startPoint x: 341, startPoint y: 364, endPoint x: 146, endPoint y: 83, distance: 342.5
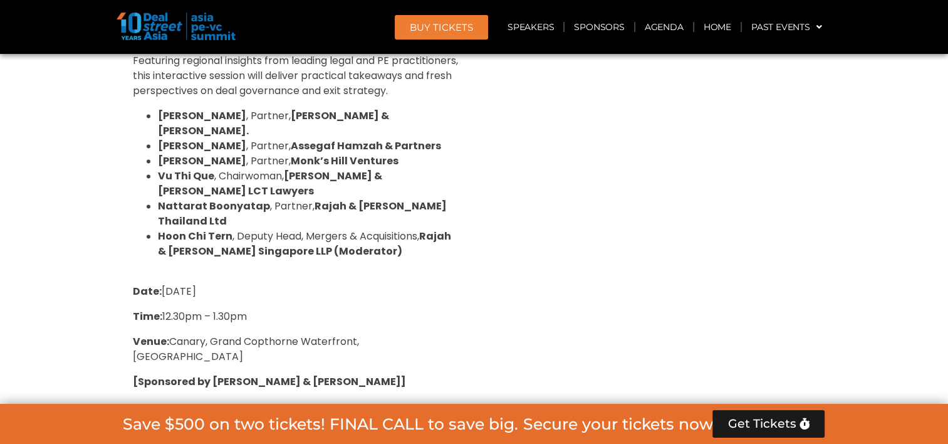
scroll to position [1912, 0]
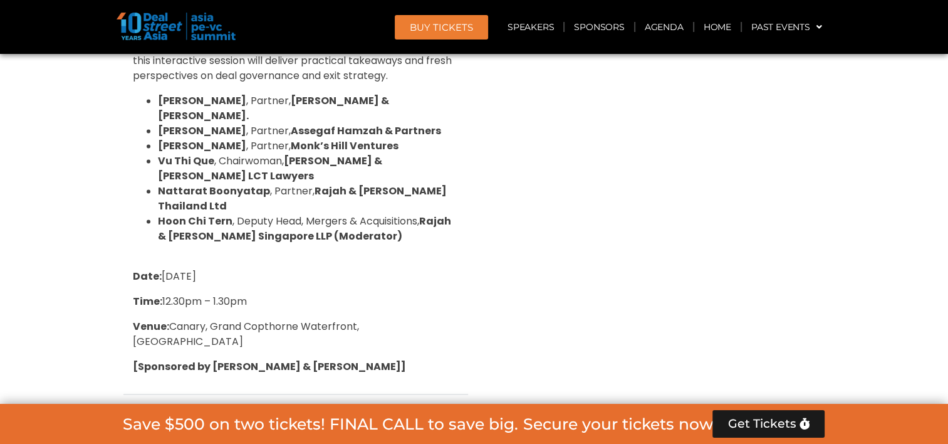
drag, startPoint x: 262, startPoint y: 237, endPoint x: 164, endPoint y: 238, distance: 98.4
click at [164, 294] on p "Time: 12.30pm – 1.30pm" at bounding box center [296, 301] width 326 height 15
click at [204, 319] on span "Venue: [GEOGRAPHIC_DATA], [GEOGRAPHIC_DATA], [GEOGRAPHIC_DATA]" at bounding box center [246, 333] width 226 height 29
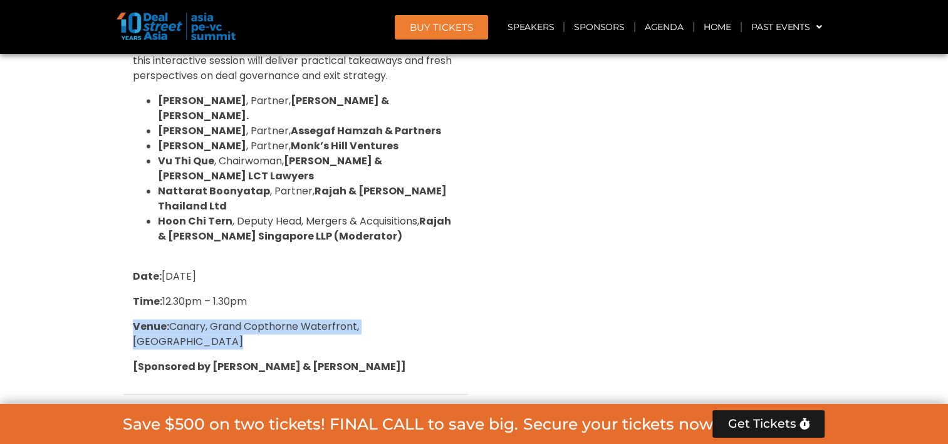
click at [204, 319] on span "Venue: [GEOGRAPHIC_DATA], [GEOGRAPHIC_DATA], [GEOGRAPHIC_DATA]" at bounding box center [246, 333] width 226 height 29
drag, startPoint x: 204, startPoint y: 263, endPoint x: 293, endPoint y: 289, distance: 93.4
click at [293, 359] on p "[Sponsored by [PERSON_NAME] & [PERSON_NAME]]" at bounding box center [296, 366] width 326 height 15
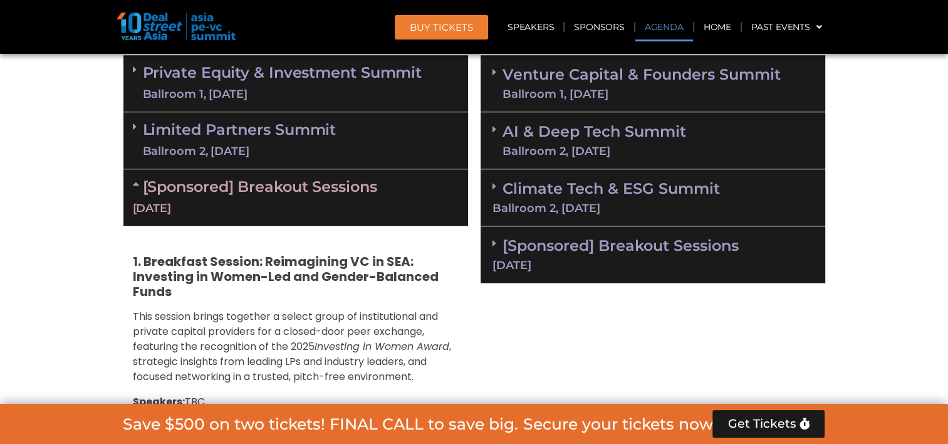
scroll to position [847, 0]
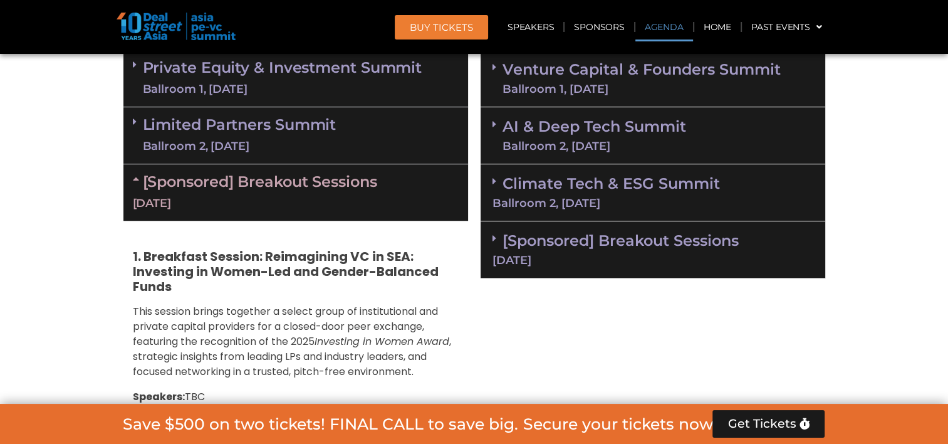
click at [359, 195] on div "[DATE]" at bounding box center [296, 203] width 326 height 16
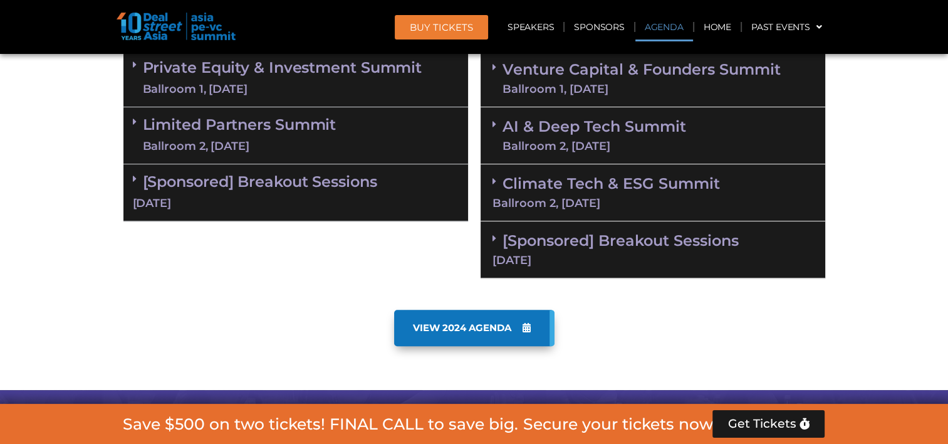
scroll to position [784, 0]
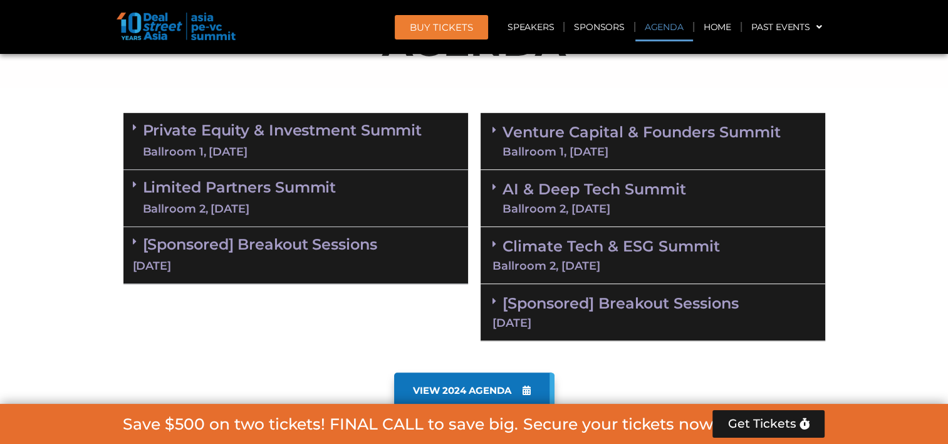
click at [579, 296] on link "[Sponsored] Breakout Sessions [DATE]" at bounding box center [652, 311] width 321 height 34
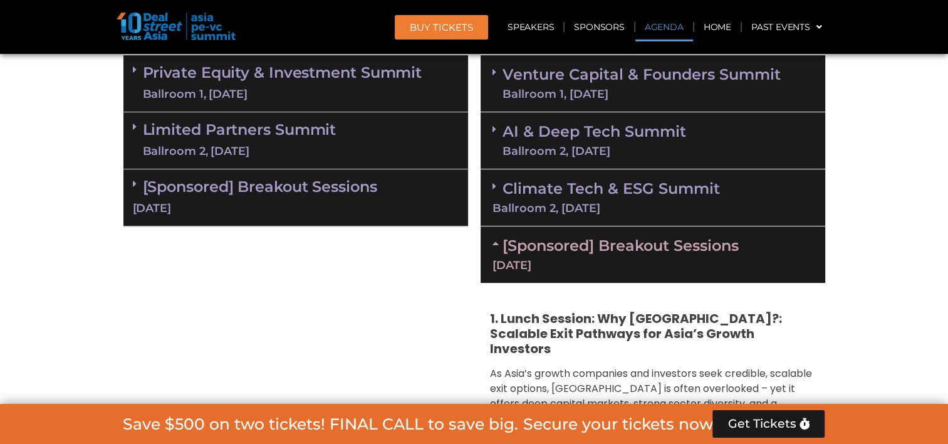
scroll to position [910, 0]
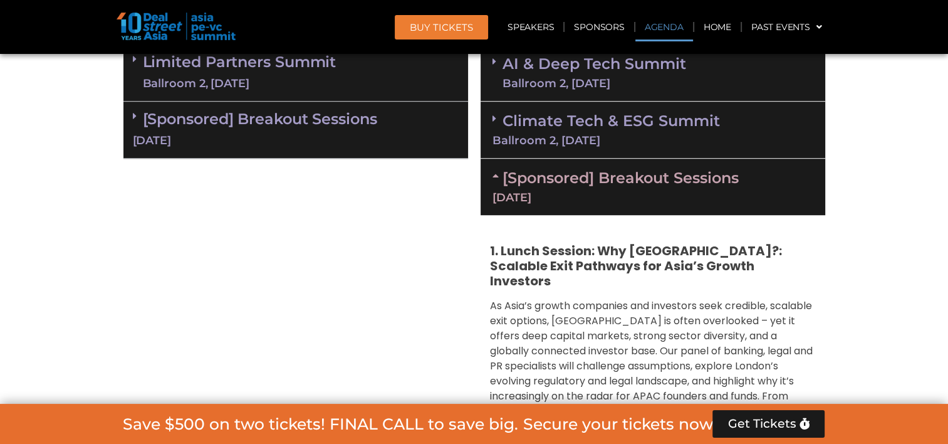
click at [532, 249] on strong "1. Lunch Session: Why [GEOGRAPHIC_DATA]?: Scalable Exit Pathways for Asia’s Gro…" at bounding box center [636, 266] width 292 height 48
click at [532, 248] on strong "1. Lunch Session: Why [GEOGRAPHIC_DATA]?: Scalable Exit Pathways for Asia’s Gro…" at bounding box center [636, 266] width 292 height 48
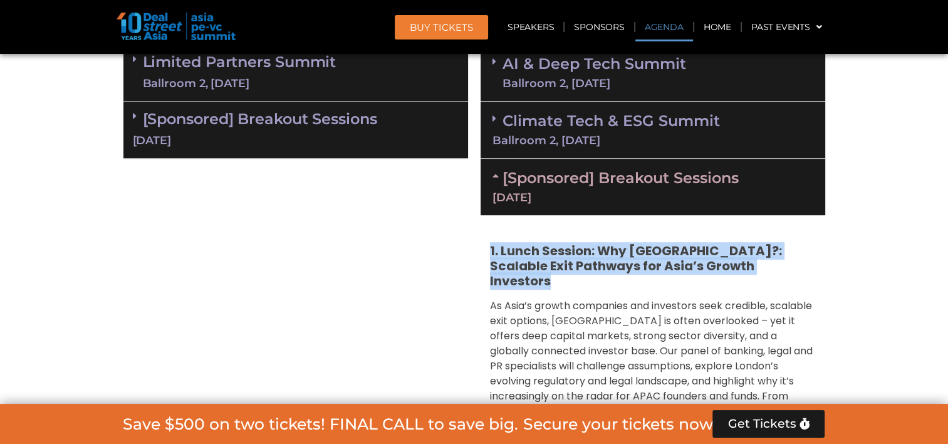
click at [532, 248] on strong "1. Lunch Session: Why [GEOGRAPHIC_DATA]?: Scalable Exit Pathways for Asia’s Gro…" at bounding box center [636, 266] width 292 height 48
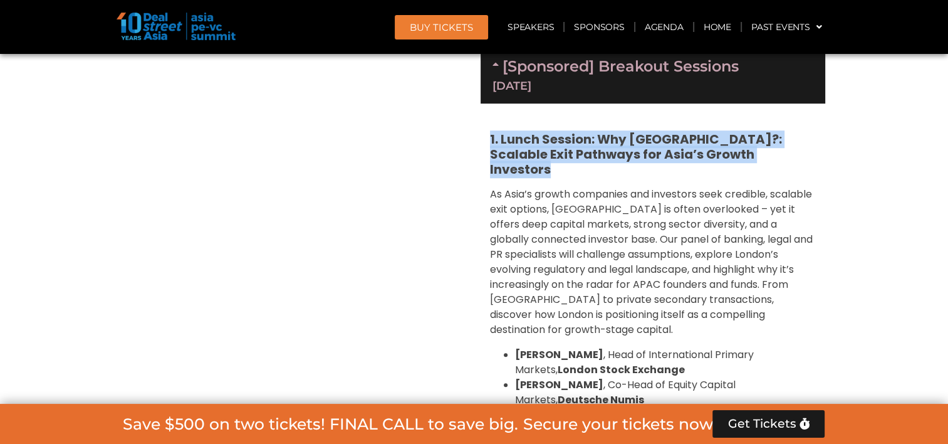
scroll to position [1160, 0]
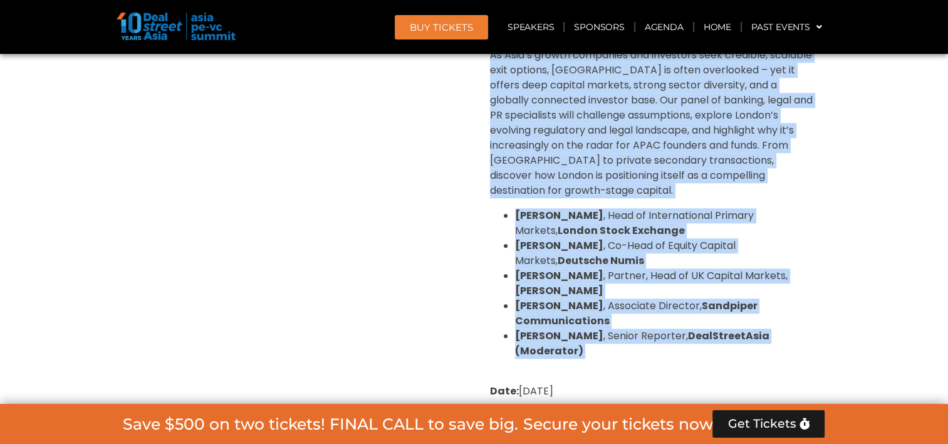
click at [595, 328] on strong "[PERSON_NAME]" at bounding box center [559, 335] width 88 height 14
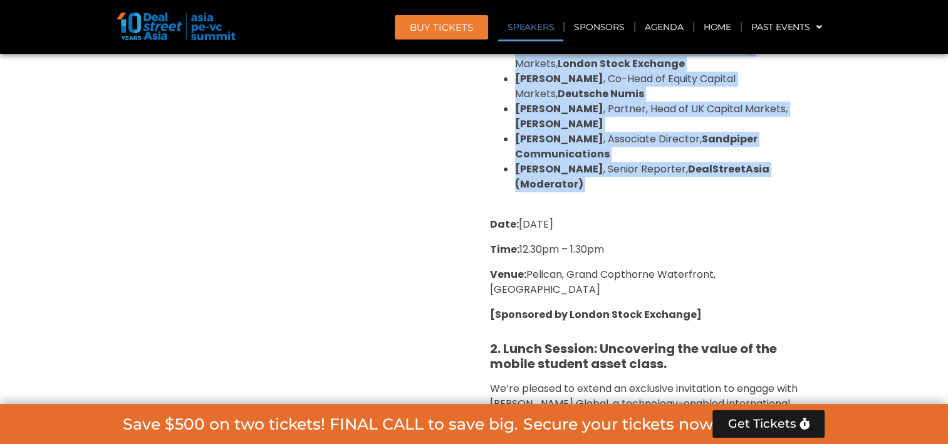
scroll to position [1348, 0]
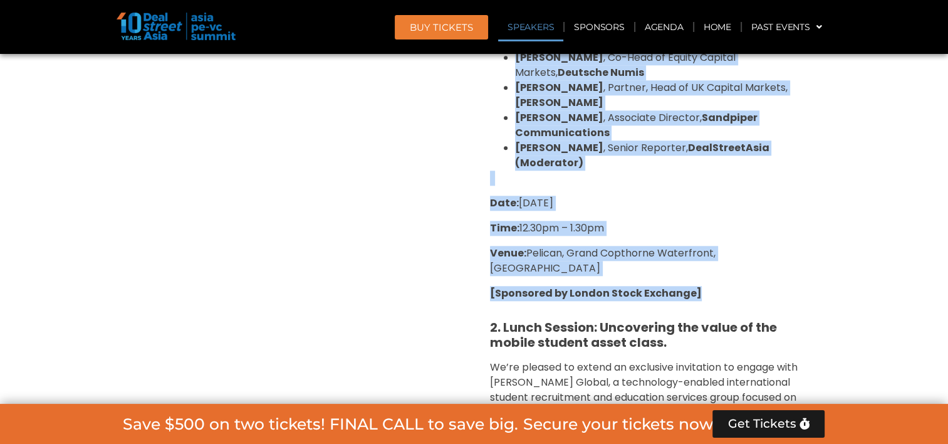
click at [716, 286] on p "[Sponsored by London Stock Exchange]" at bounding box center [653, 293] width 326 height 15
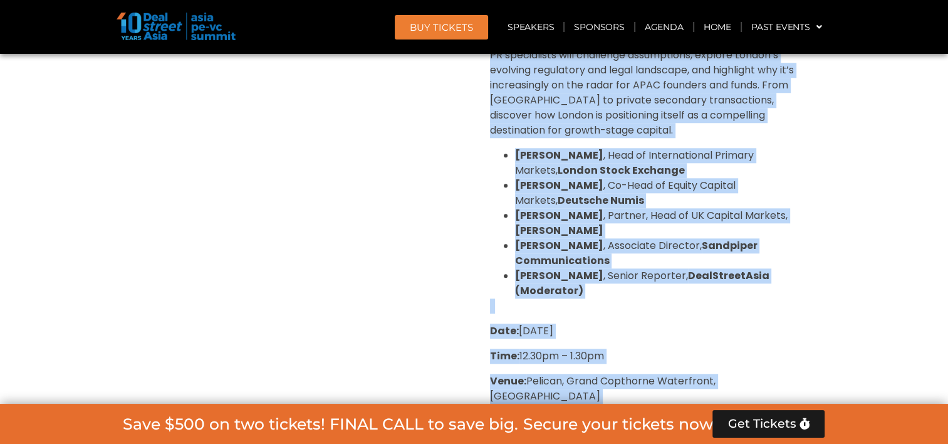
scroll to position [1223, 0]
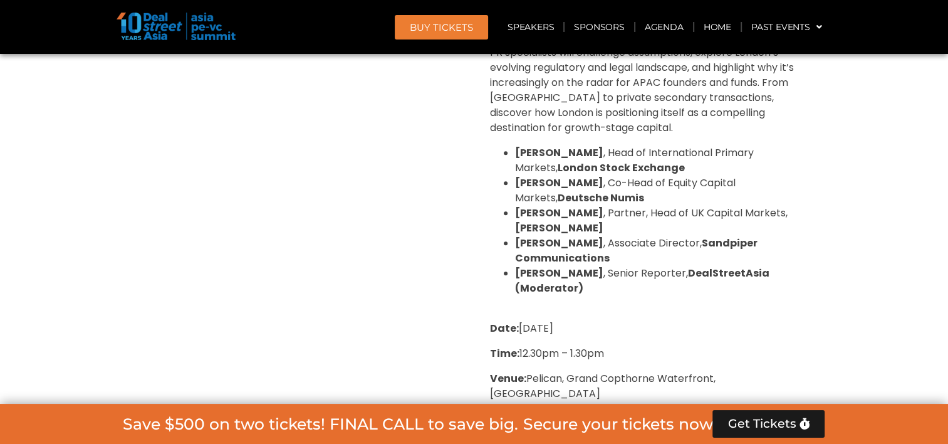
click at [423, 264] on div "Private Equity & Investment Summit Ballroom 1, [DATE] 8:00 am – 9:00 am | Regis…" at bounding box center [295, 250] width 357 height 1164
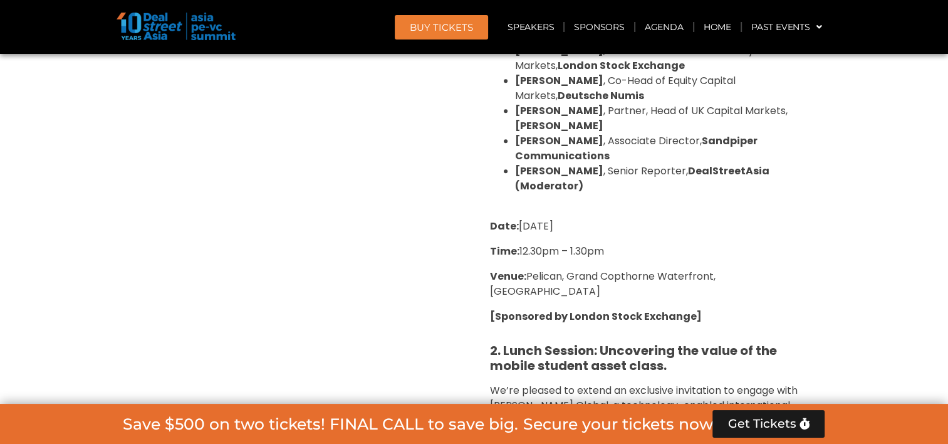
scroll to position [1411, 0]
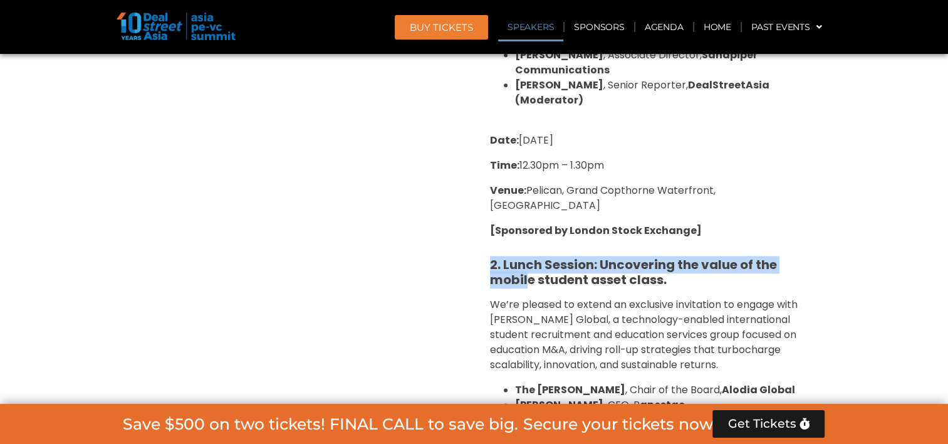
drag, startPoint x: 488, startPoint y: 217, endPoint x: 530, endPoint y: 236, distance: 46.0
click at [530, 236] on div "1. Lunch Session: Why [GEOGRAPHIC_DATA]?: Scalable Exit Pathways for Asia’s Gro…" at bounding box center [652, 176] width 345 height 924
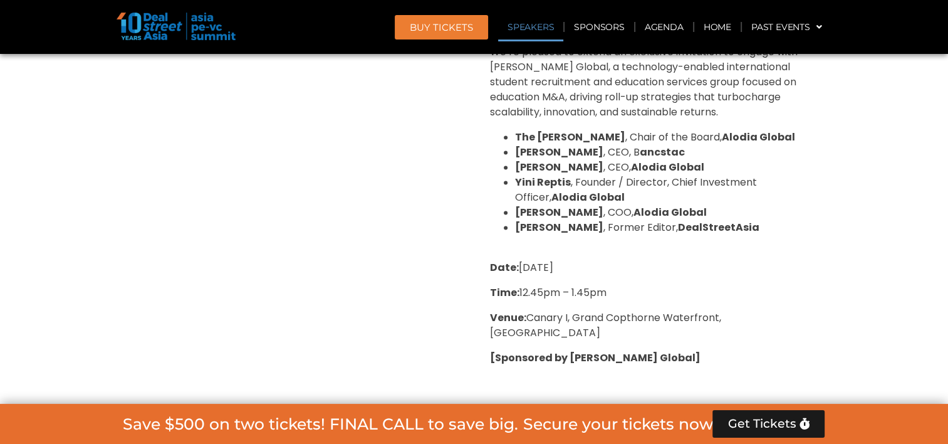
scroll to position [1724, 0]
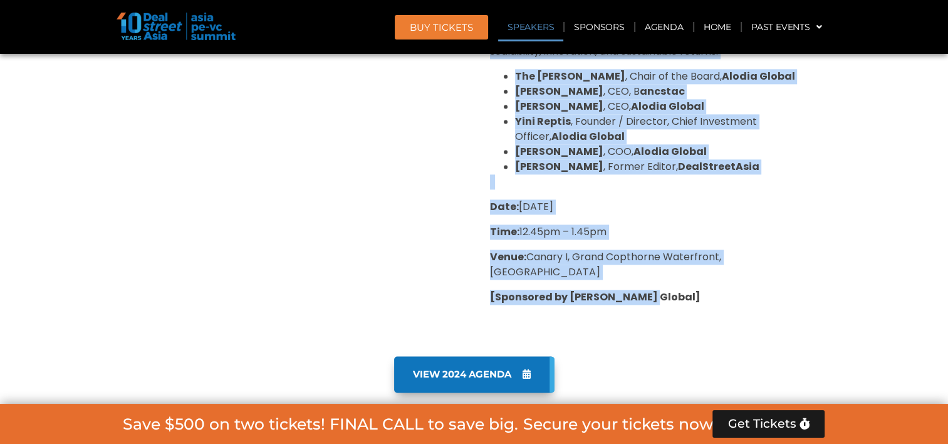
click at [655, 289] on p "[Sponsored by [PERSON_NAME] Global]" at bounding box center [653, 296] width 326 height 15
